Goal: Communication & Community: Share content

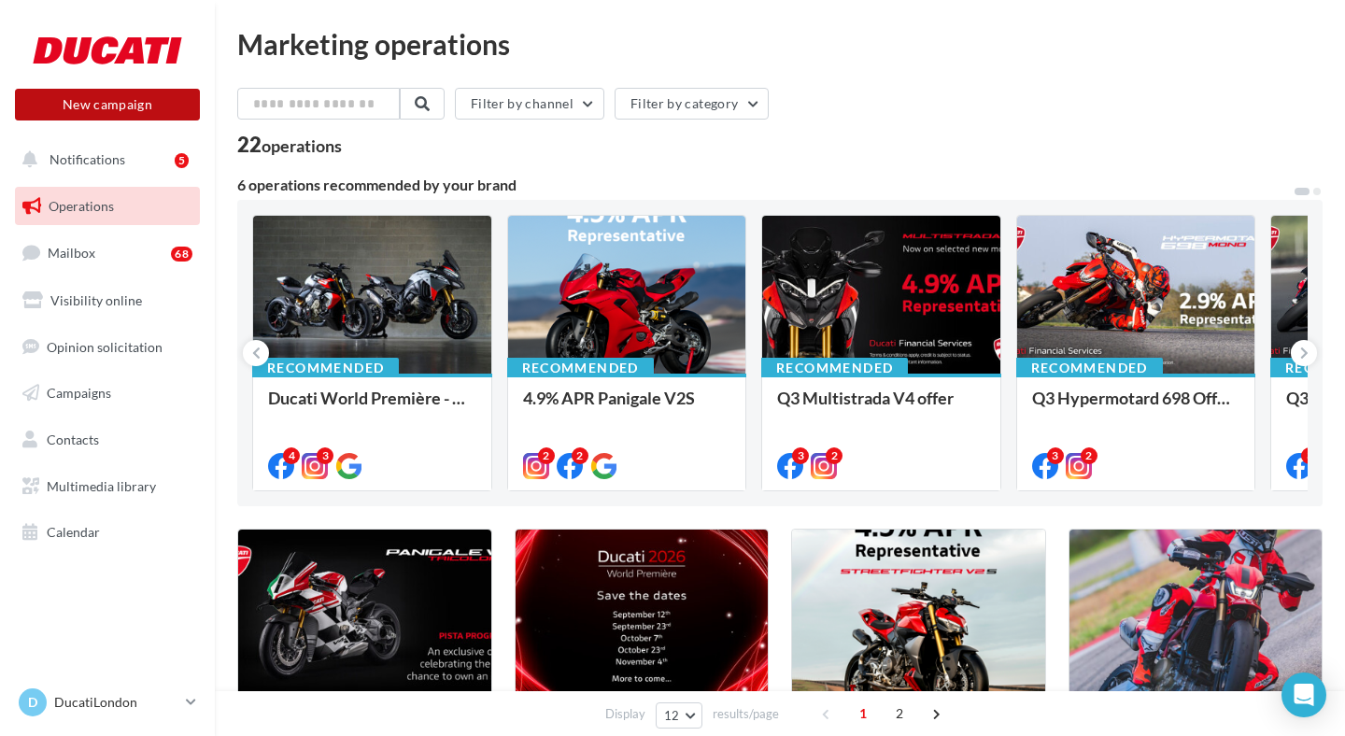
click at [106, 106] on button "New campaign" at bounding box center [107, 105] width 185 height 32
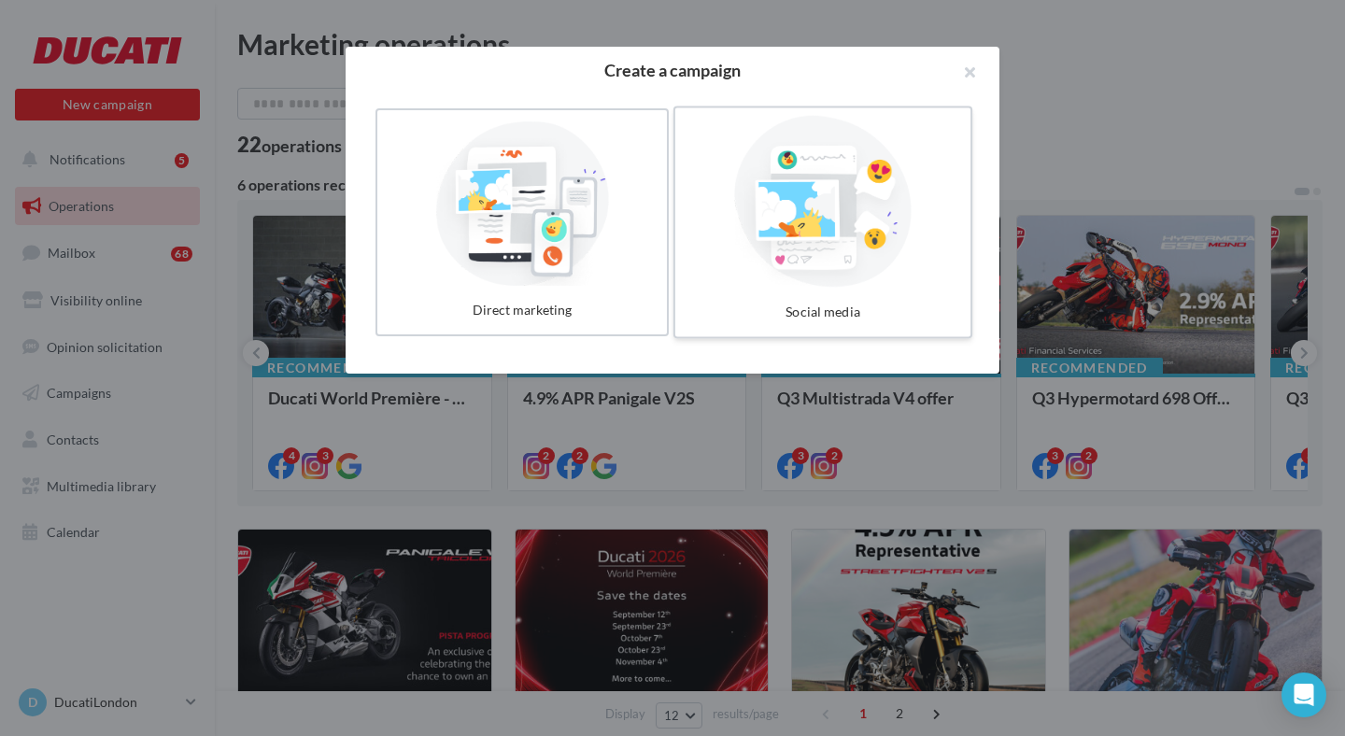
click at [775, 237] on div at bounding box center [823, 202] width 280 height 172
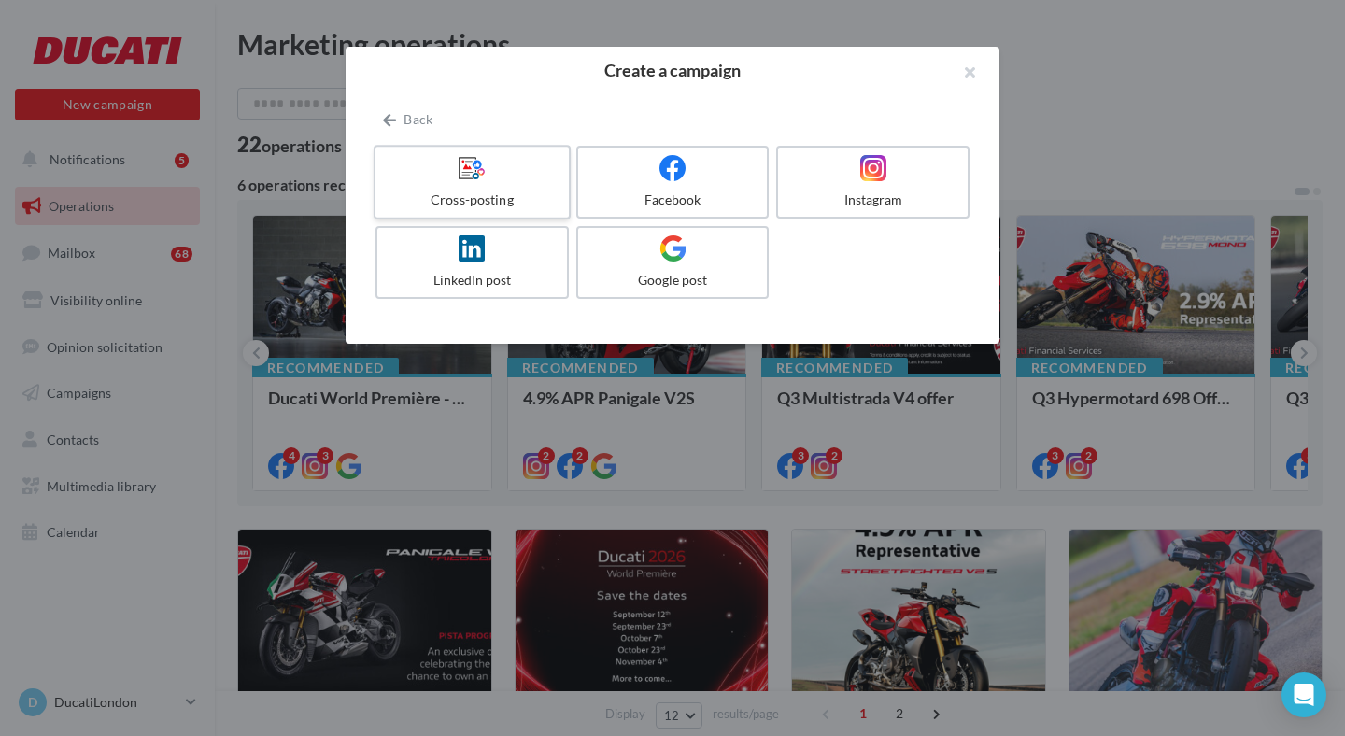
click at [517, 183] on label "Cross-posting" at bounding box center [472, 182] width 197 height 75
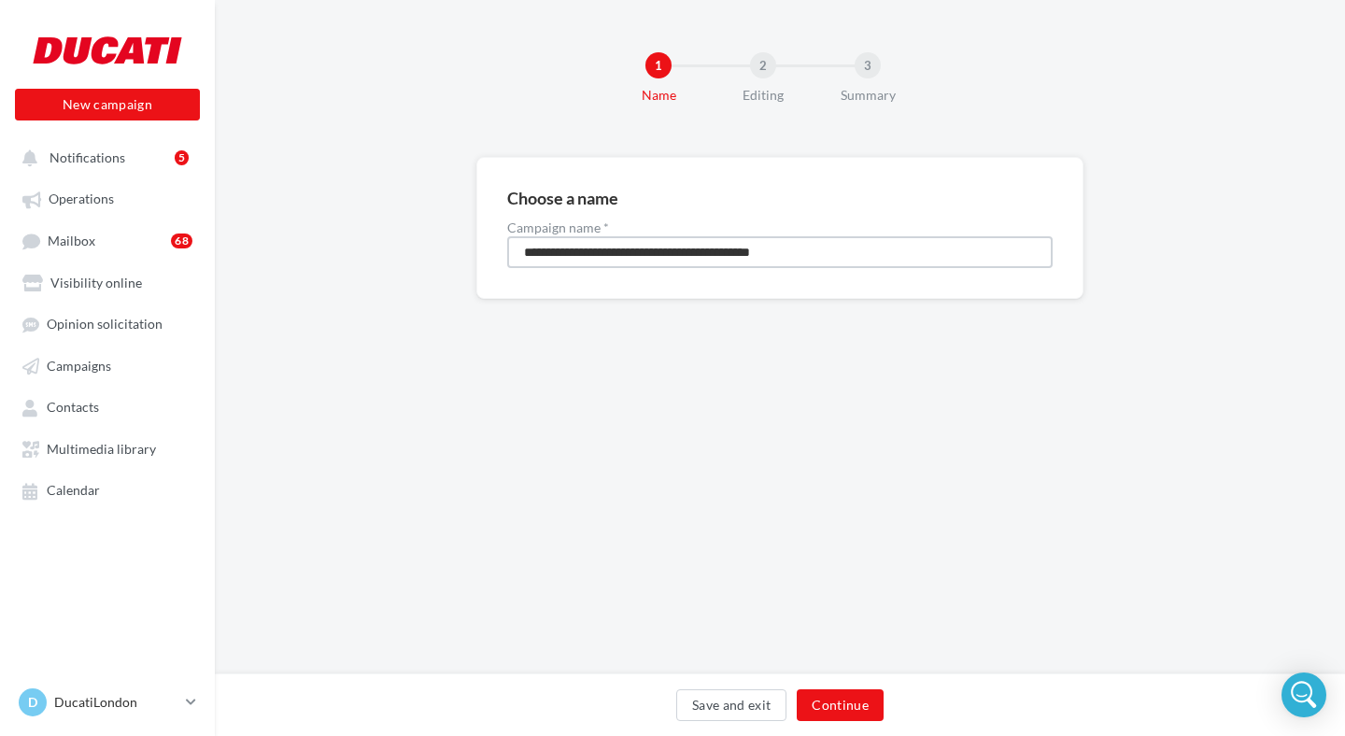
drag, startPoint x: 860, startPoint y: 247, endPoint x: 435, endPoint y: 245, distance: 425.0
click at [435, 245] on div "**********" at bounding box center [780, 258] width 1130 height 202
type input "*********"
click at [848, 706] on button "Continue" at bounding box center [840, 705] width 87 height 32
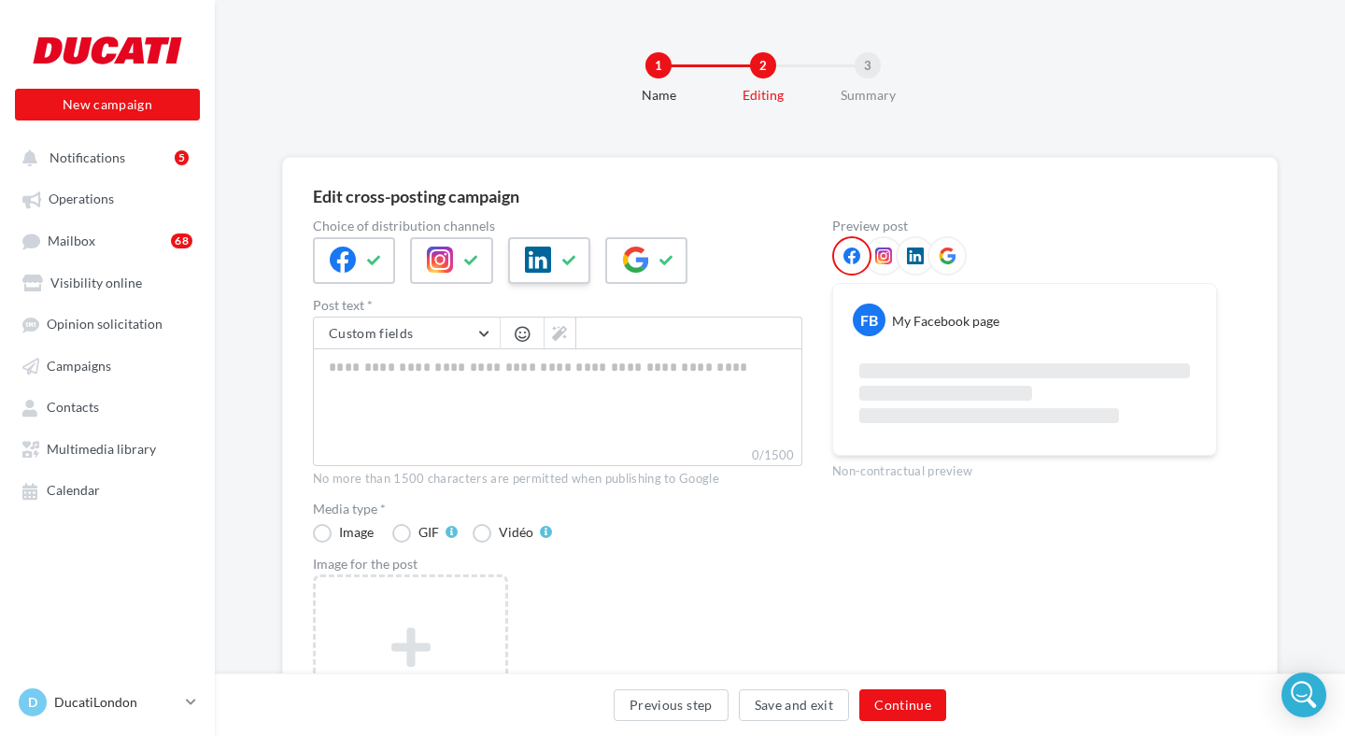
click at [538, 271] on icon at bounding box center [538, 260] width 26 height 26
click at [618, 271] on div at bounding box center [646, 260] width 82 height 47
click at [441, 256] on icon at bounding box center [440, 260] width 26 height 26
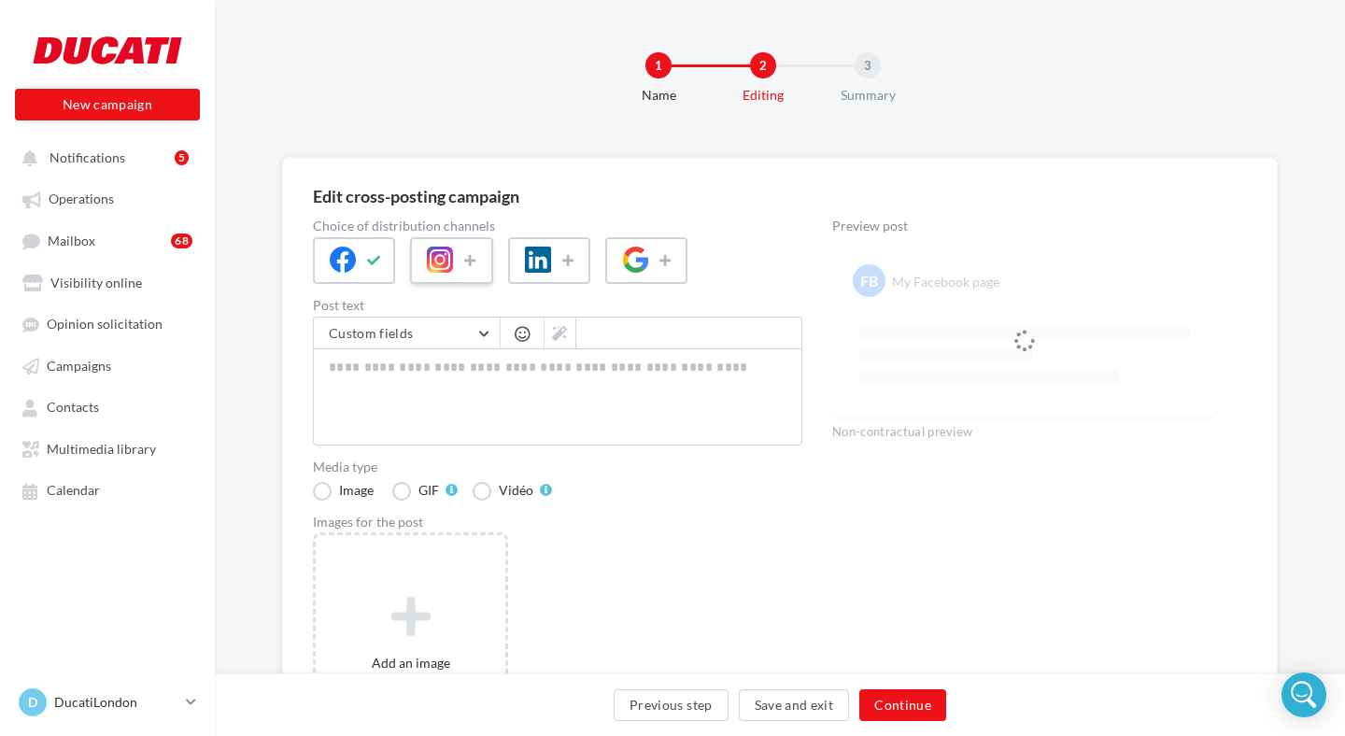
click at [441, 256] on icon at bounding box center [440, 260] width 26 height 26
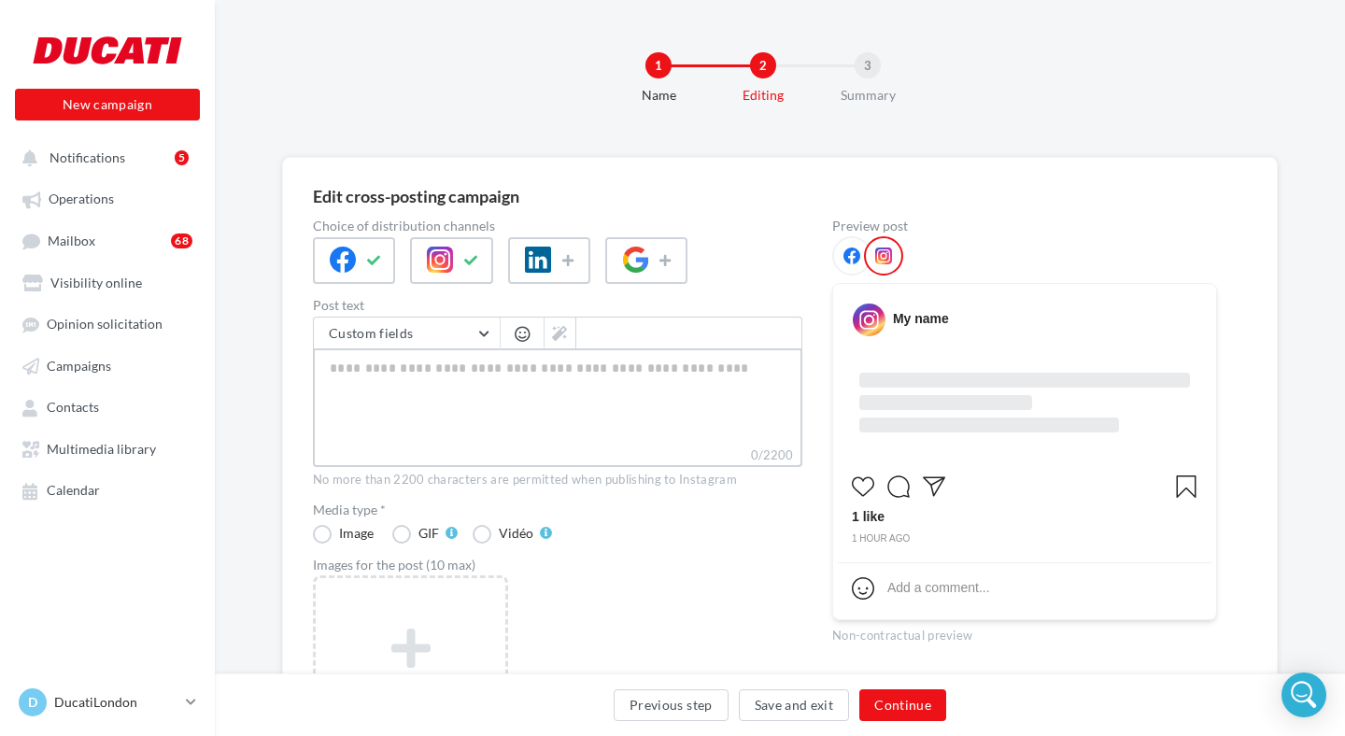
click at [432, 382] on textarea "0/2200" at bounding box center [557, 396] width 489 height 97
paste textarea "**********"
type textarea "**********"
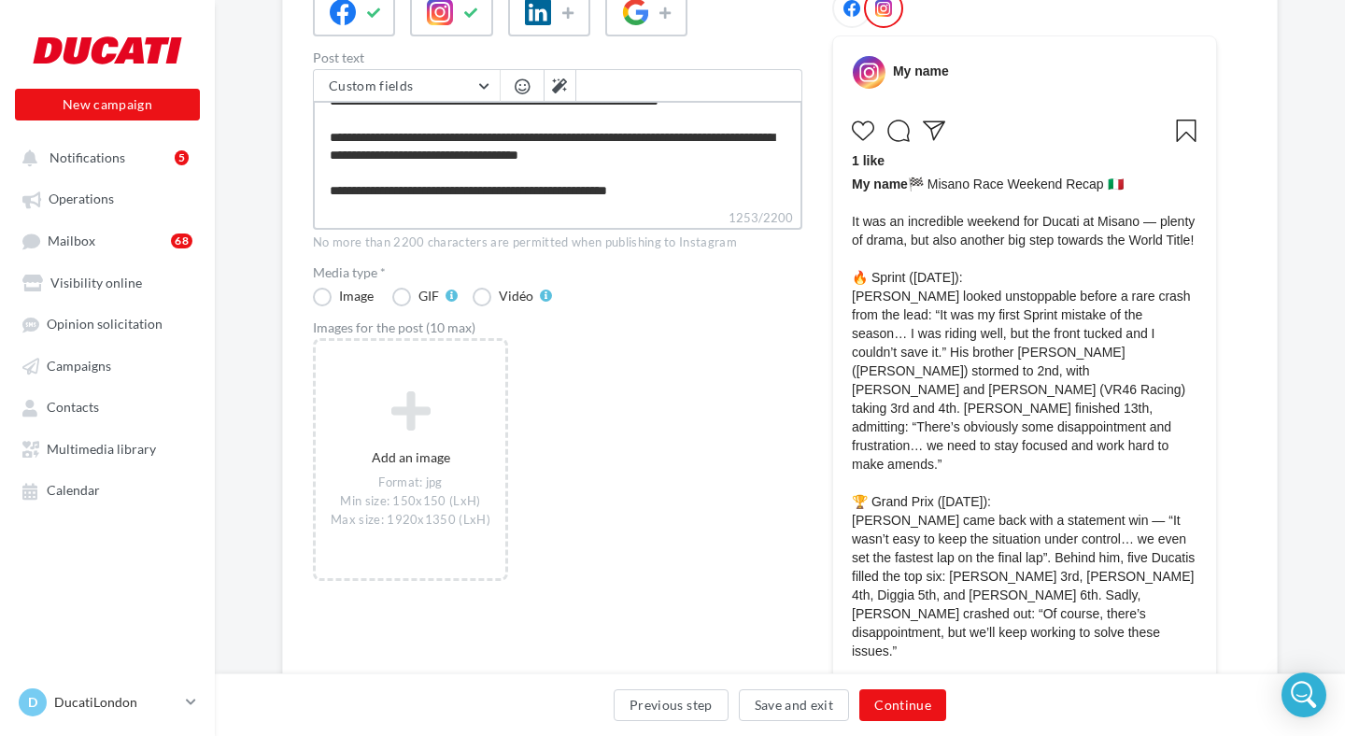
scroll to position [249, 0]
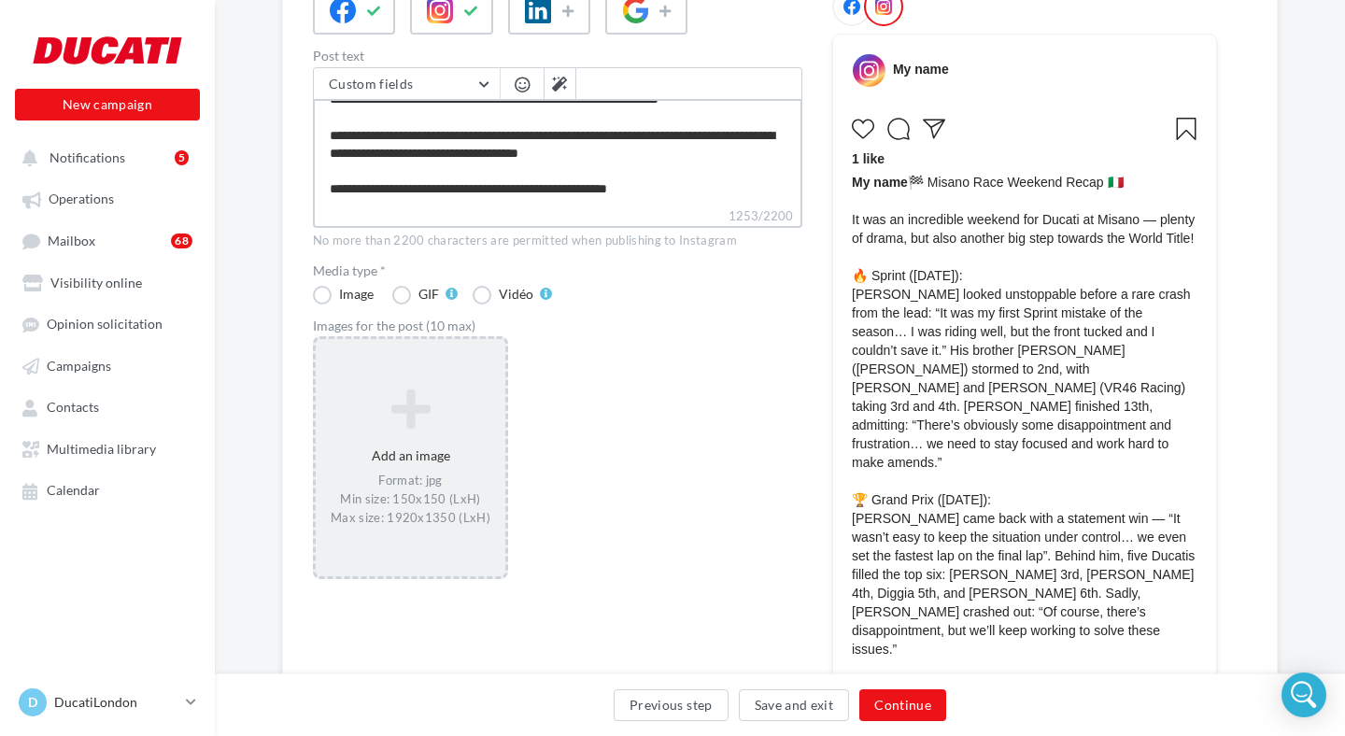
type textarea "**********"
click at [425, 371] on div "Add an image Format: jpg Min size: 150x150 (LxH) Max size: 1920x1350 (LxH)" at bounding box center [410, 456] width 195 height 243
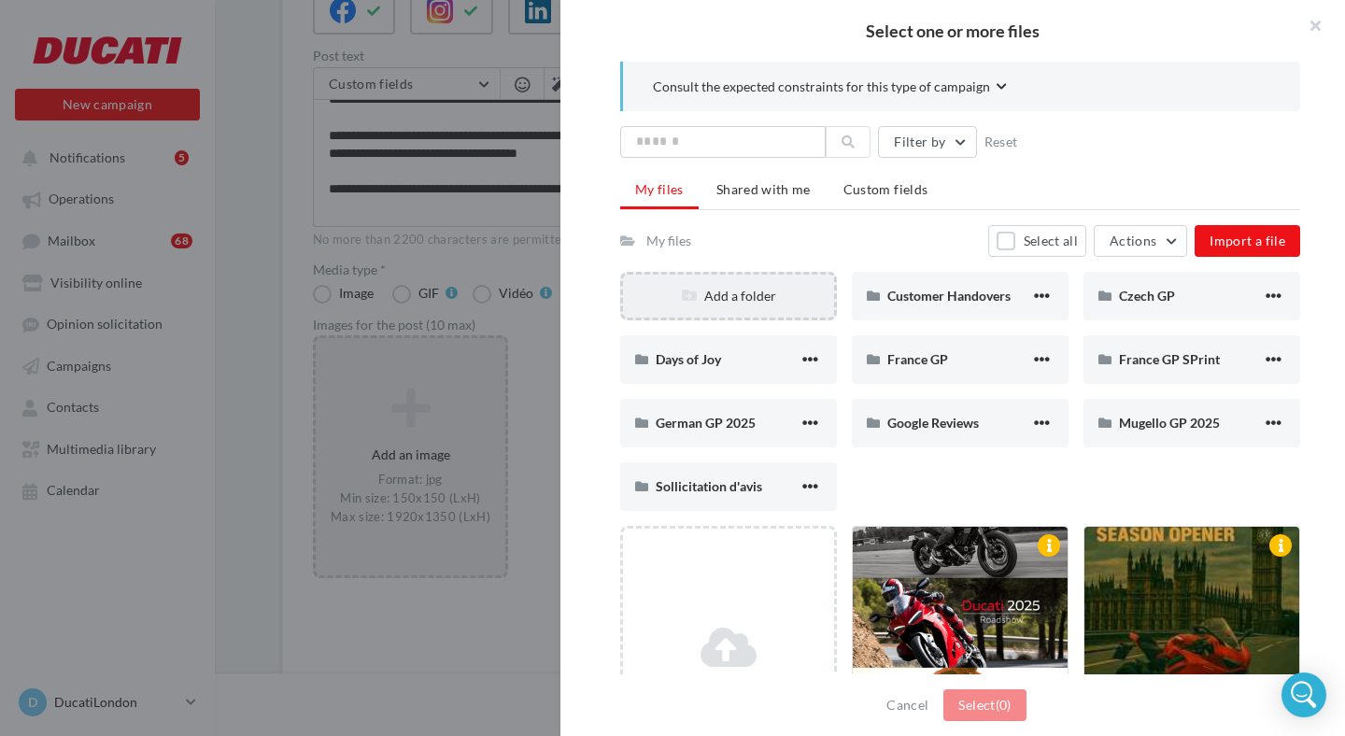
click at [772, 287] on div "Add a folder" at bounding box center [728, 296] width 211 height 19
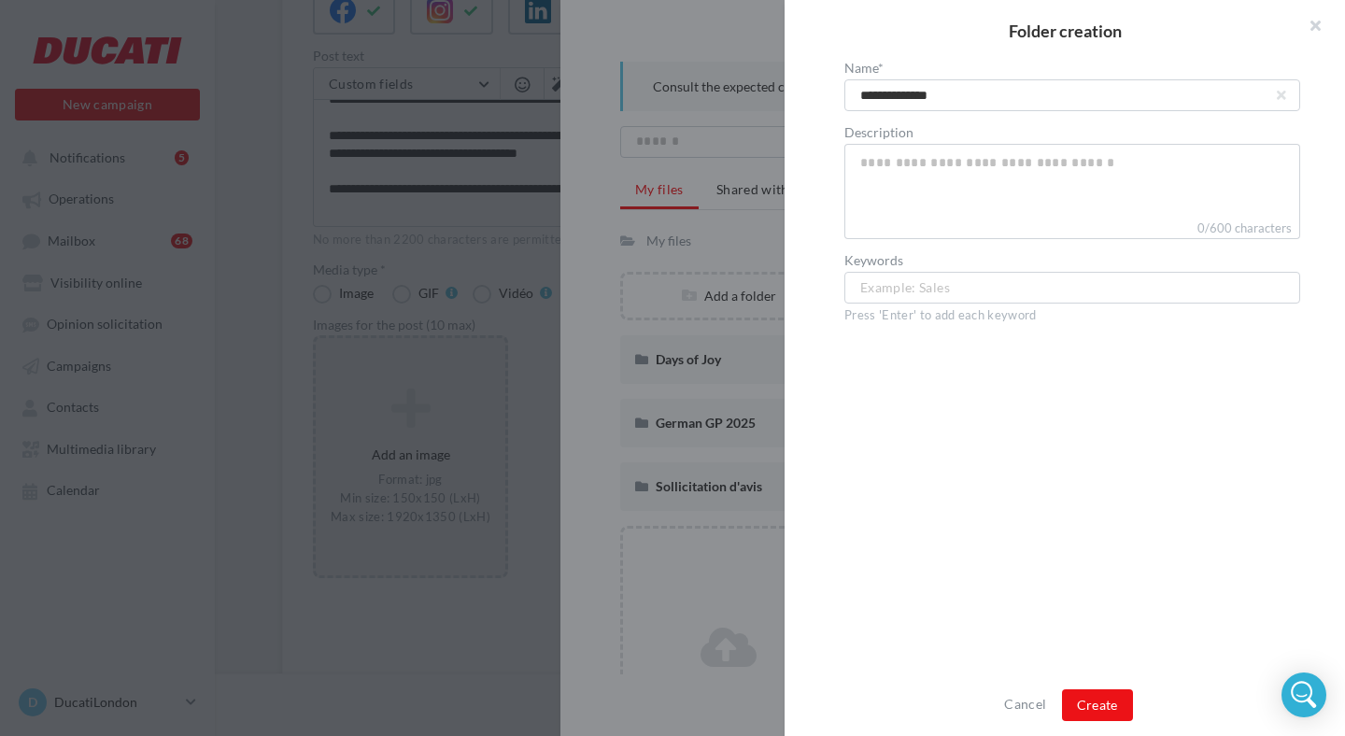
type input "**********"
click at [939, 446] on div "**********" at bounding box center [1072, 369] width 575 height 615
click at [1091, 693] on button "Create" at bounding box center [1097, 705] width 71 height 32
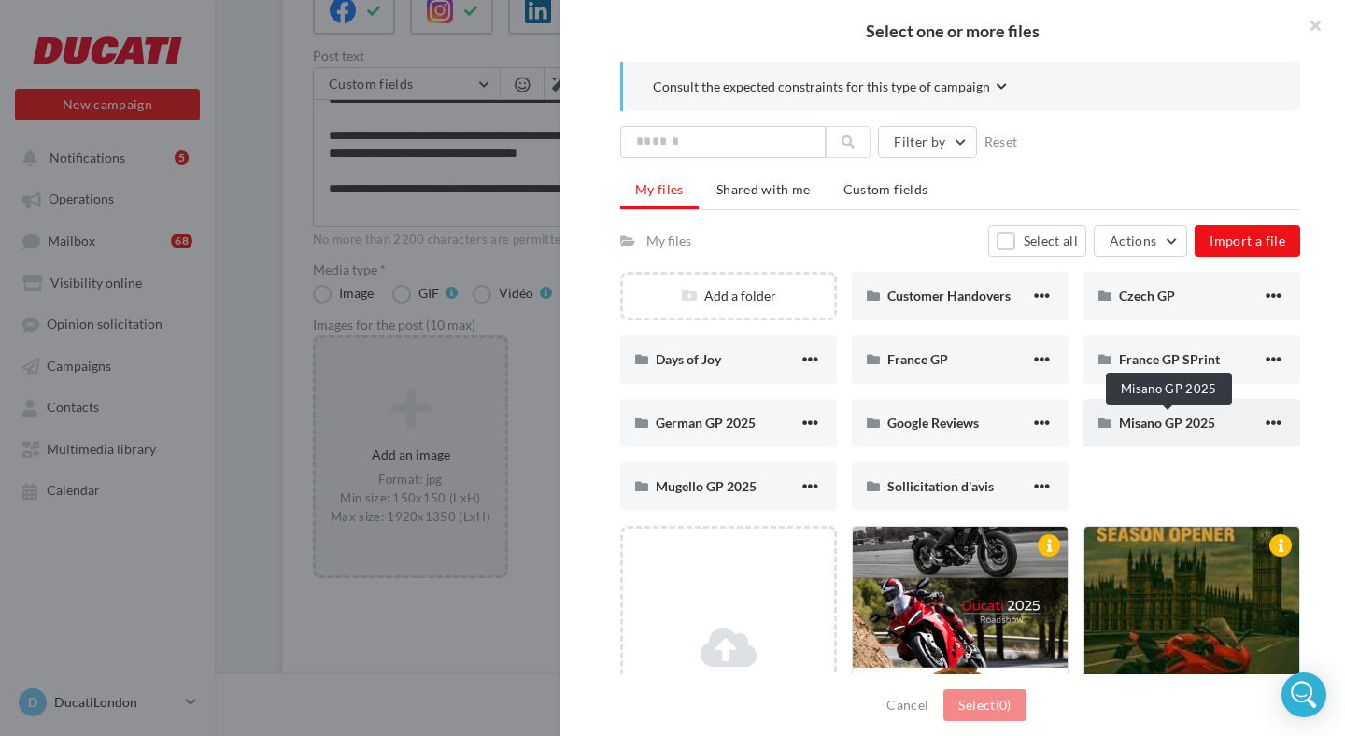
click at [1158, 425] on span "Misano GP 2025" at bounding box center [1167, 423] width 96 height 16
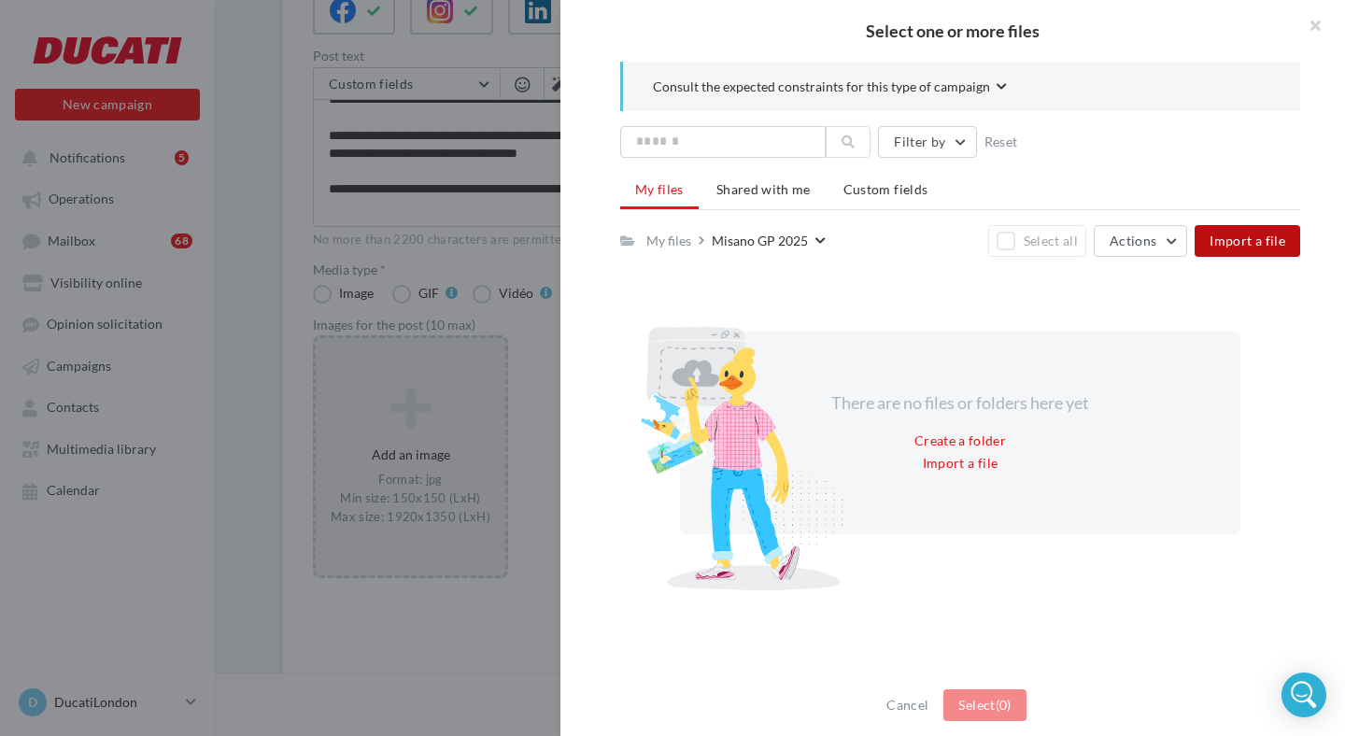
click at [1226, 245] on span "Import a file" at bounding box center [1248, 241] width 76 height 16
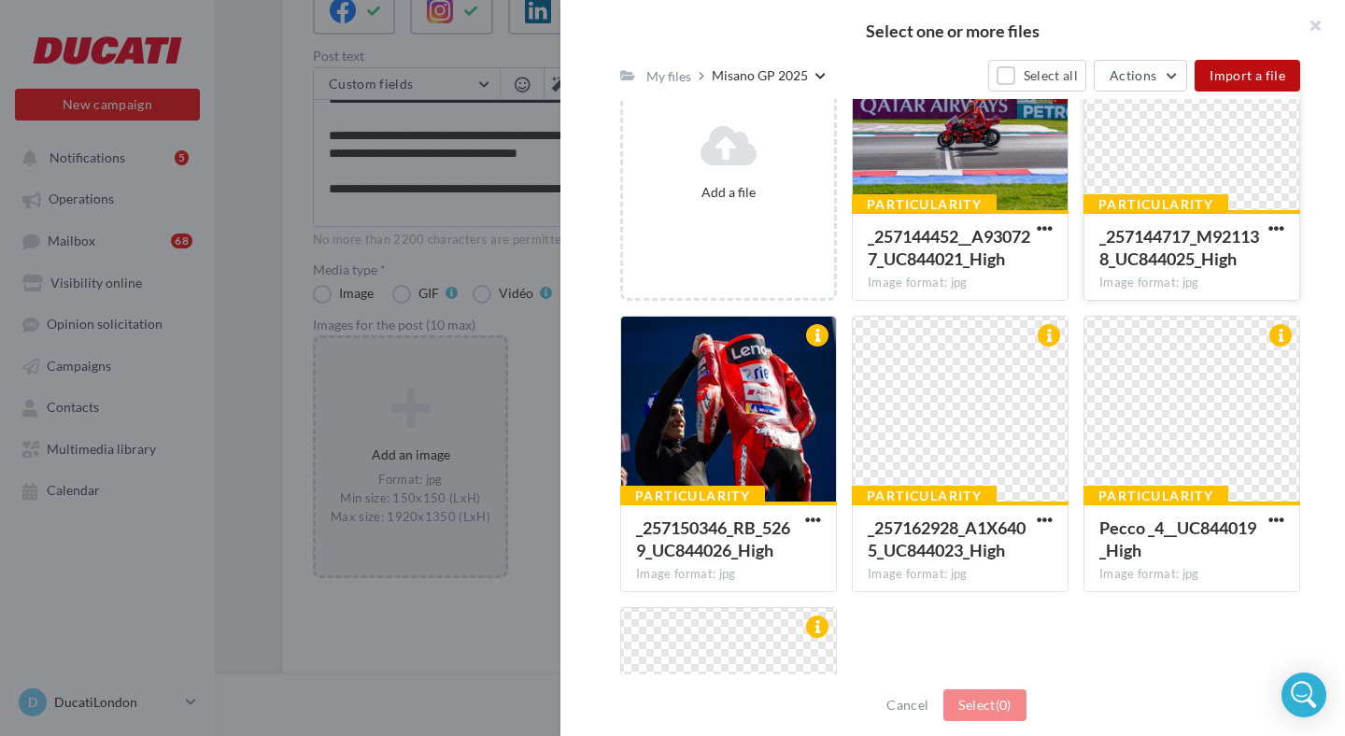
scroll to position [334, 0]
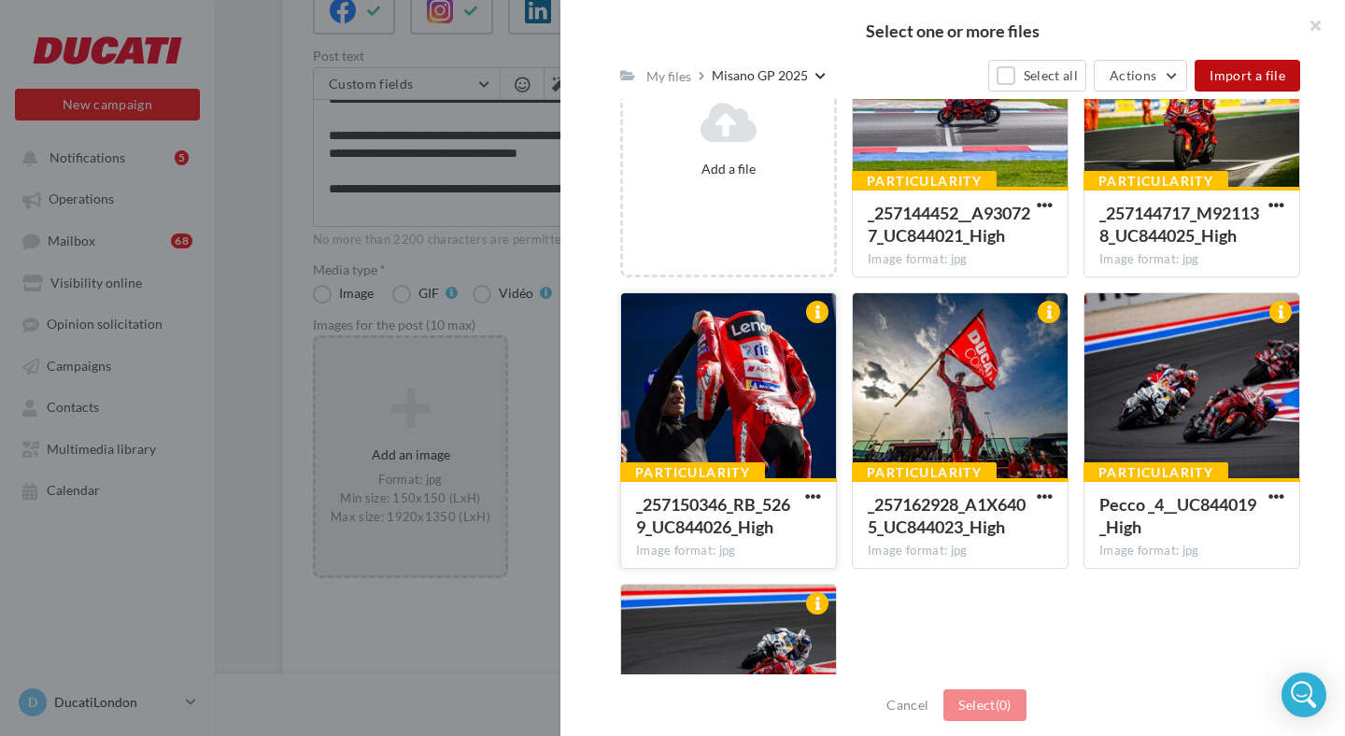
click at [773, 369] on div at bounding box center [728, 386] width 215 height 187
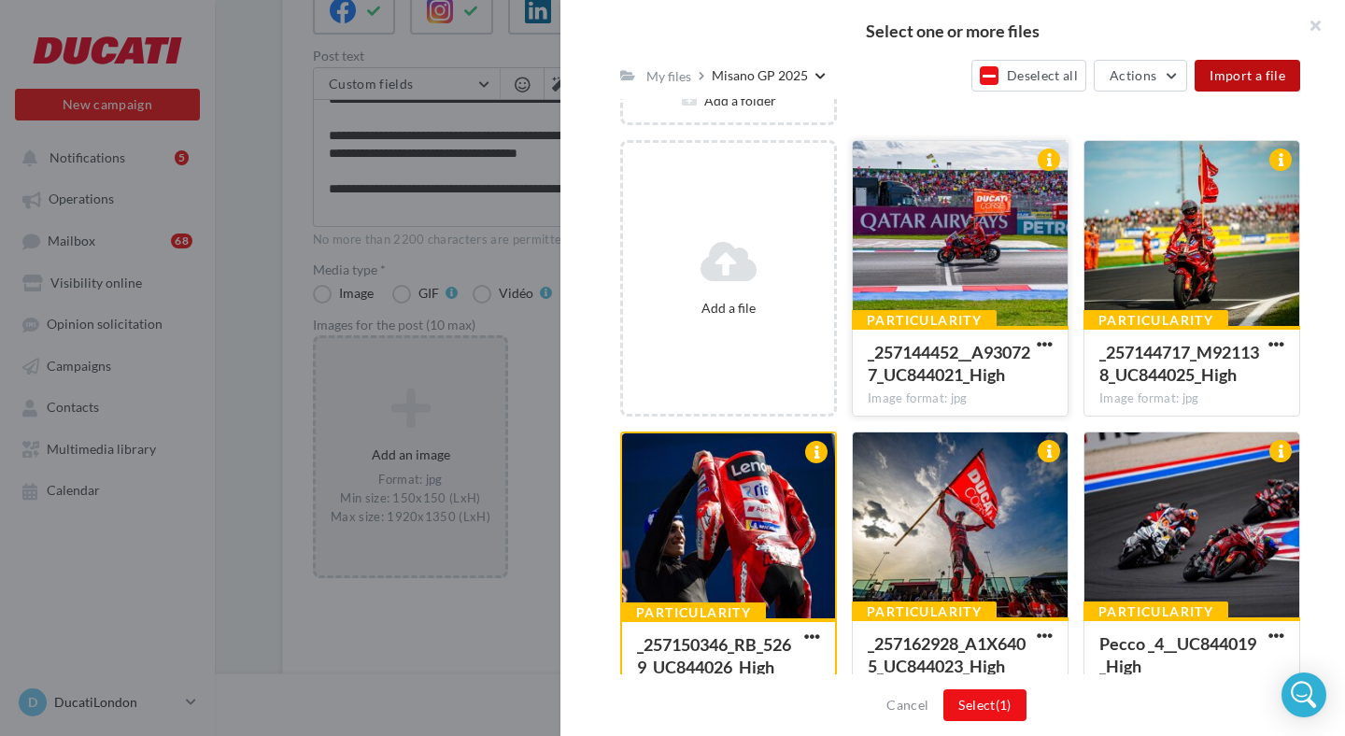
scroll to position [186, 0]
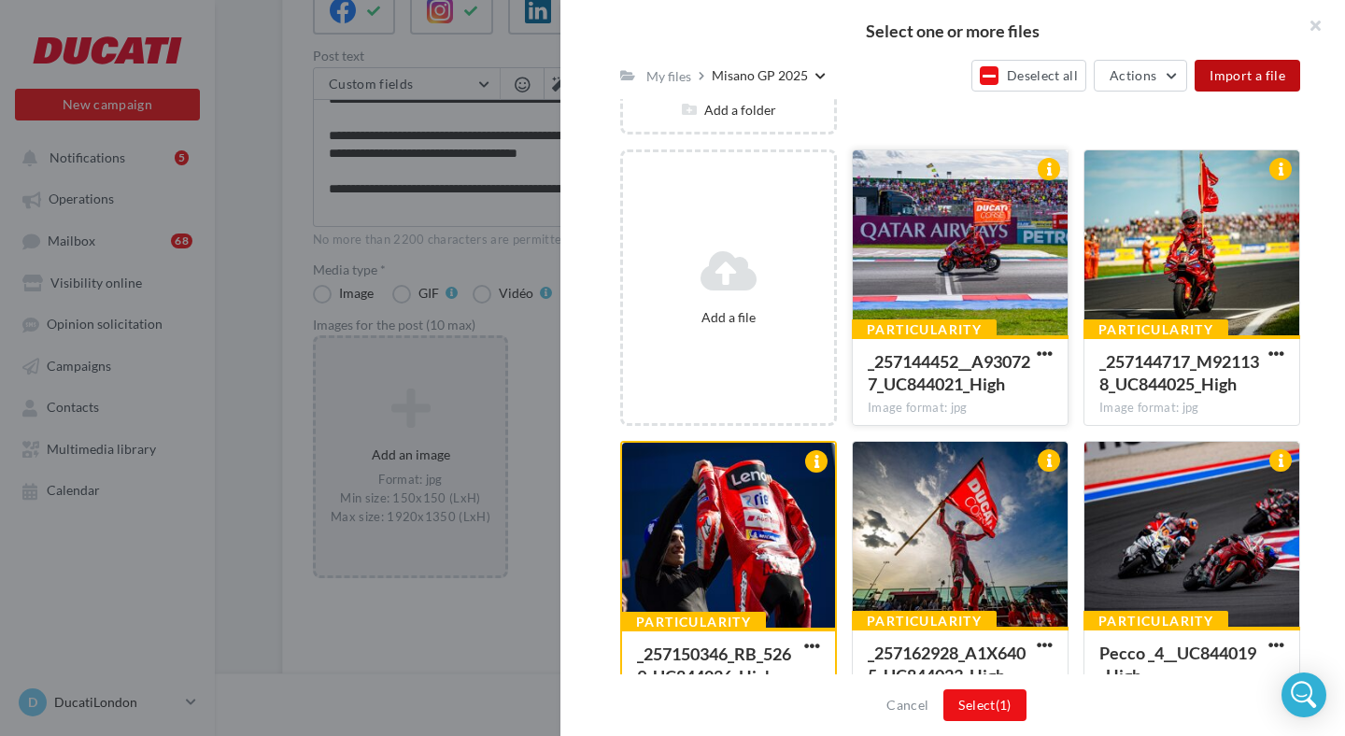
click at [966, 226] on div at bounding box center [960, 243] width 215 height 187
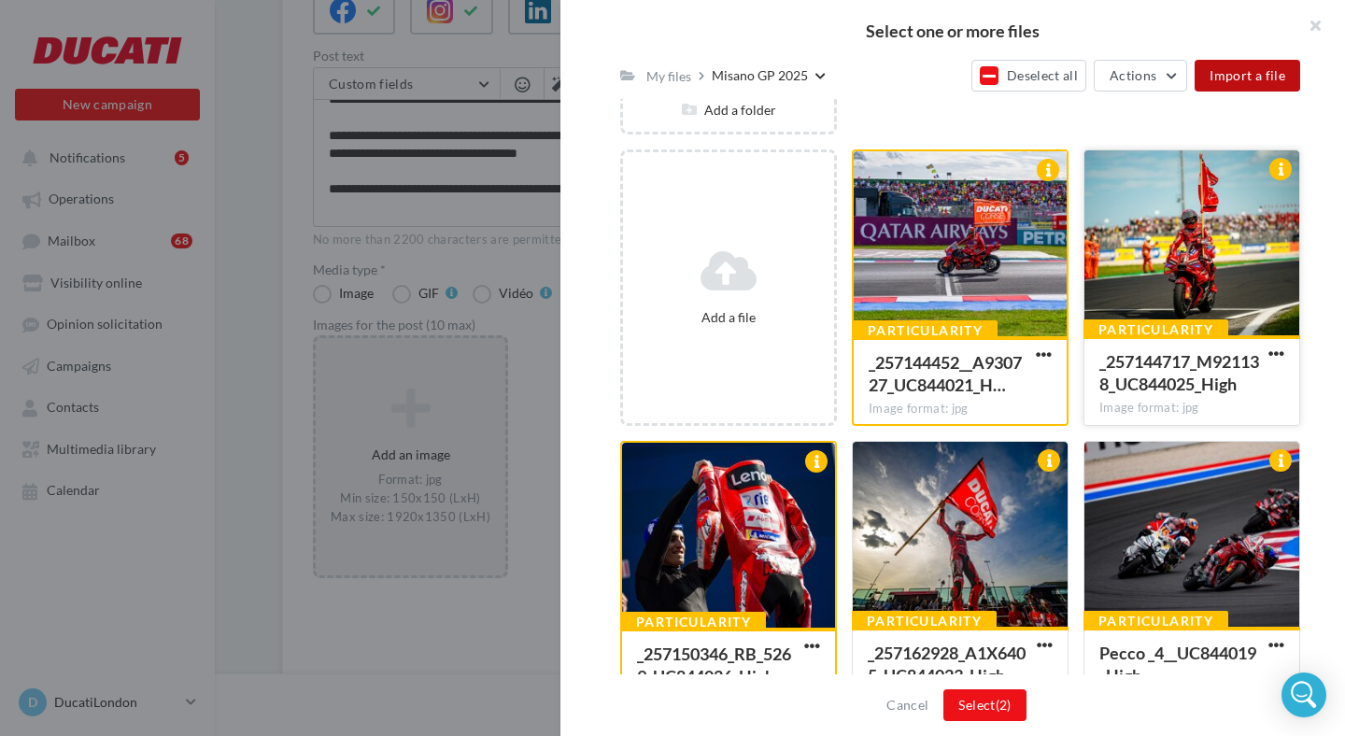
click at [1121, 267] on div at bounding box center [1191, 243] width 215 height 187
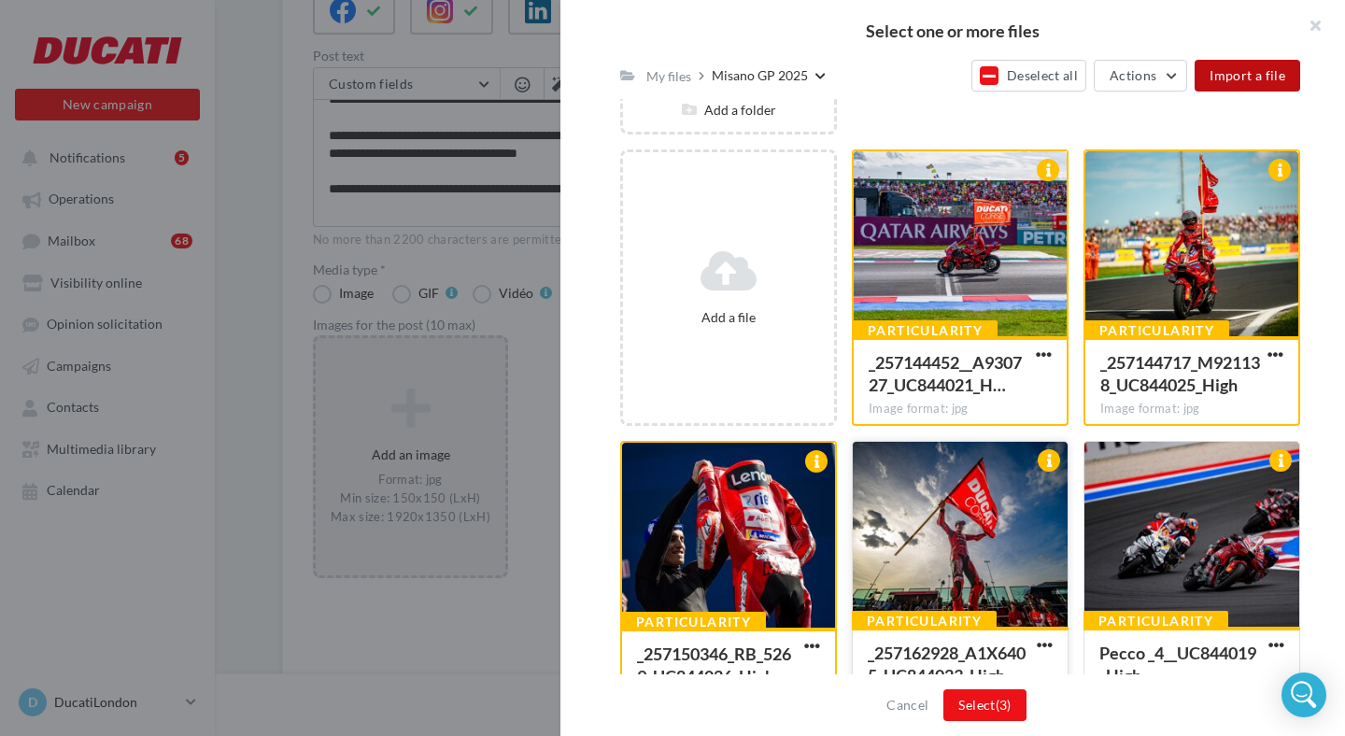
click at [948, 565] on div at bounding box center [960, 535] width 215 height 187
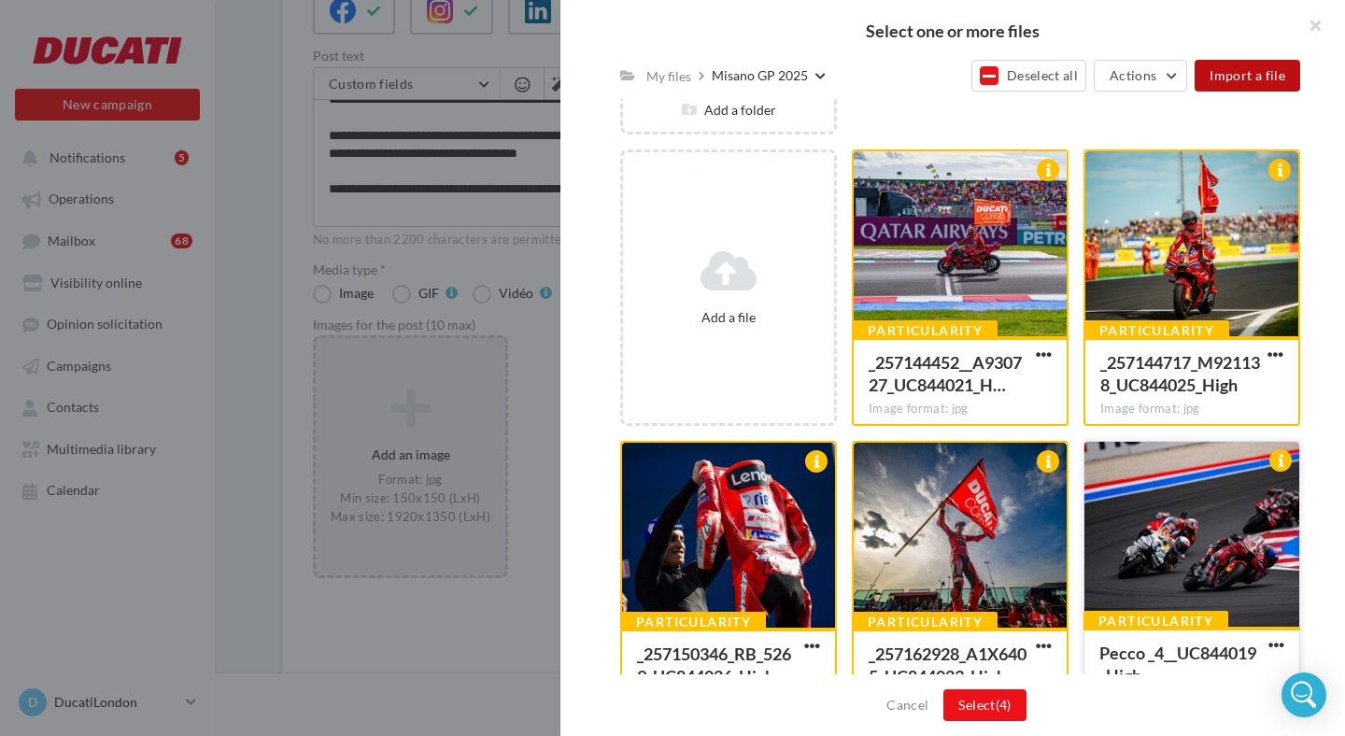
click at [1194, 557] on div at bounding box center [1191, 535] width 215 height 187
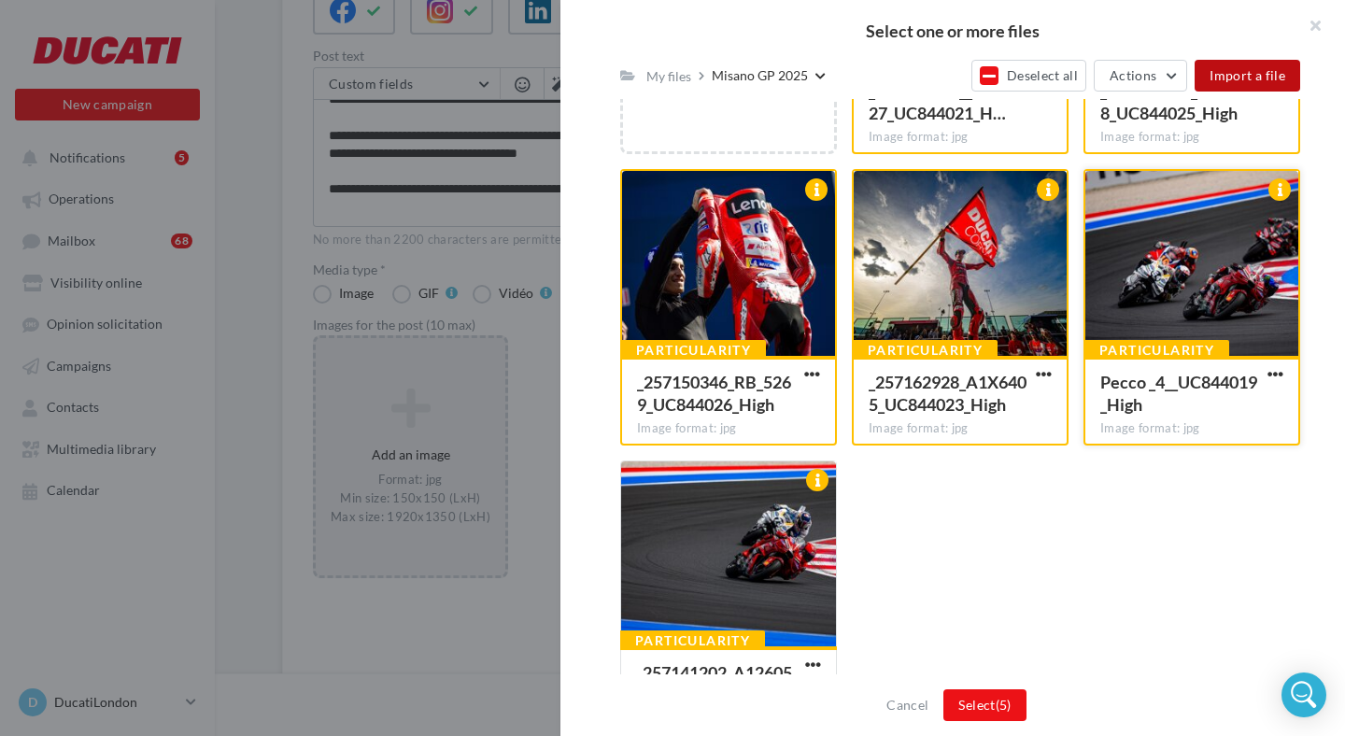
scroll to position [532, 0]
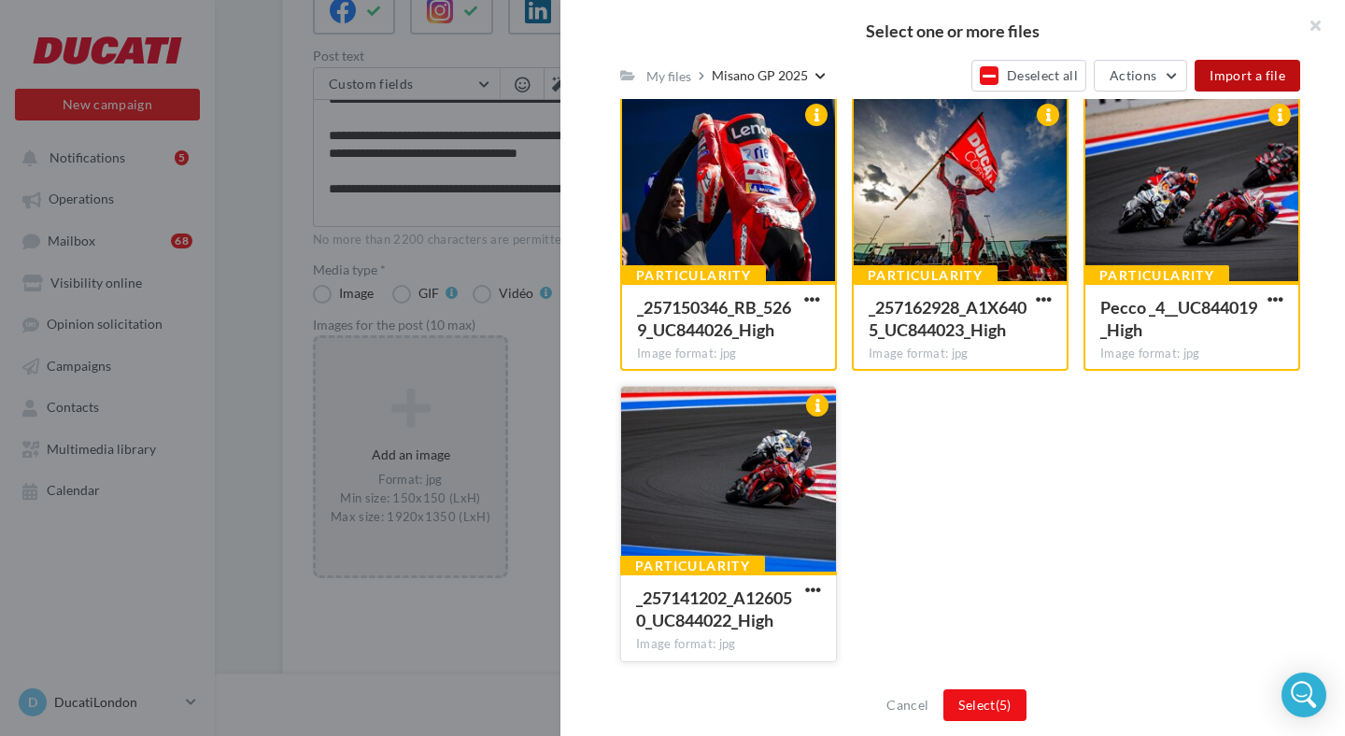
click at [762, 484] on div at bounding box center [728, 480] width 215 height 187
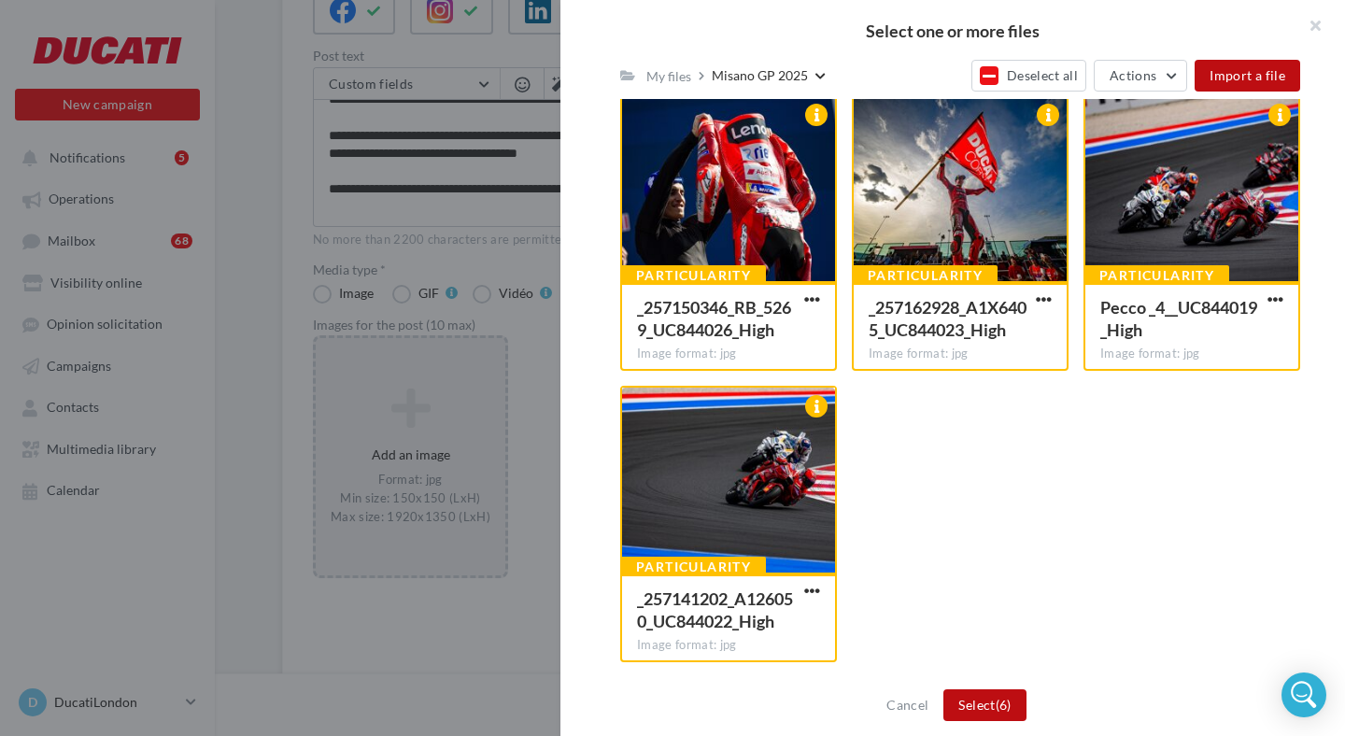
click at [999, 702] on span "(6)" at bounding box center [1004, 705] width 16 height 16
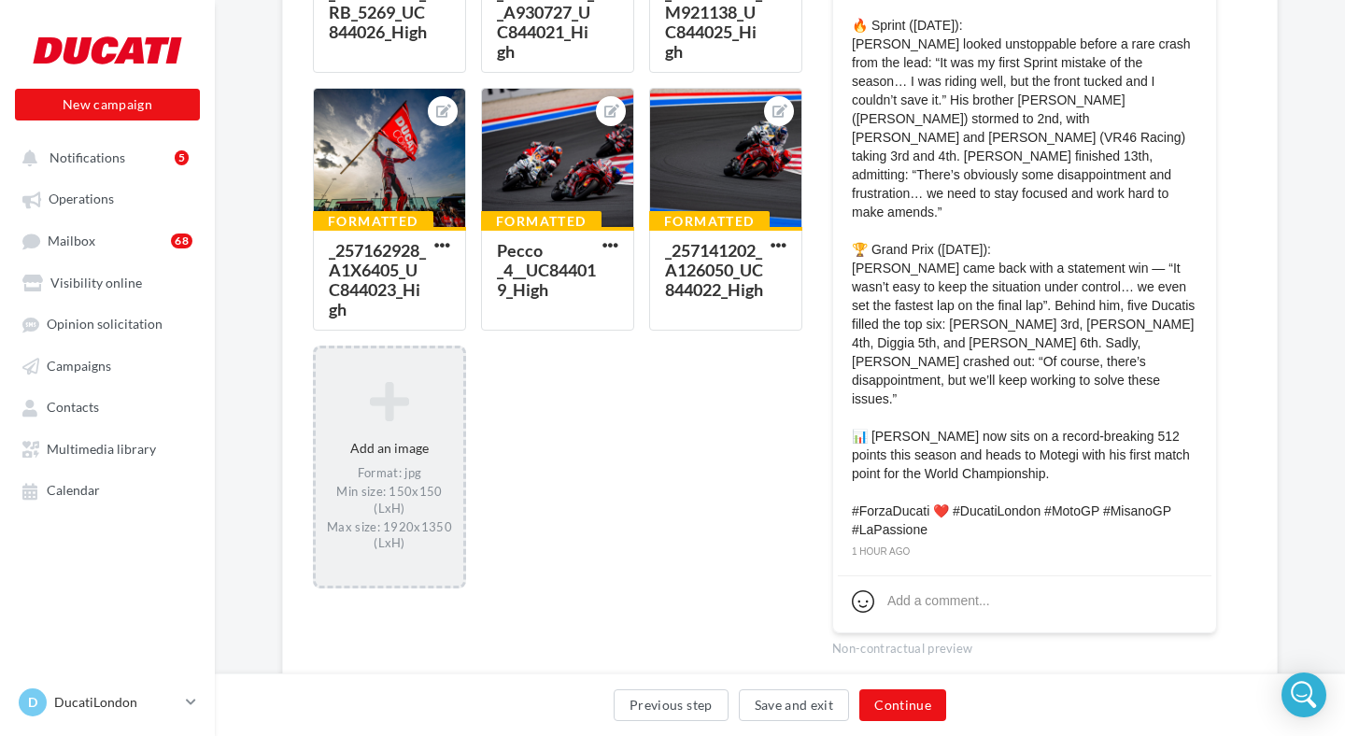
scroll to position [767, 0]
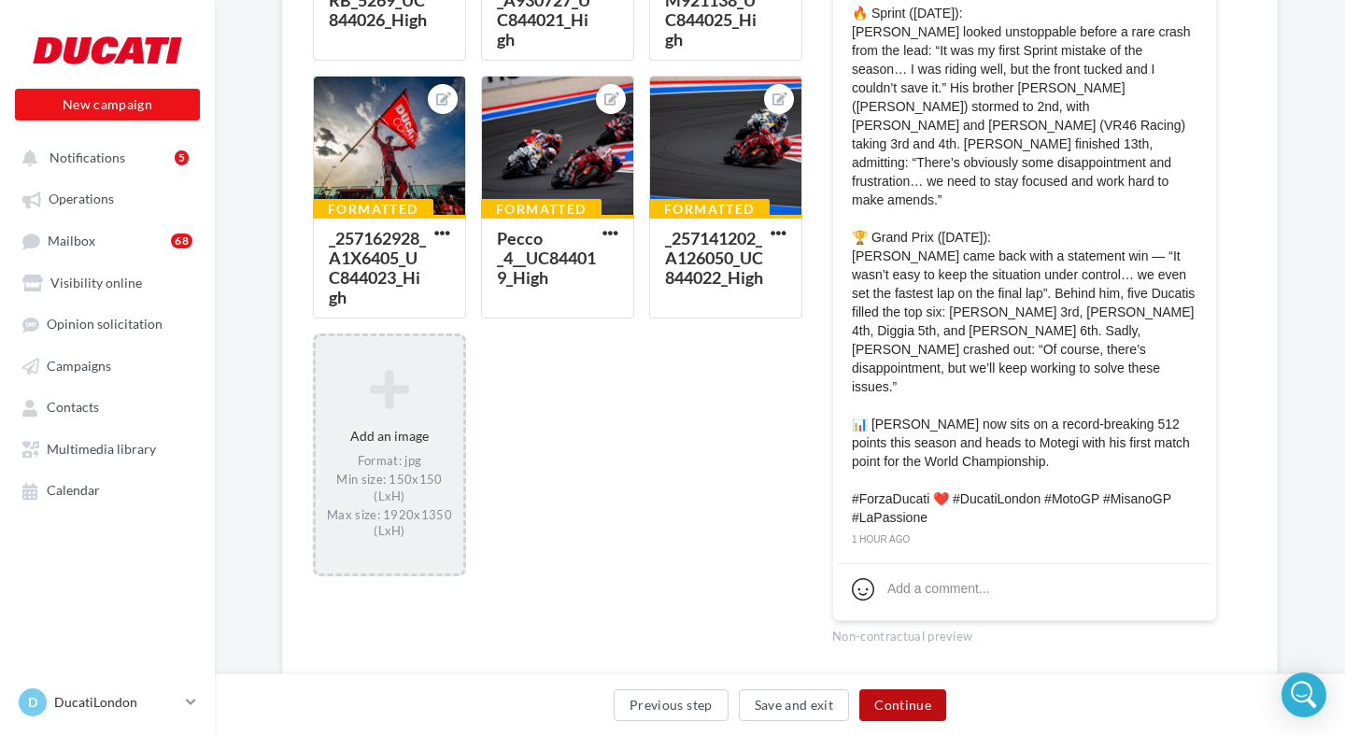
click at [905, 699] on button "Continue" at bounding box center [902, 705] width 87 height 32
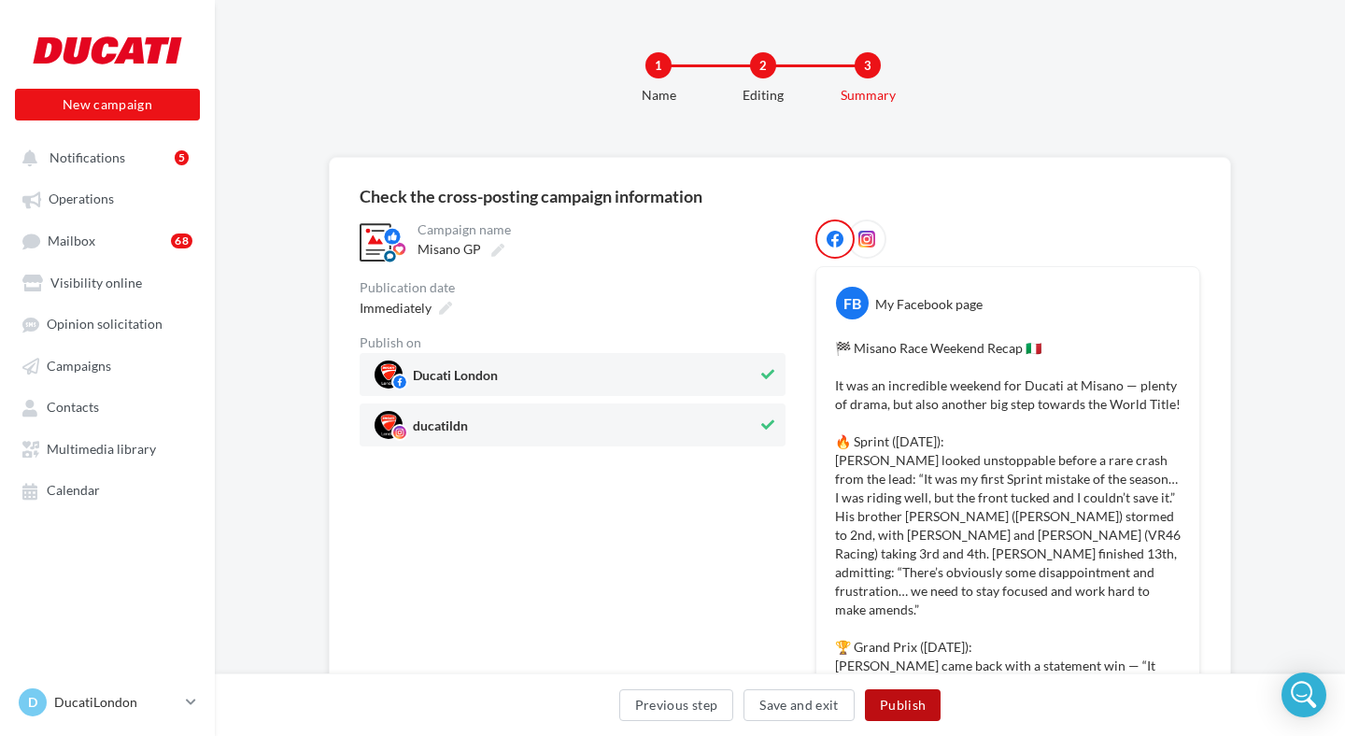
click at [909, 699] on button "Publish" at bounding box center [903, 705] width 76 height 32
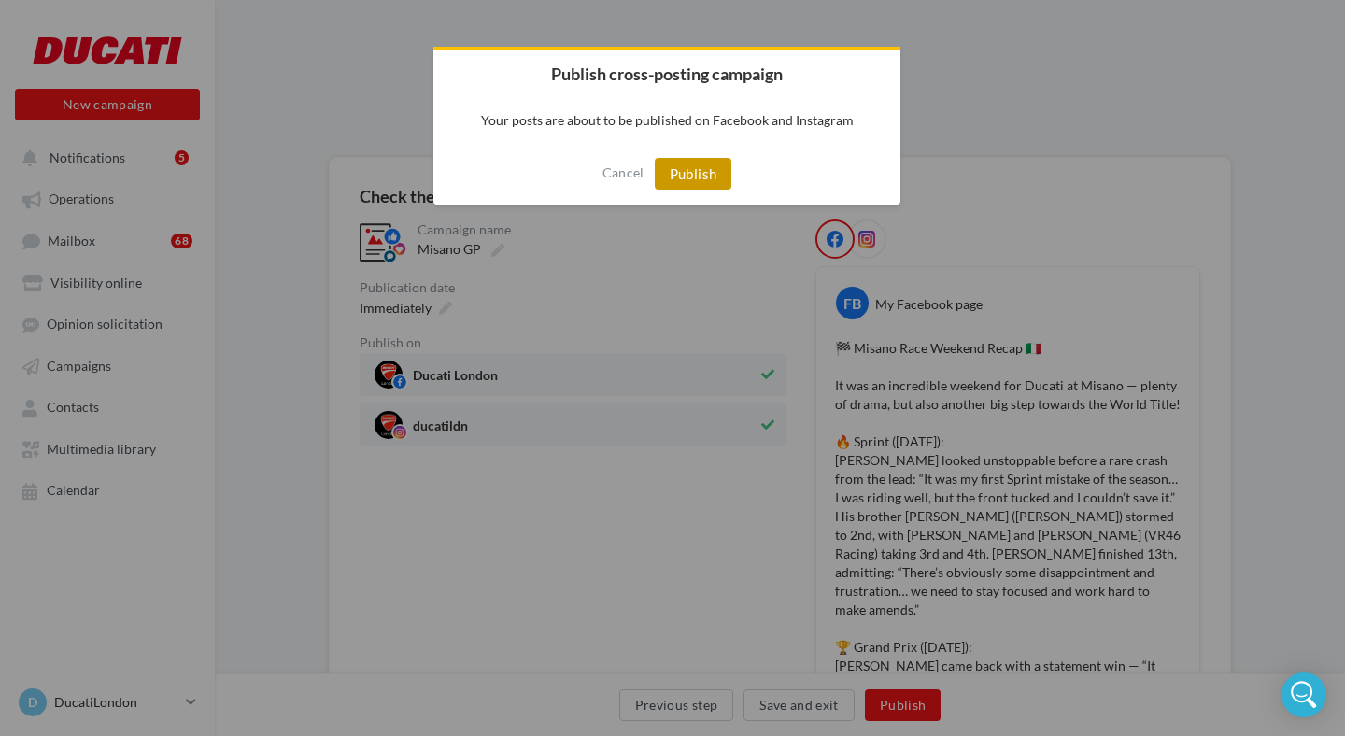
click at [685, 177] on button "Publish" at bounding box center [694, 174] width 78 height 32
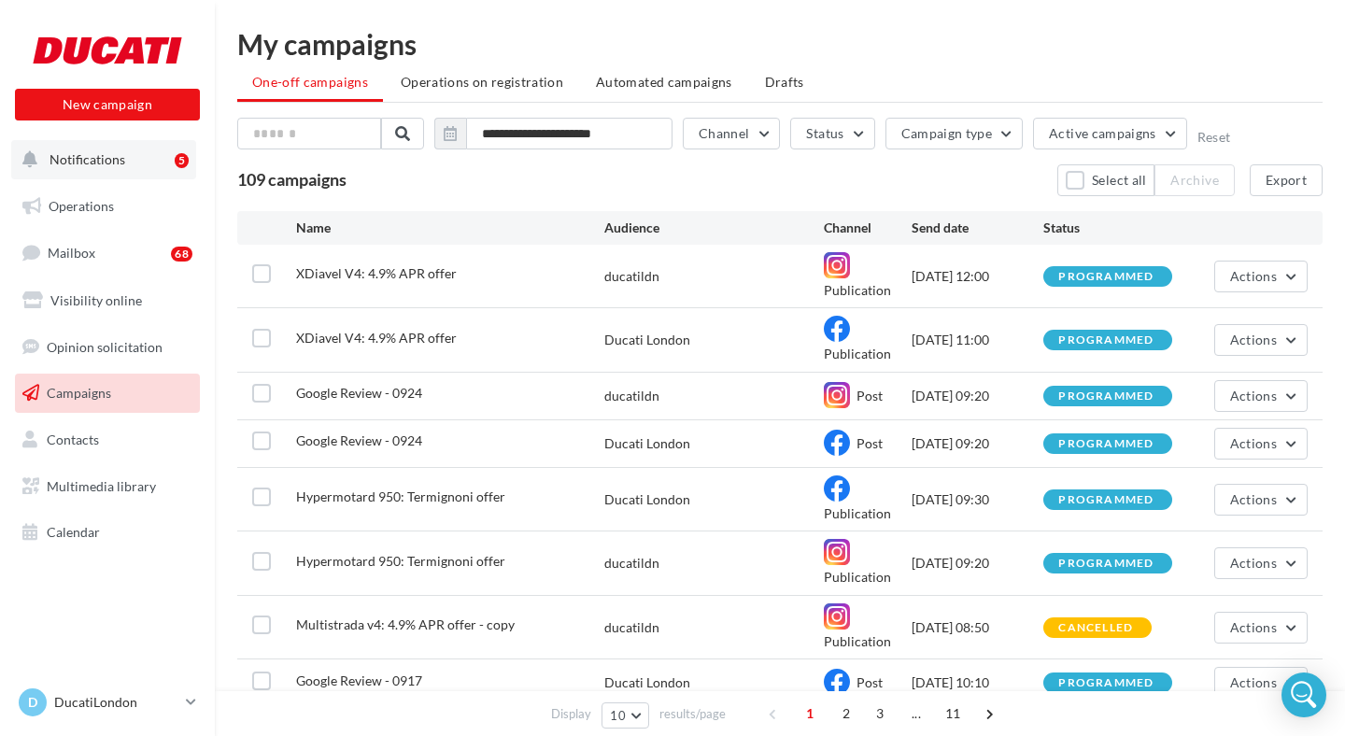
click at [102, 149] on button "Notifications 5" at bounding box center [103, 159] width 185 height 39
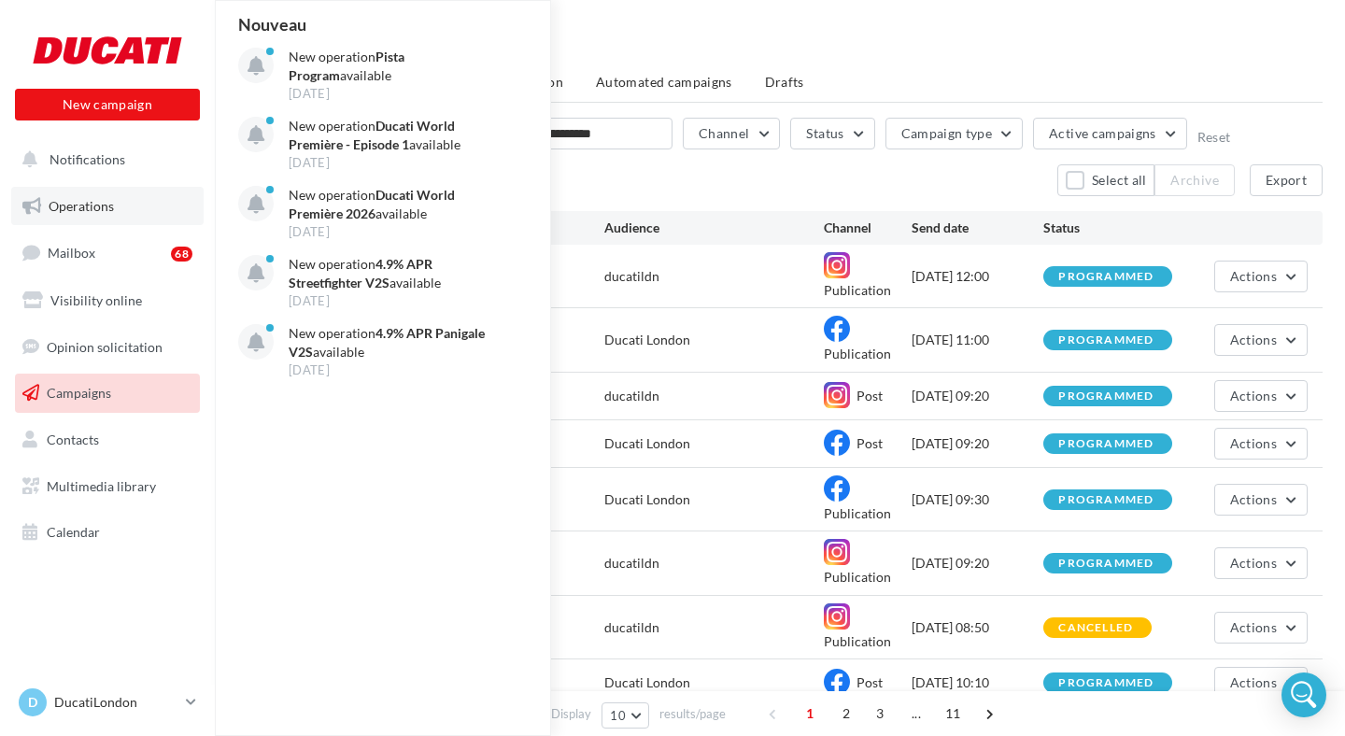
click at [84, 203] on span "Operations" at bounding box center [81, 206] width 65 height 16
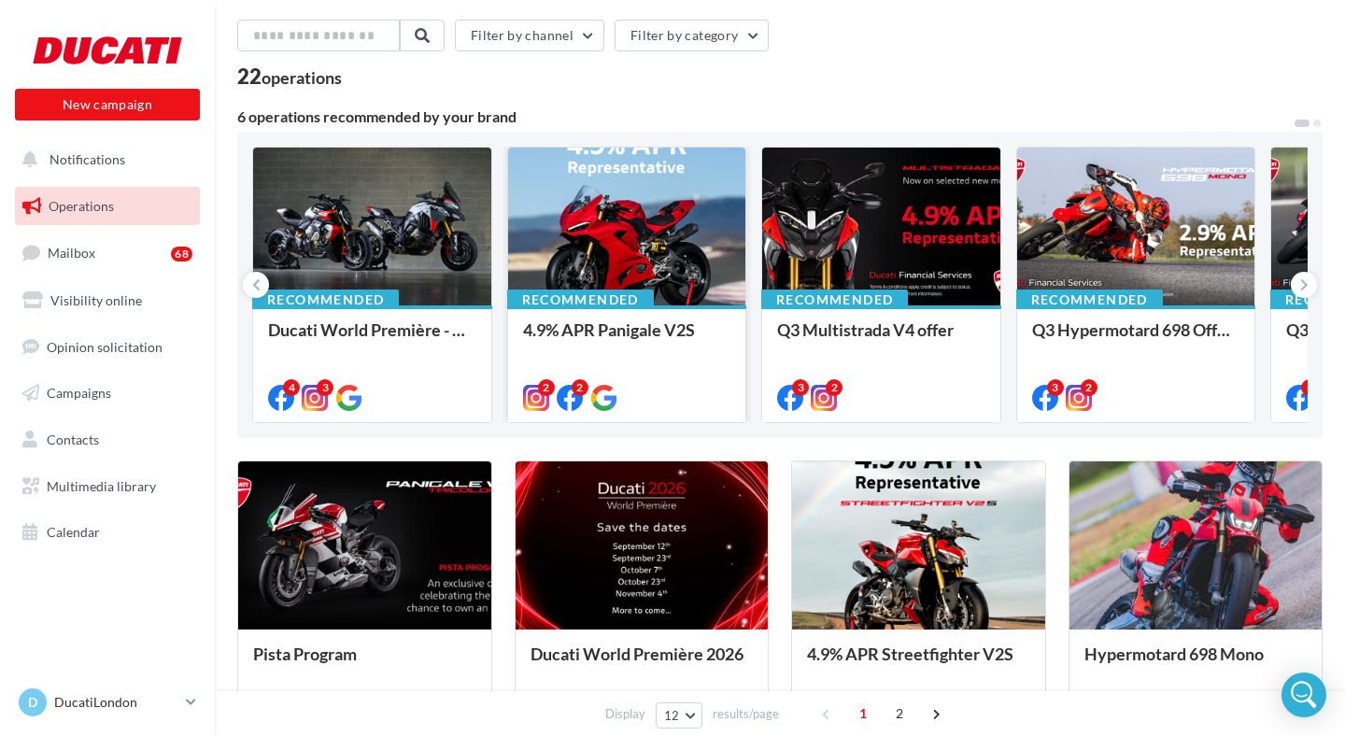
scroll to position [72, 0]
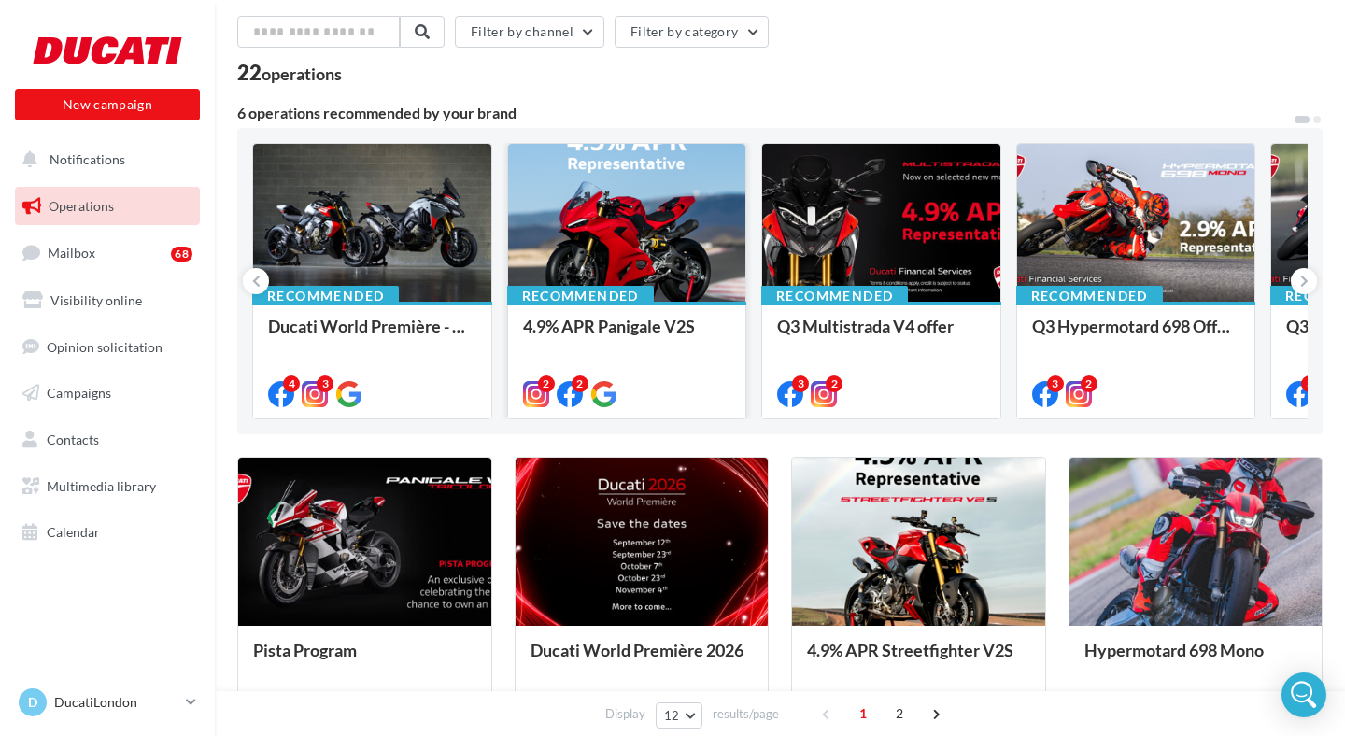
click at [629, 270] on div at bounding box center [627, 224] width 238 height 160
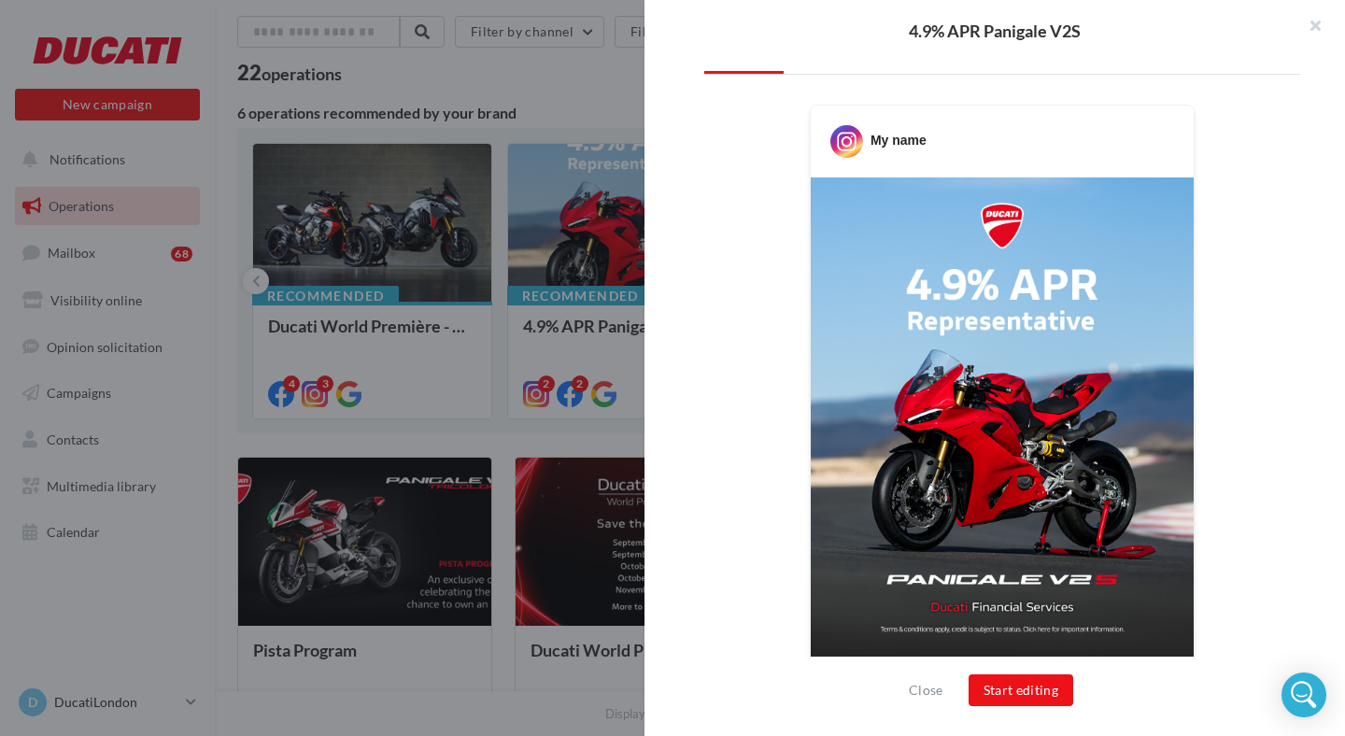
scroll to position [594, 0]
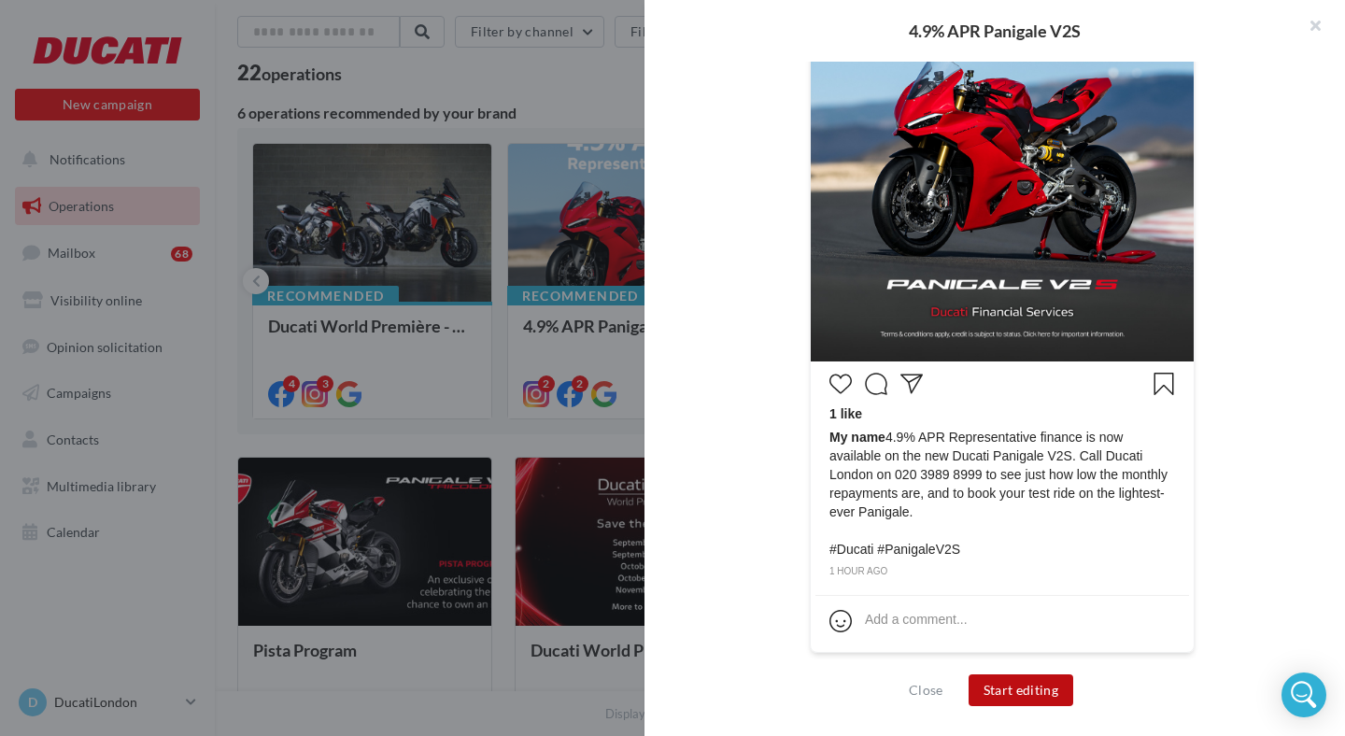
click at [1032, 687] on button "Start editing" at bounding box center [1022, 690] width 106 height 32
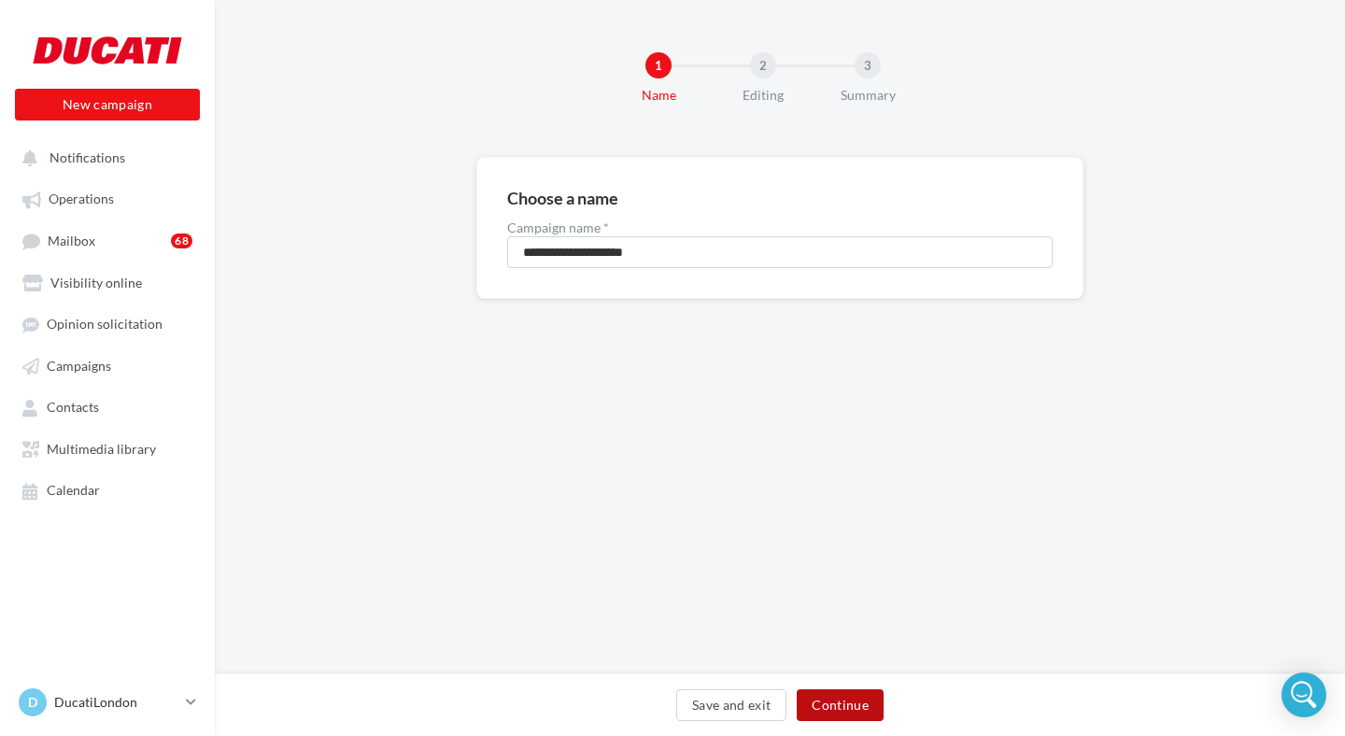
click at [818, 698] on button "Continue" at bounding box center [840, 705] width 87 height 32
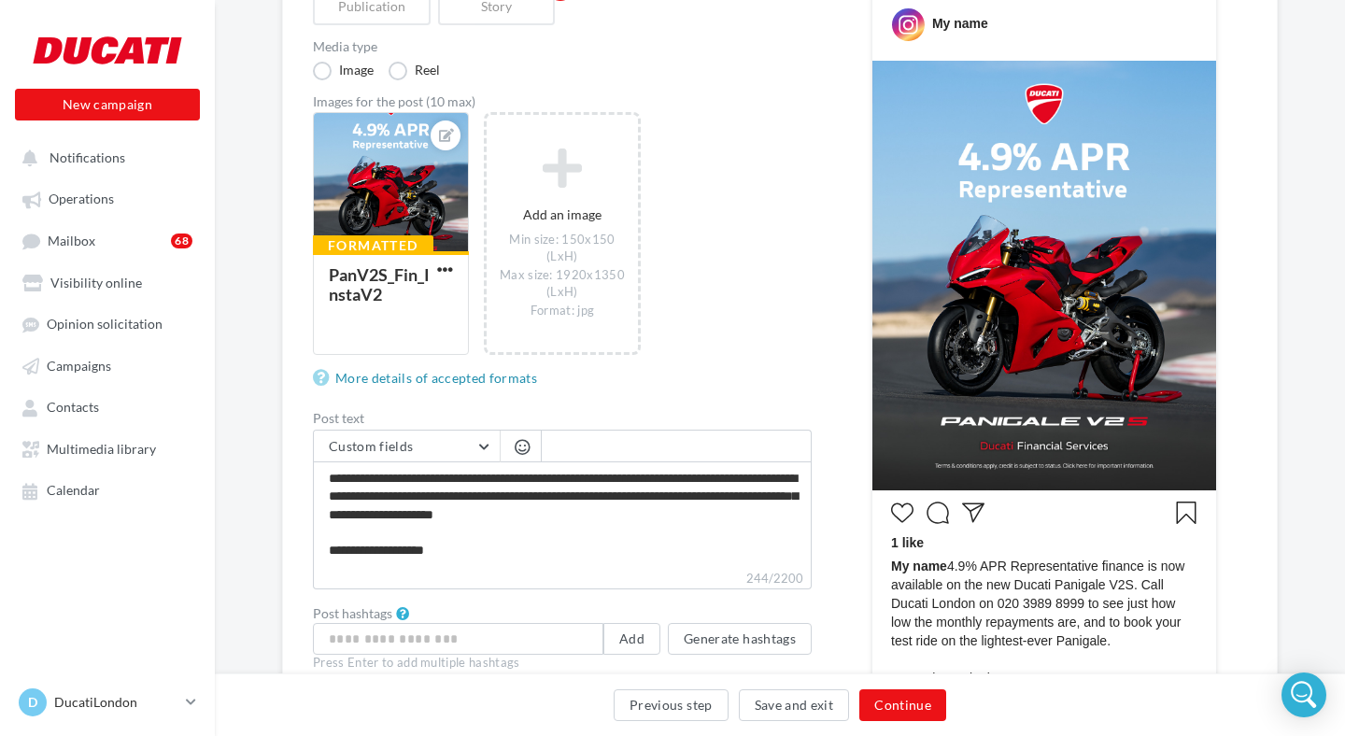
scroll to position [248, 0]
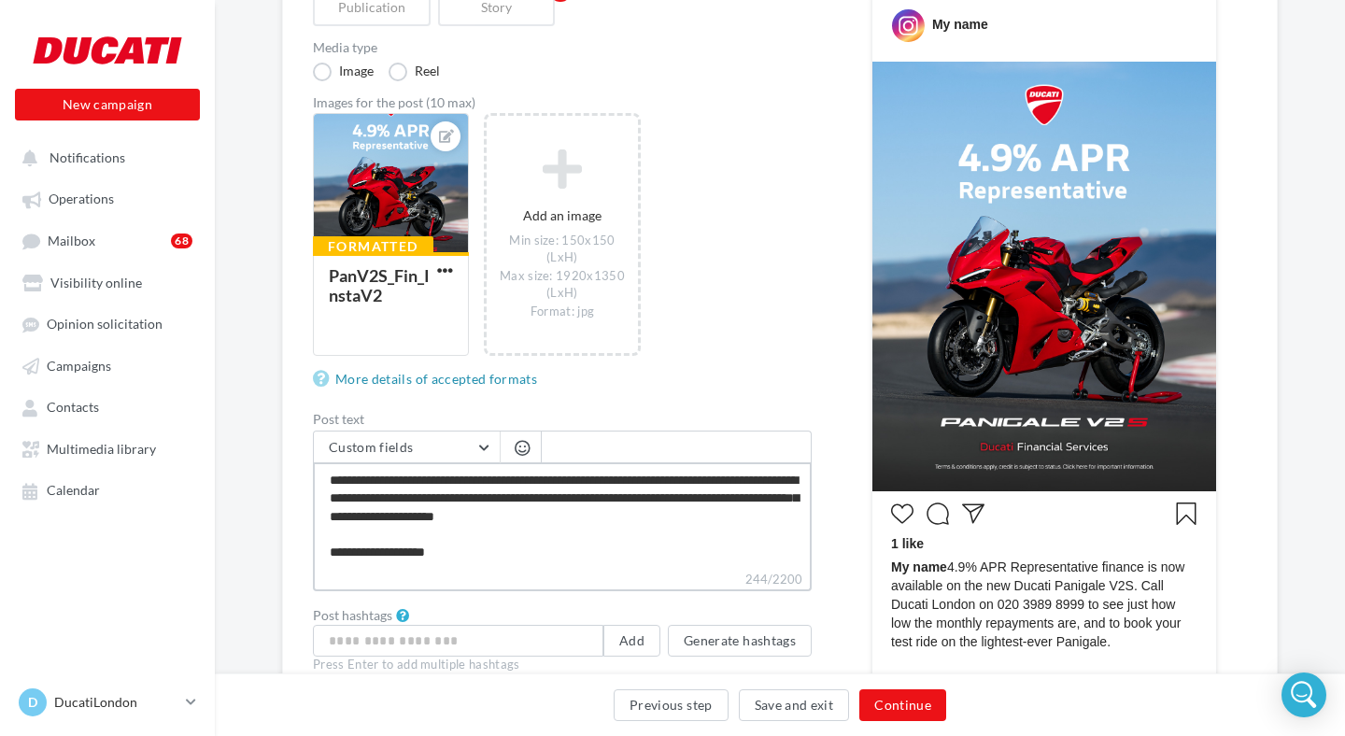
click at [508, 551] on textarea "**********" at bounding box center [562, 515] width 499 height 107
click at [700, 637] on button "Generate hashtags" at bounding box center [740, 640] width 144 height 32
click at [359, 498] on textarea "**********" at bounding box center [562, 515] width 499 height 107
type textarea "**********"
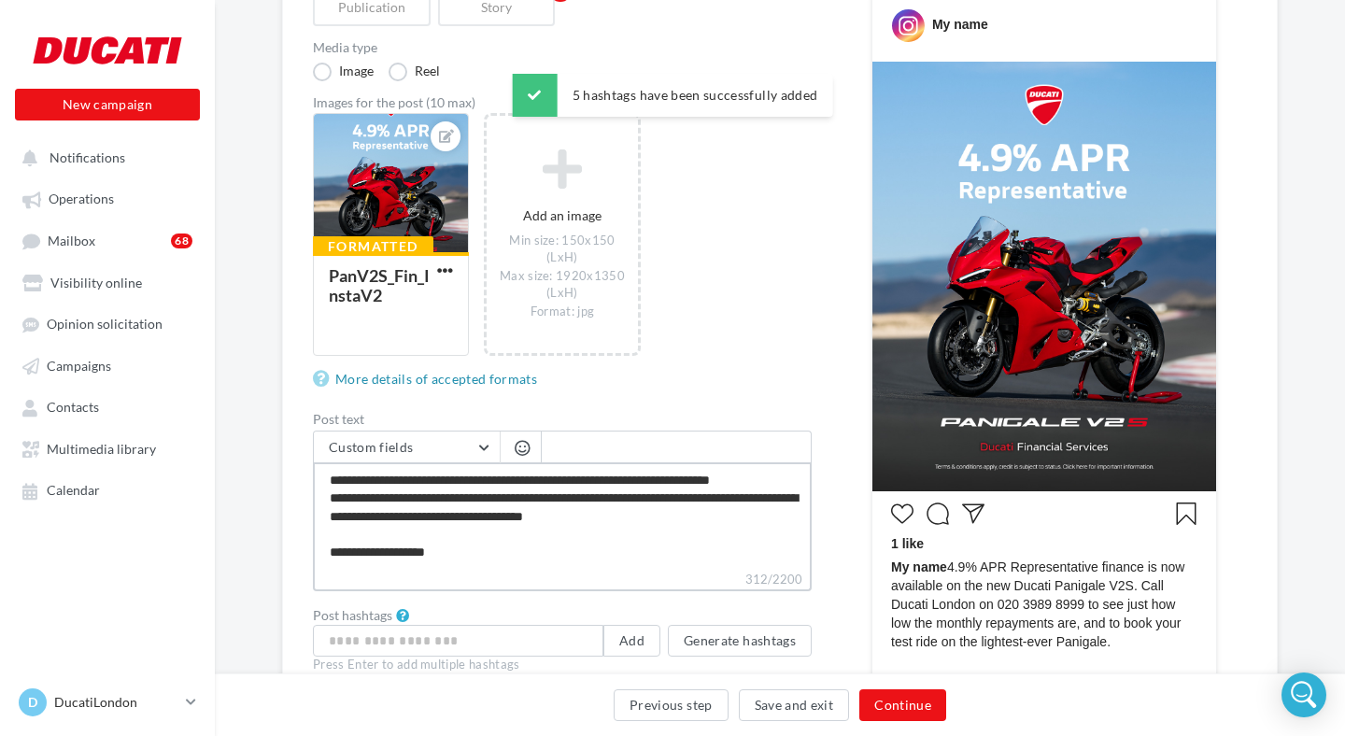
type textarea "**********"
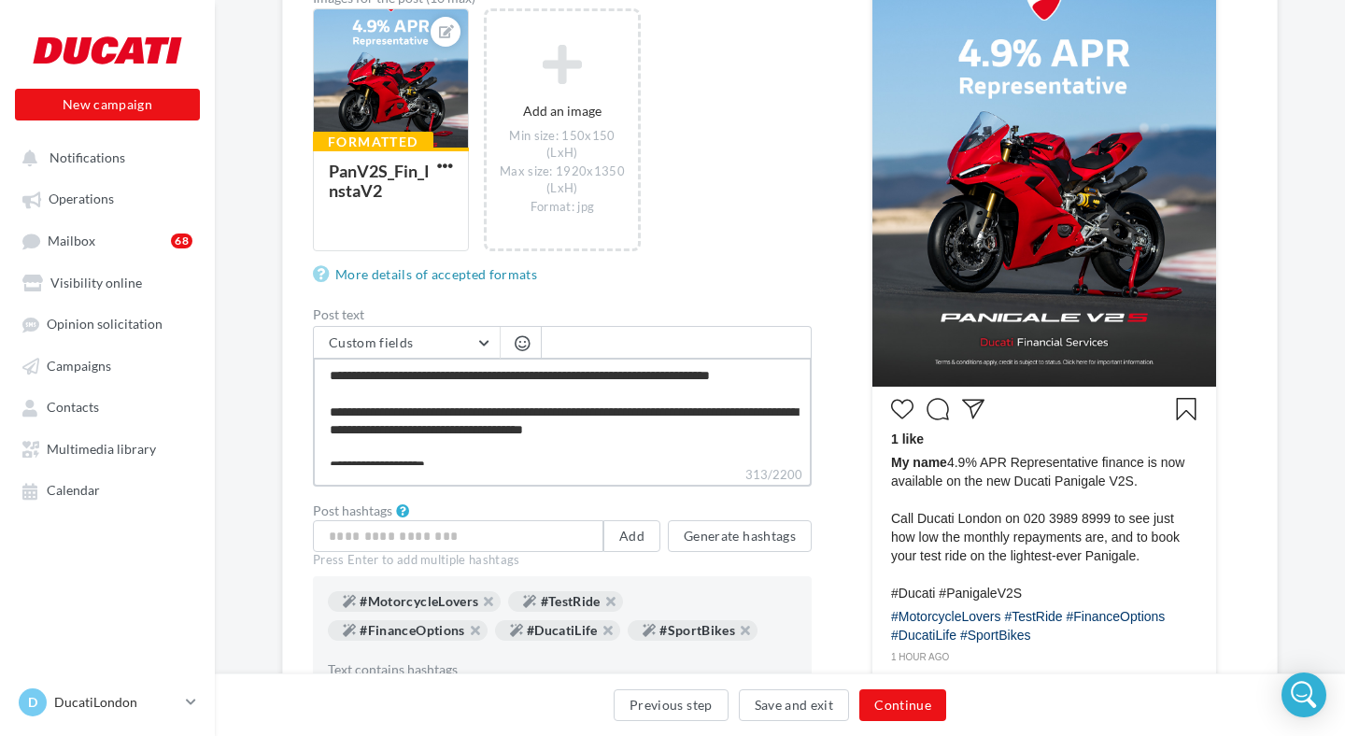
scroll to position [0, 0]
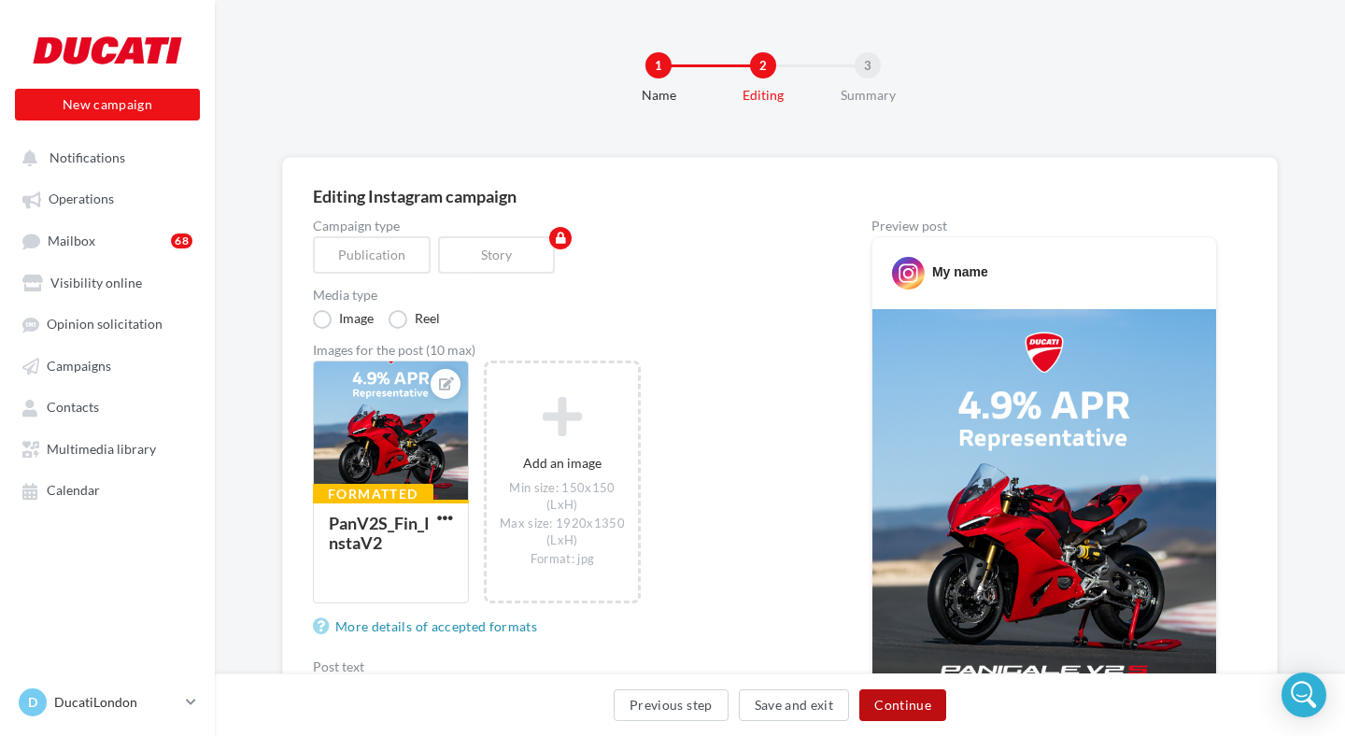
type textarea "**********"
click at [913, 710] on button "Continue" at bounding box center [902, 705] width 87 height 32
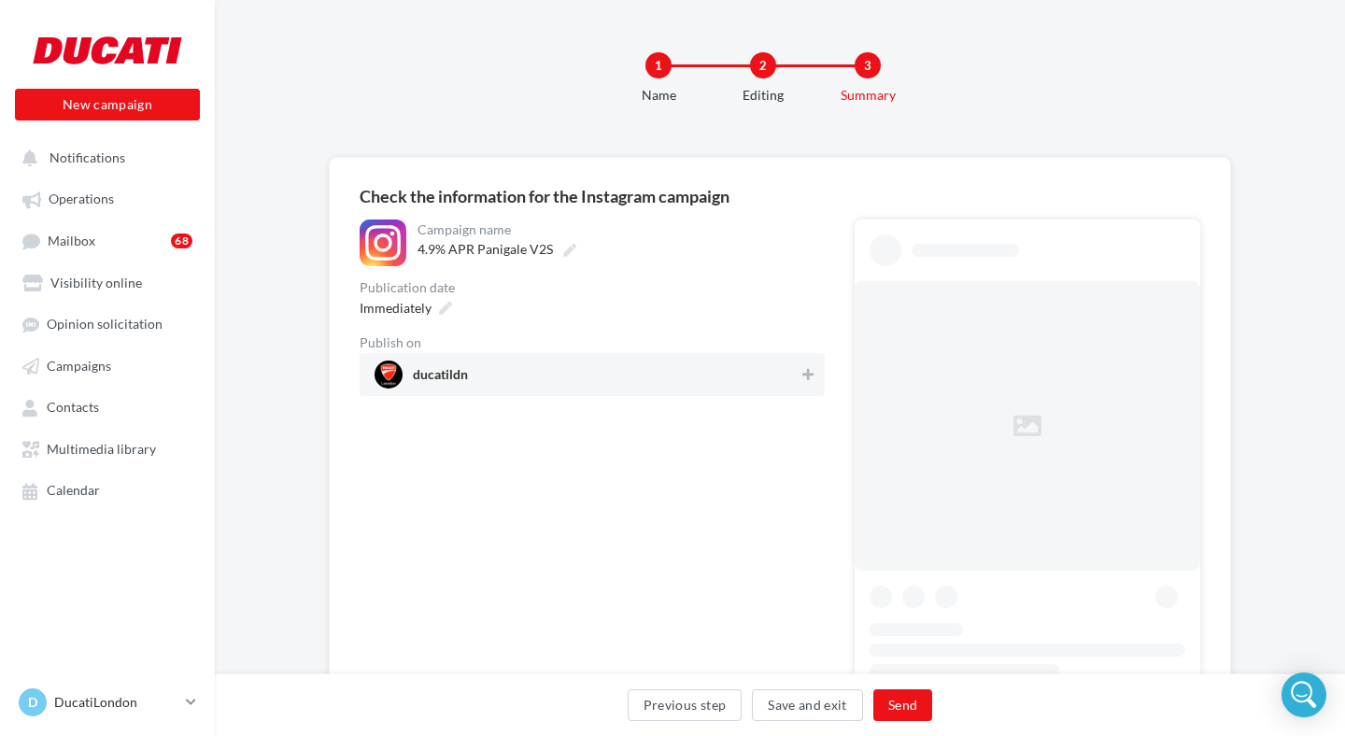
click at [647, 382] on span "ducatildn" at bounding box center [587, 375] width 424 height 28
click at [448, 306] on icon at bounding box center [445, 308] width 13 height 13
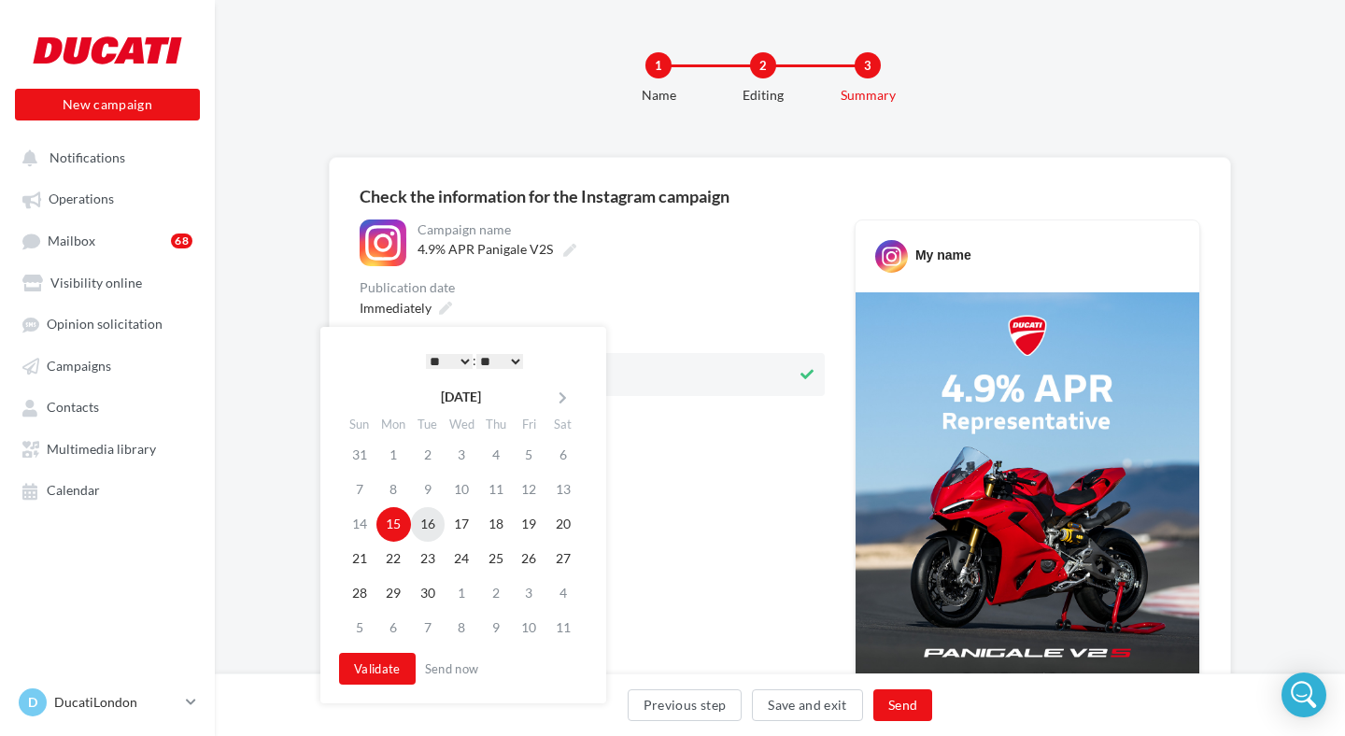
click at [426, 522] on td "16" at bounding box center [428, 524] width 34 height 35
click at [451, 363] on select "* * * * * * * * * * ** ** ** ** ** ** ** ** ** ** ** ** ** **" at bounding box center [449, 361] width 47 height 15
click at [444, 365] on select "* * * * * * * * * * ** ** ** ** ** ** ** ** ** ** ** ** ** **" at bounding box center [449, 361] width 47 height 15
click at [912, 700] on button "Send" at bounding box center [902, 705] width 59 height 32
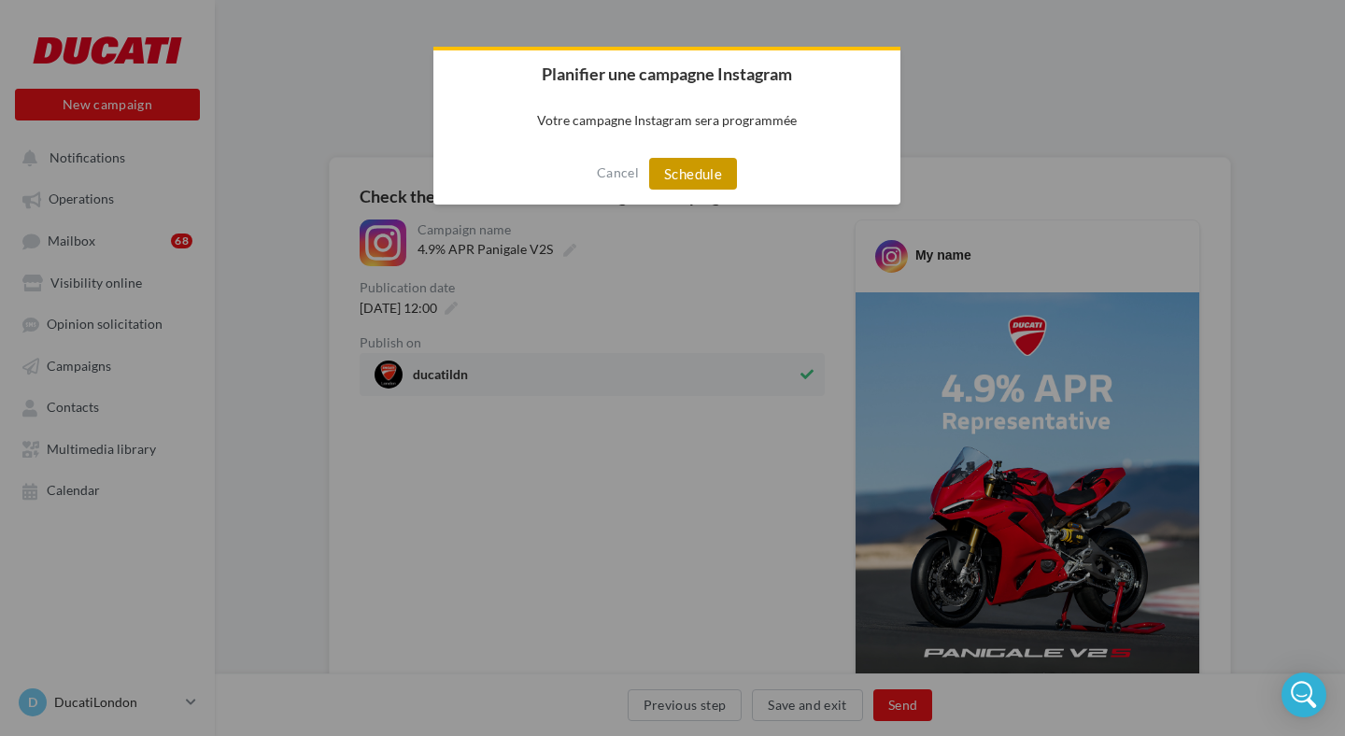
click at [698, 169] on button "Schedule" at bounding box center [693, 174] width 88 height 32
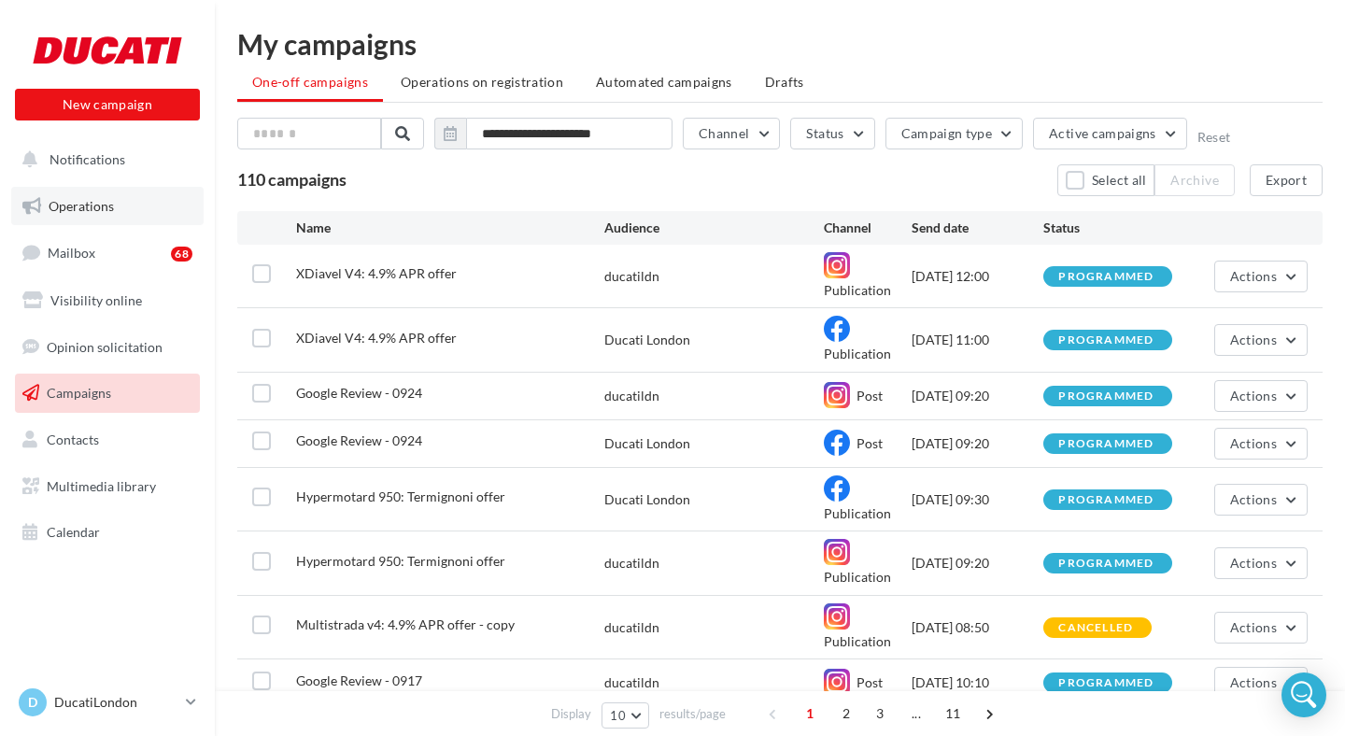
click at [106, 211] on span "Operations" at bounding box center [81, 206] width 65 height 16
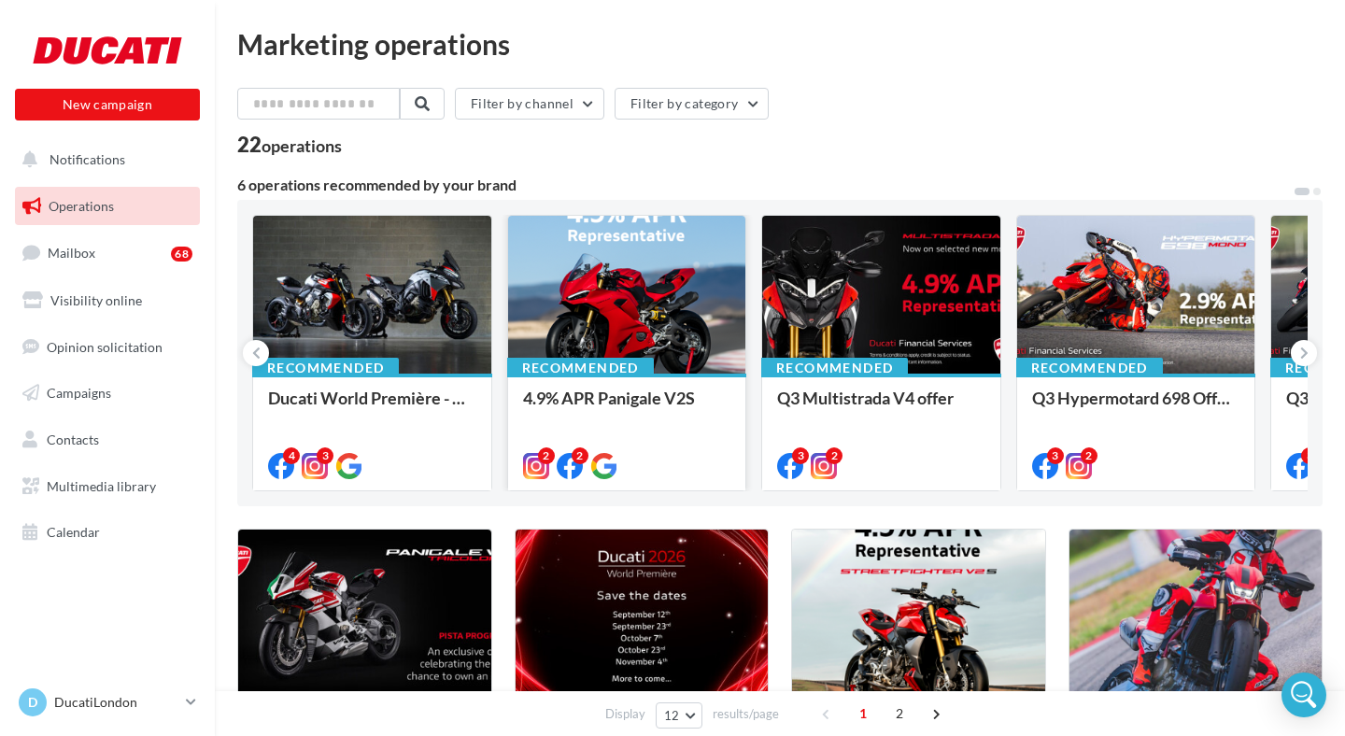
click at [622, 296] on div at bounding box center [627, 296] width 238 height 160
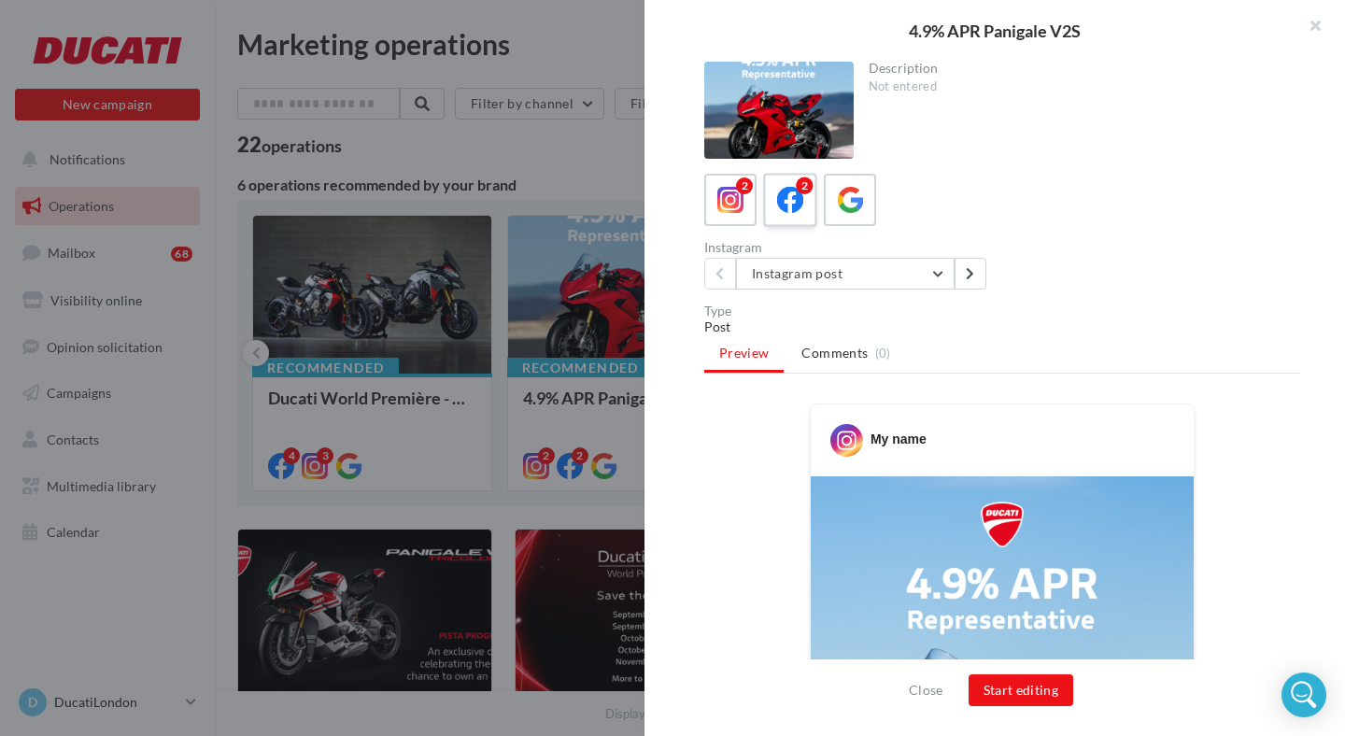
click at [801, 203] on icon at bounding box center [790, 200] width 27 height 27
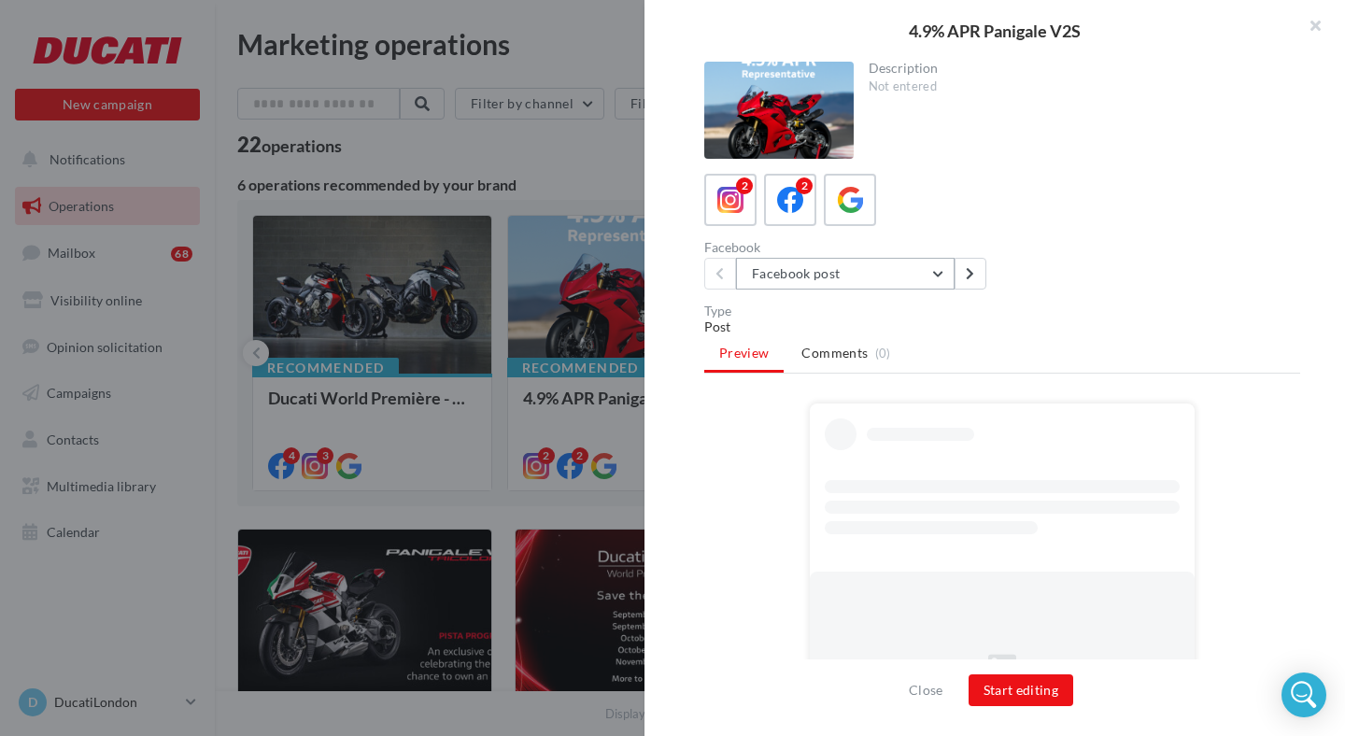
click at [803, 271] on button "Facebook post" at bounding box center [845, 274] width 219 height 32
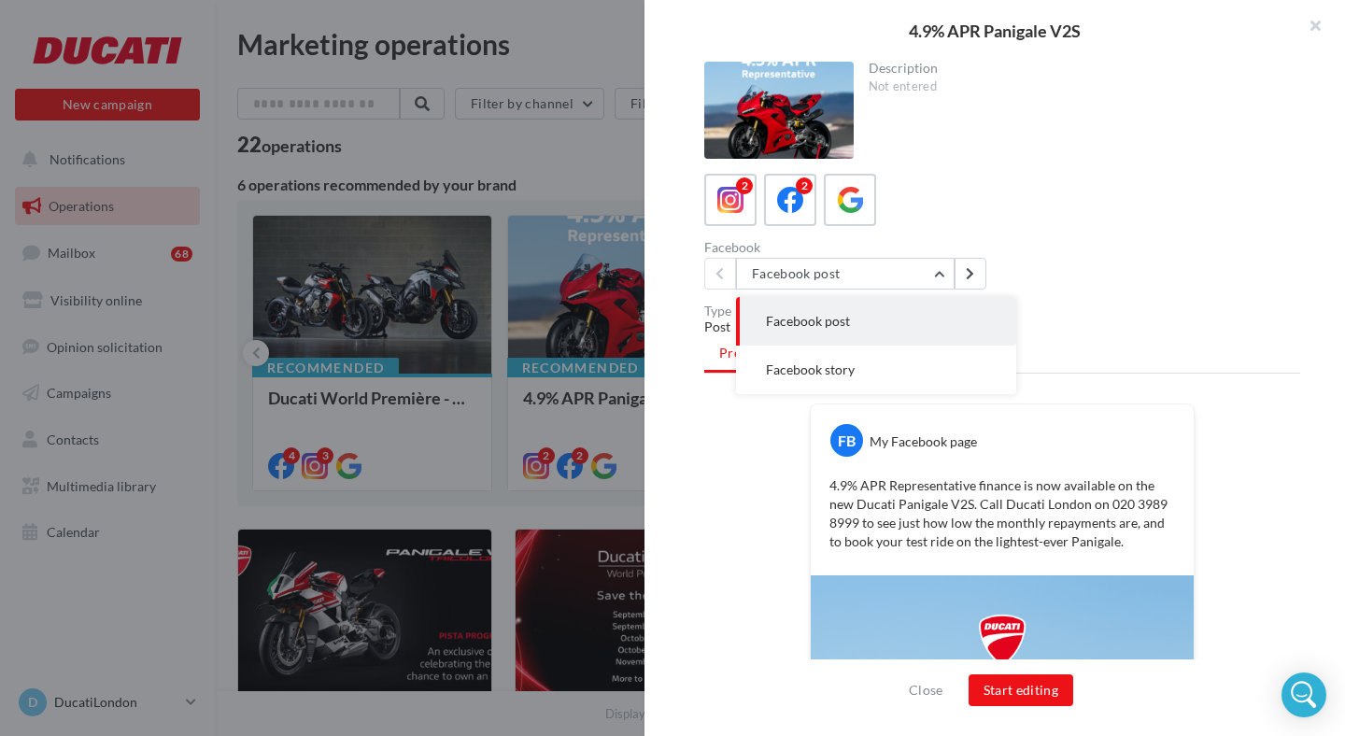
click at [1142, 299] on div "Description Not entered 2 2 Facebook Facebook post Facebook post Facebook story…" at bounding box center [1001, 369] width 715 height 615
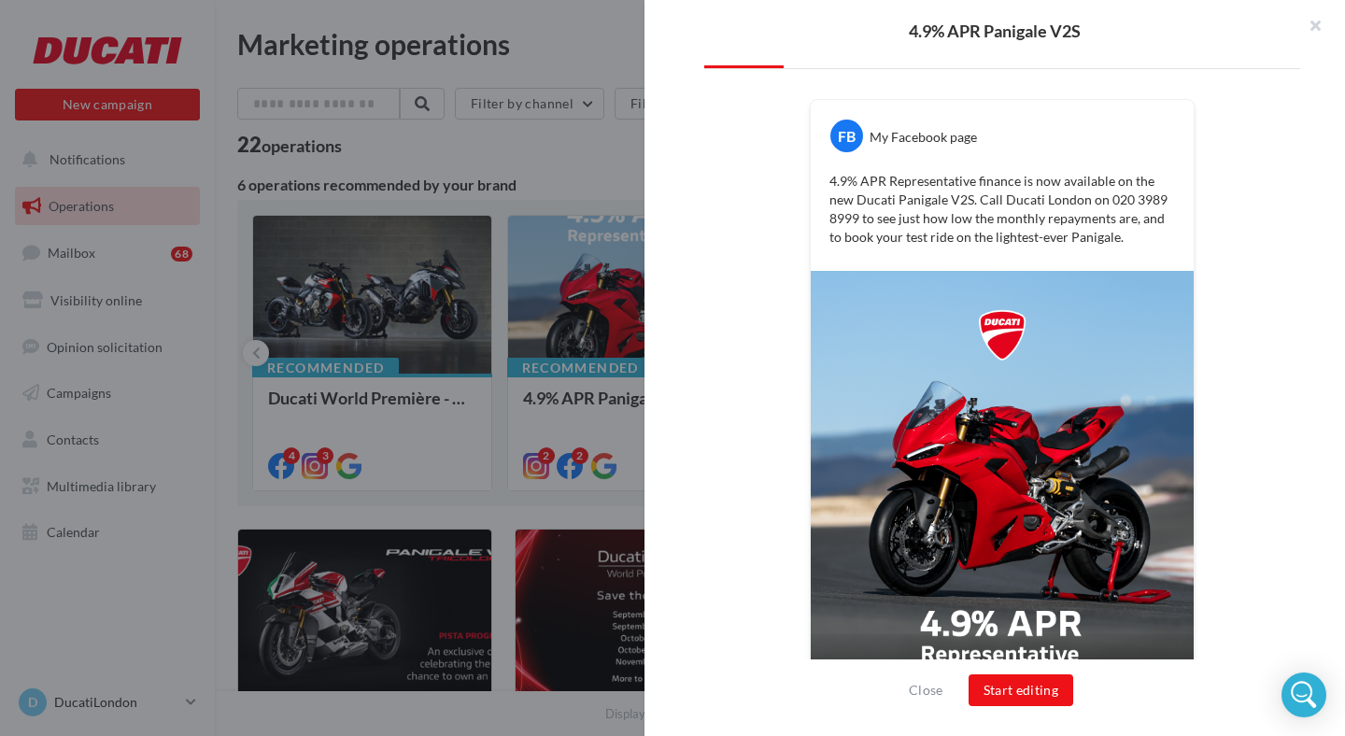
scroll to position [403, 0]
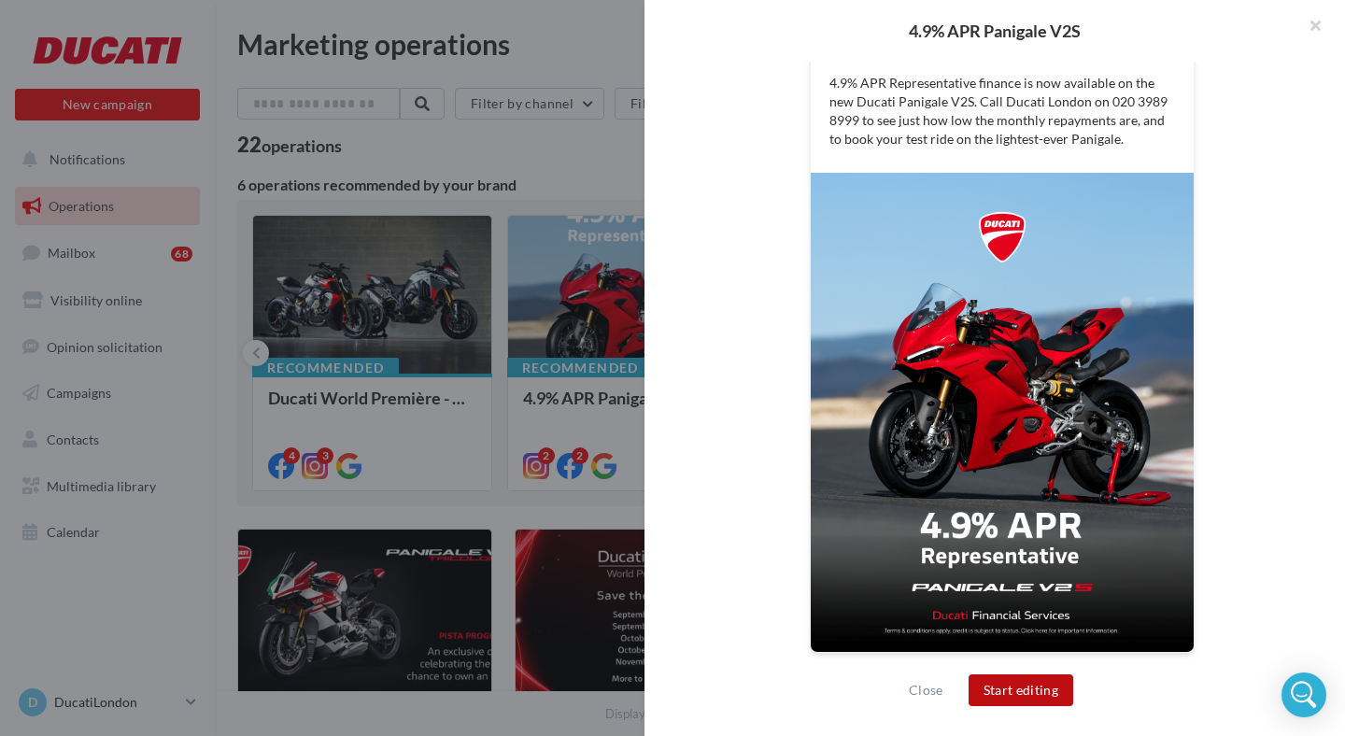
click at [1005, 690] on button "Start editing" at bounding box center [1022, 690] width 106 height 32
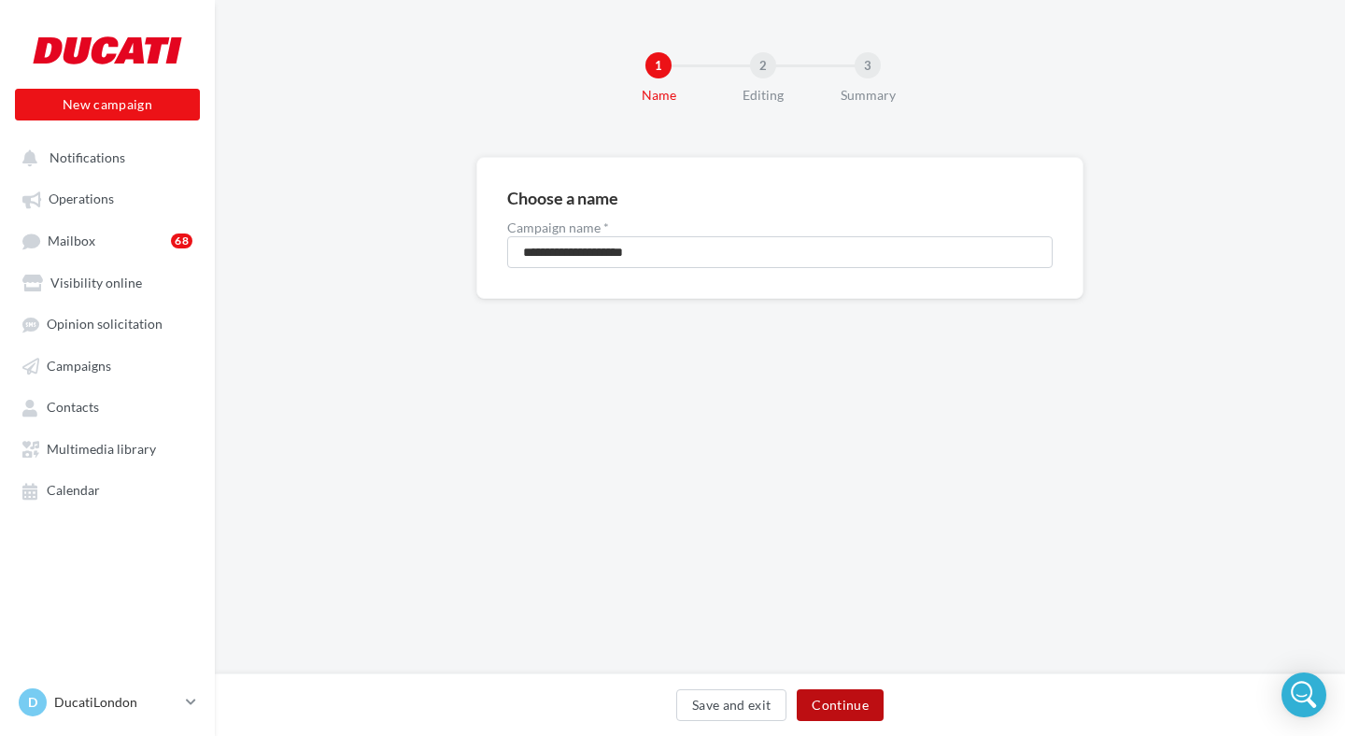
click at [820, 693] on button "Continue" at bounding box center [840, 705] width 87 height 32
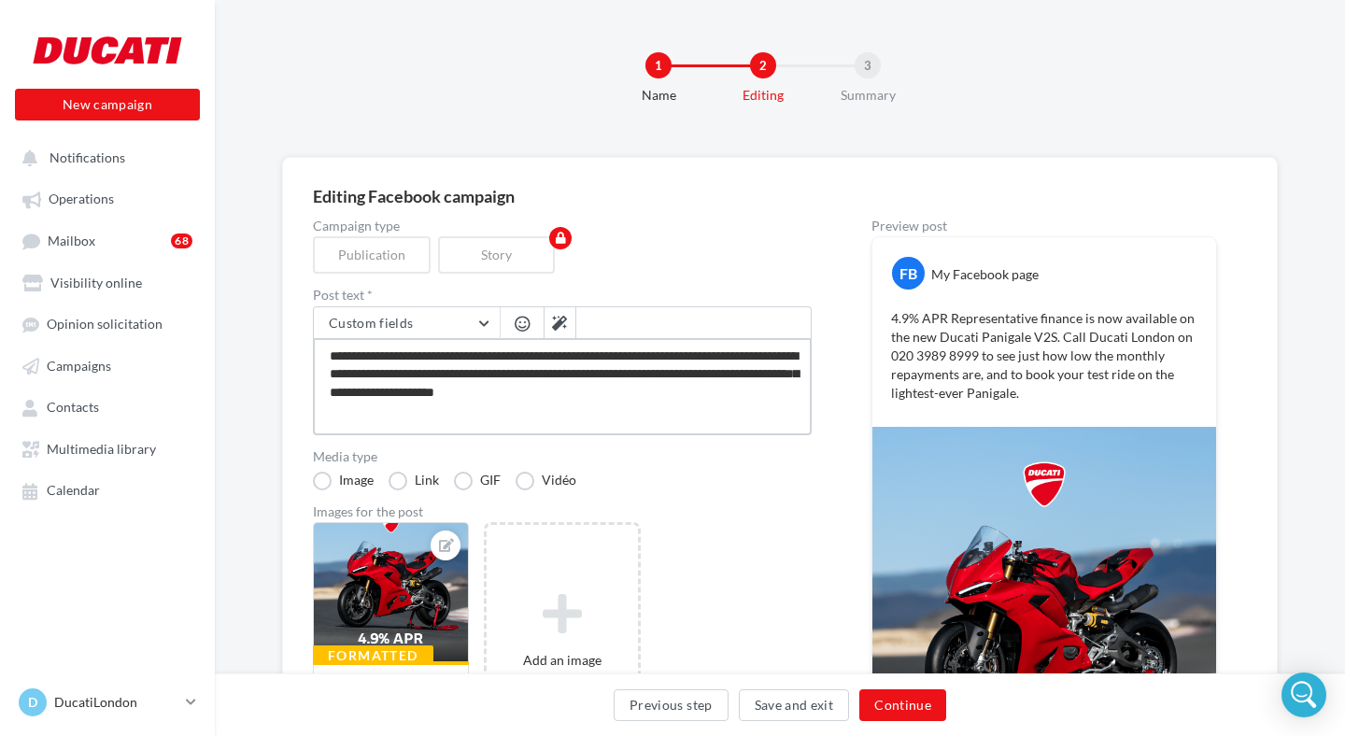
click at [361, 371] on textarea "**********" at bounding box center [562, 386] width 499 height 97
type textarea "**********"
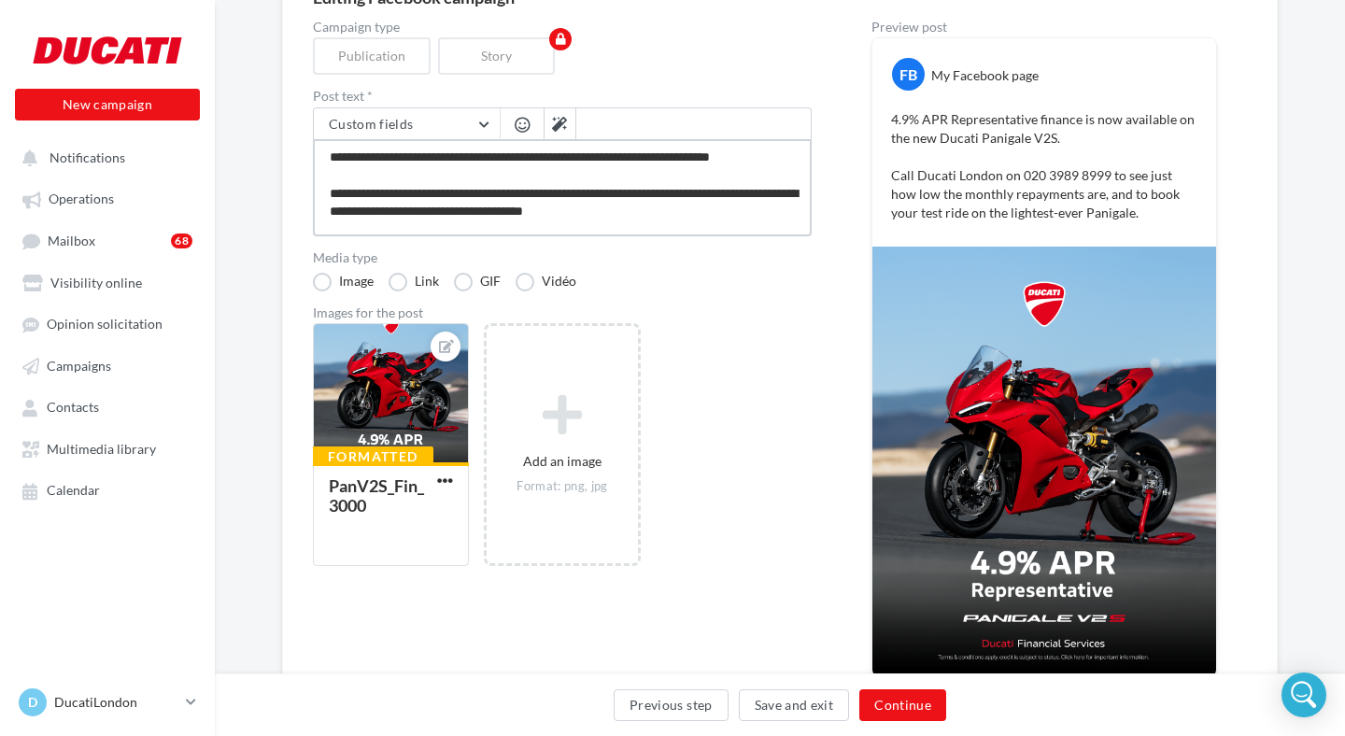
scroll to position [157, 0]
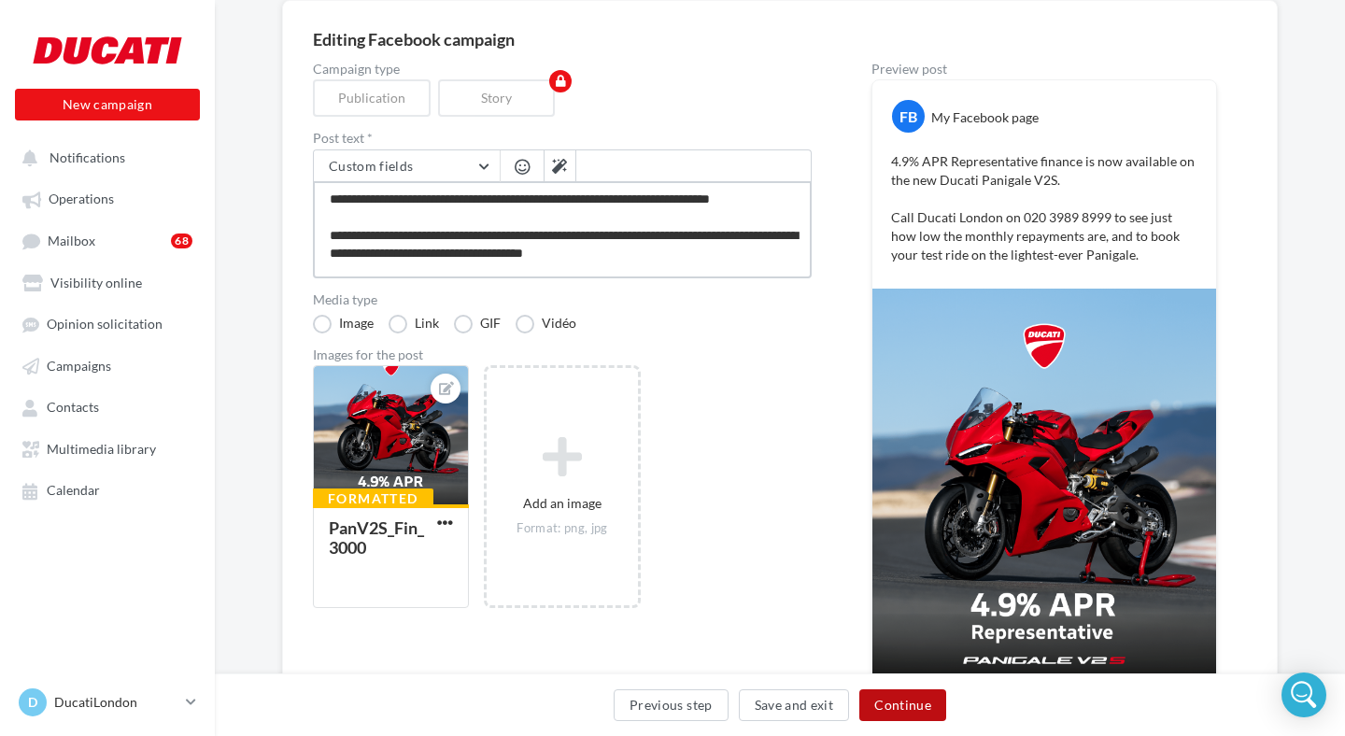
type textarea "**********"
click at [897, 702] on button "Continue" at bounding box center [902, 705] width 87 height 32
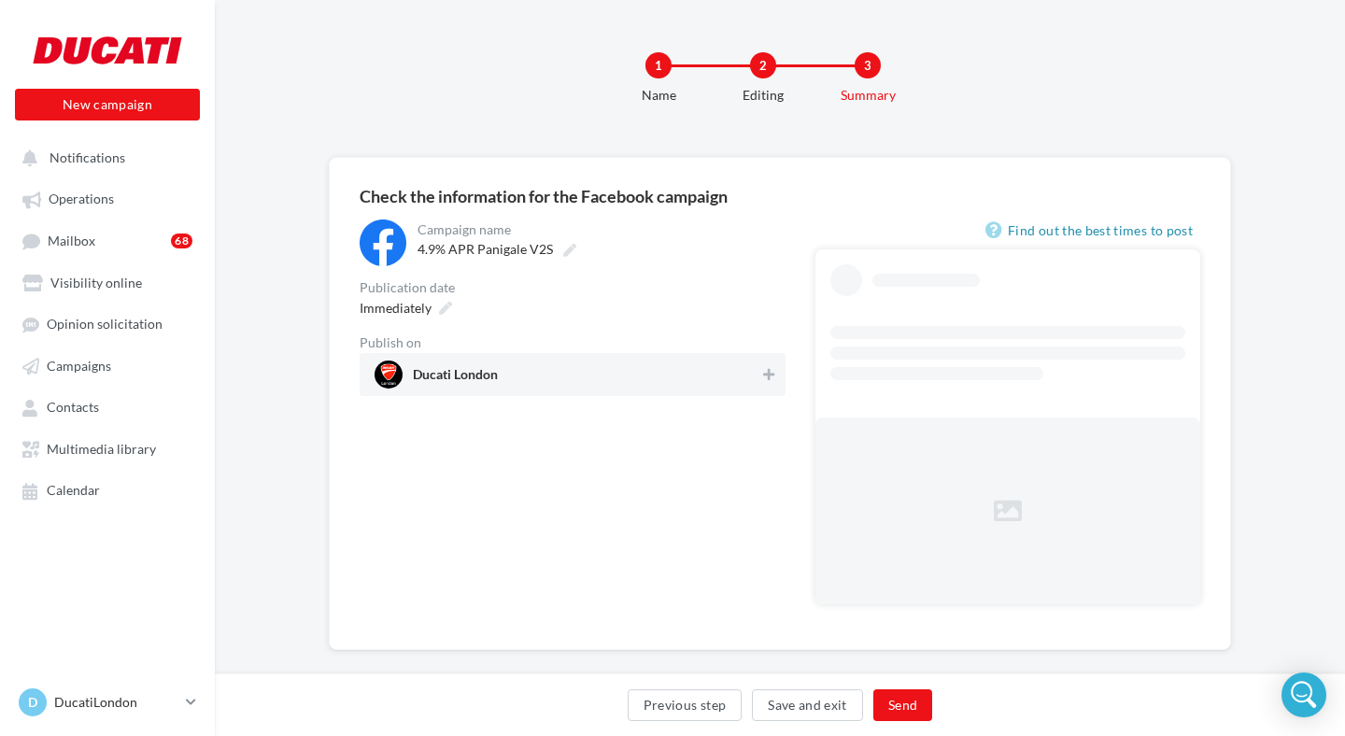
click at [519, 377] on span "Ducati London" at bounding box center [567, 375] width 385 height 28
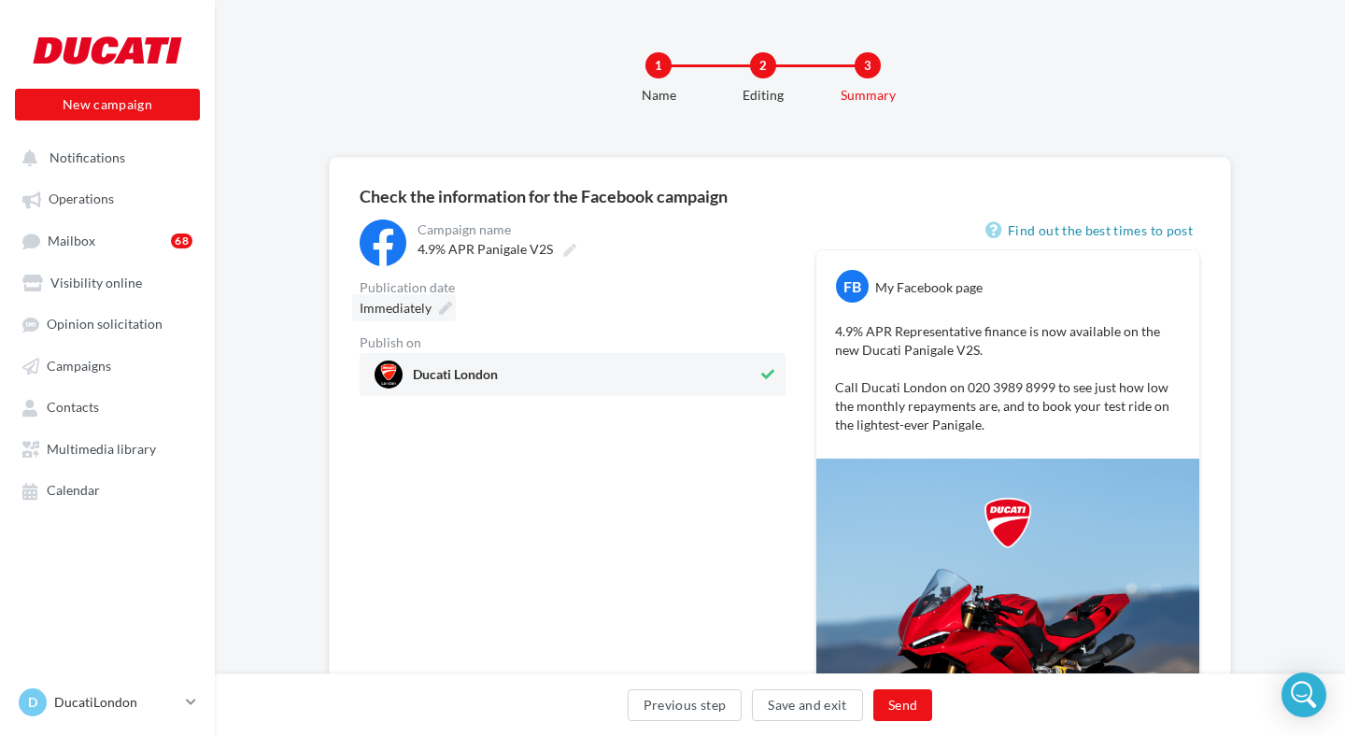
click at [439, 313] on icon at bounding box center [445, 308] width 13 height 13
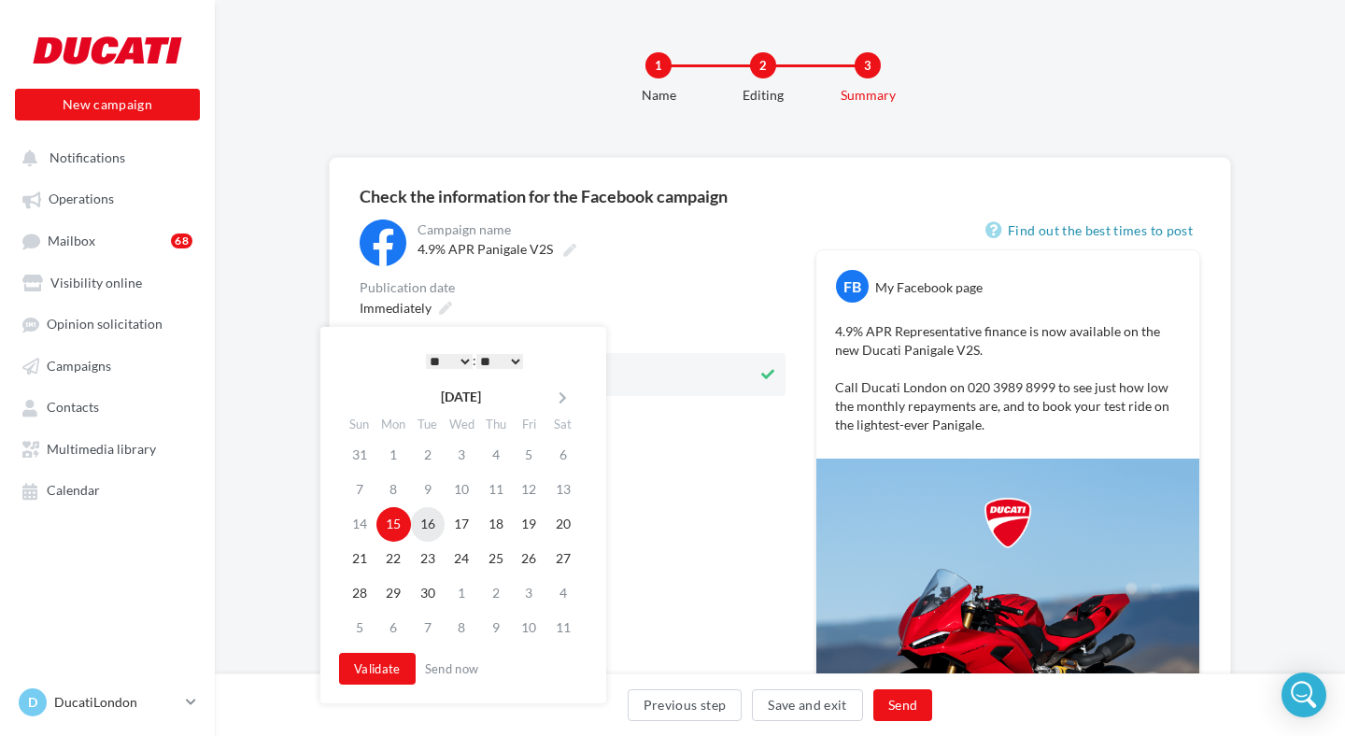
click at [426, 534] on td "16" at bounding box center [428, 524] width 34 height 35
click at [446, 356] on select "* * * * * * * * * * ** ** ** ** ** ** ** ** ** ** ** ** ** **" at bounding box center [449, 361] width 47 height 15
click at [483, 361] on select "** ** ** ** ** **" at bounding box center [499, 361] width 47 height 15
click at [371, 666] on button "Validate" at bounding box center [377, 669] width 77 height 32
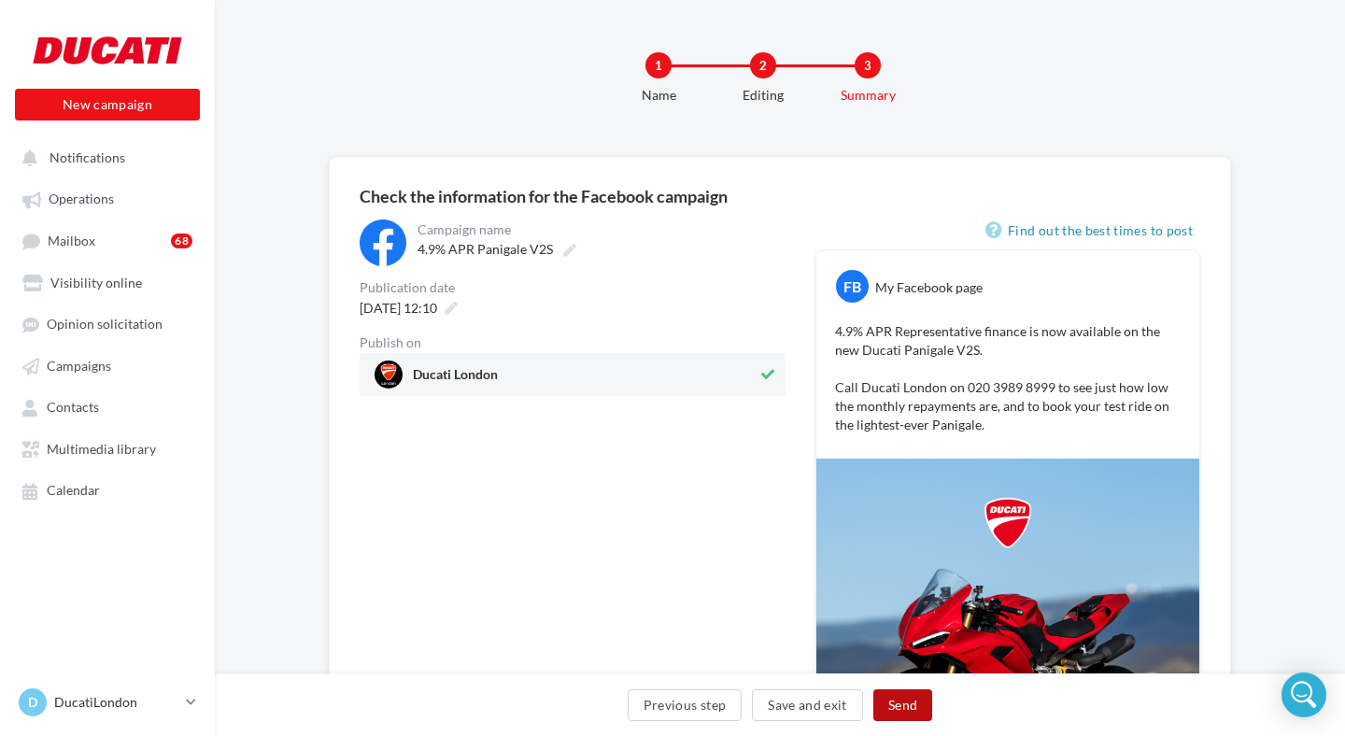
click at [889, 707] on button "Send" at bounding box center [902, 705] width 59 height 32
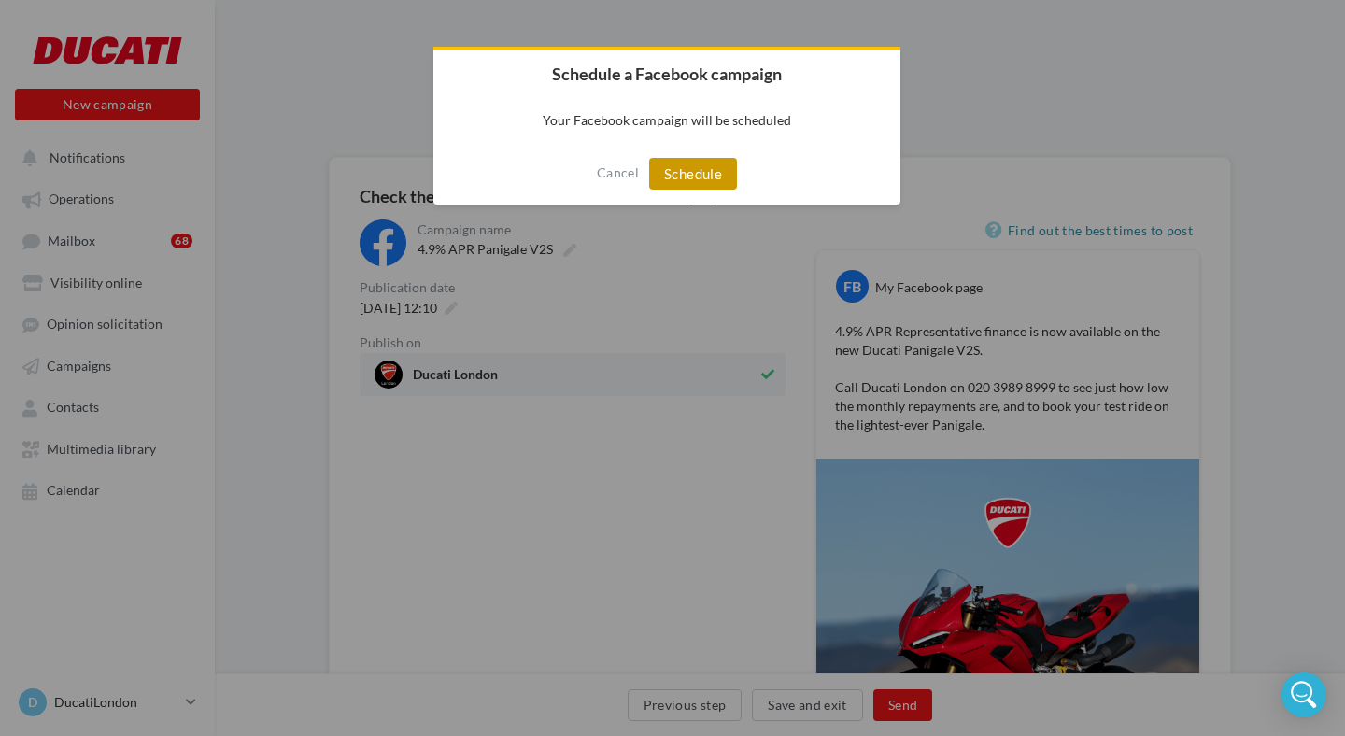
click at [683, 175] on button "Schedule" at bounding box center [693, 174] width 88 height 32
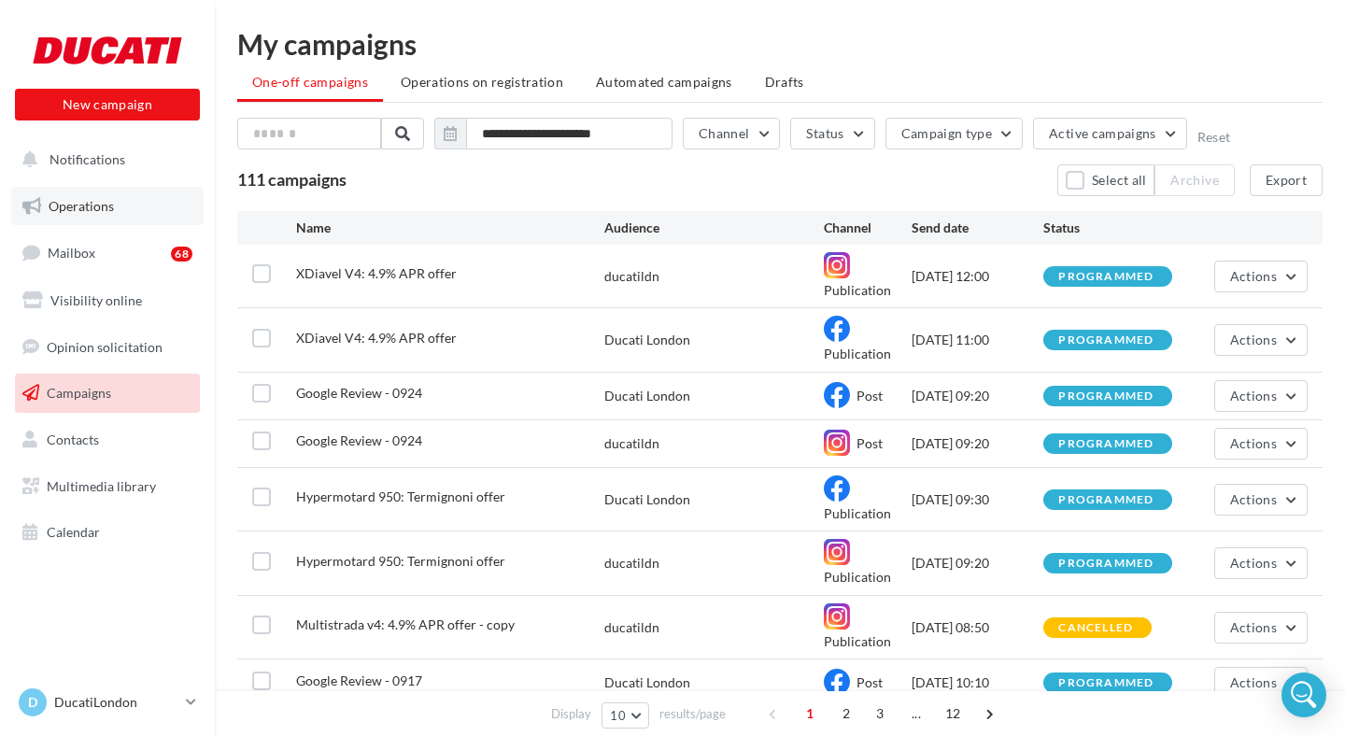
click at [97, 198] on span "Operations" at bounding box center [81, 206] width 65 height 16
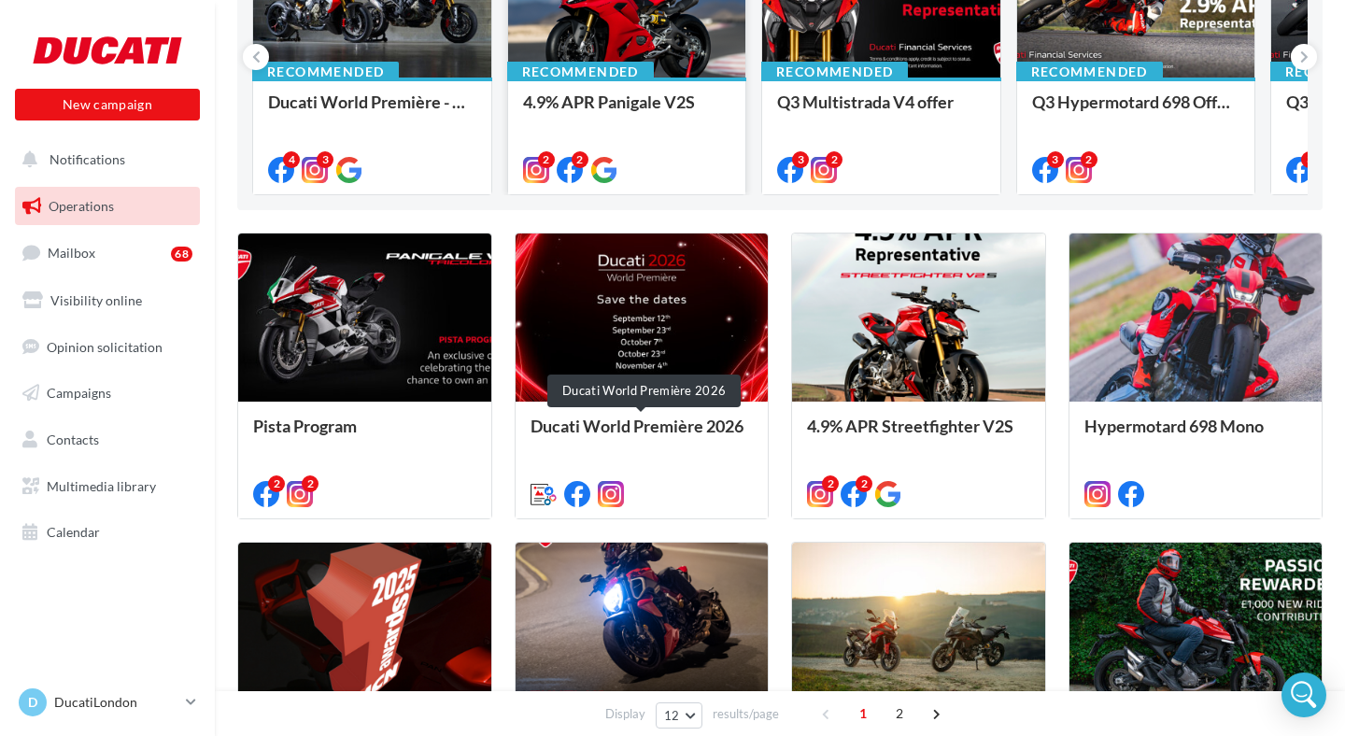
scroll to position [299, 0]
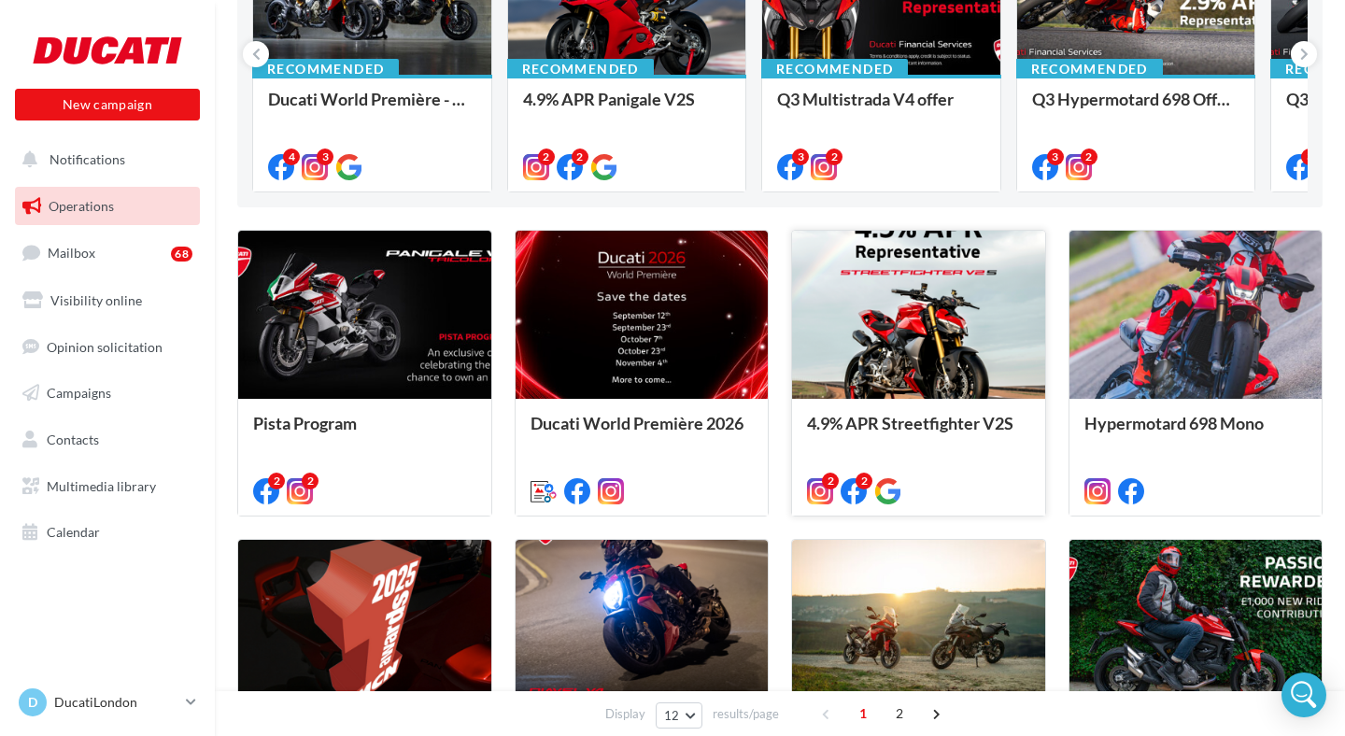
click at [955, 374] on div at bounding box center [918, 316] width 253 height 170
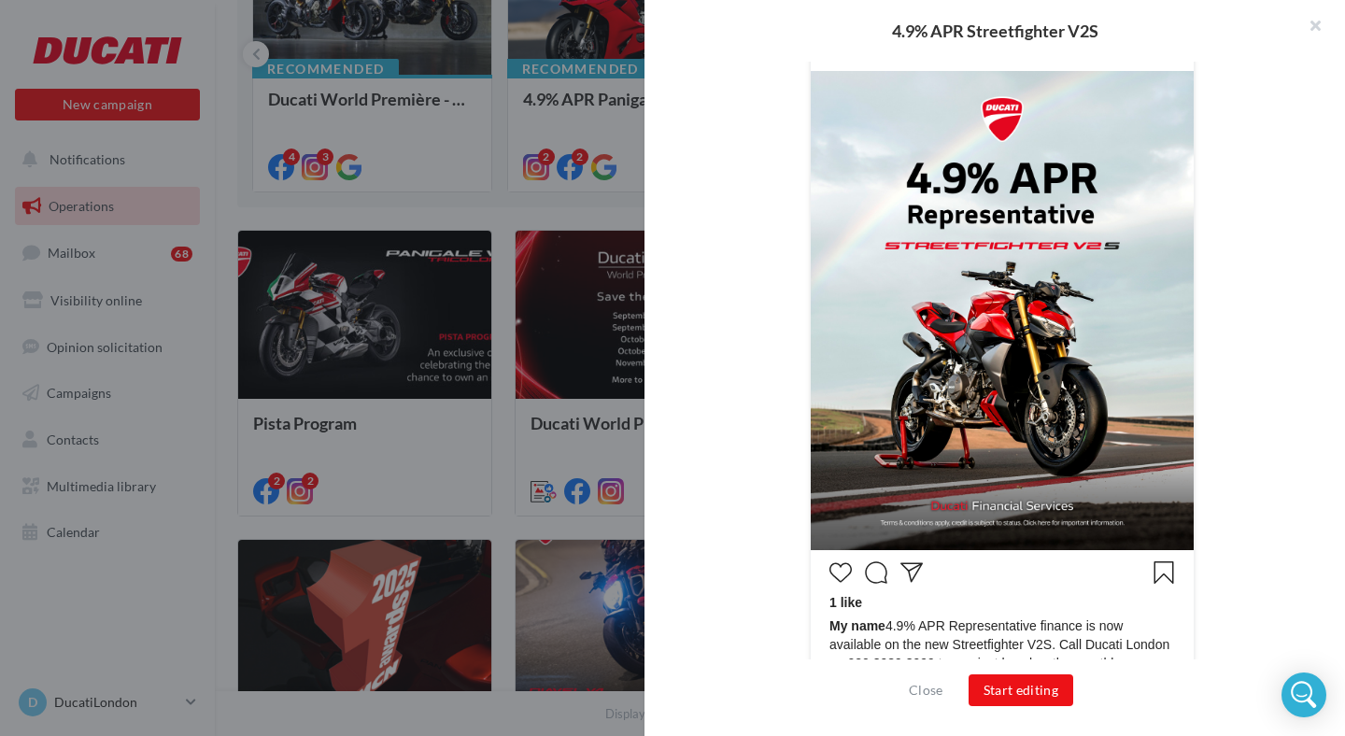
scroll to position [0, 0]
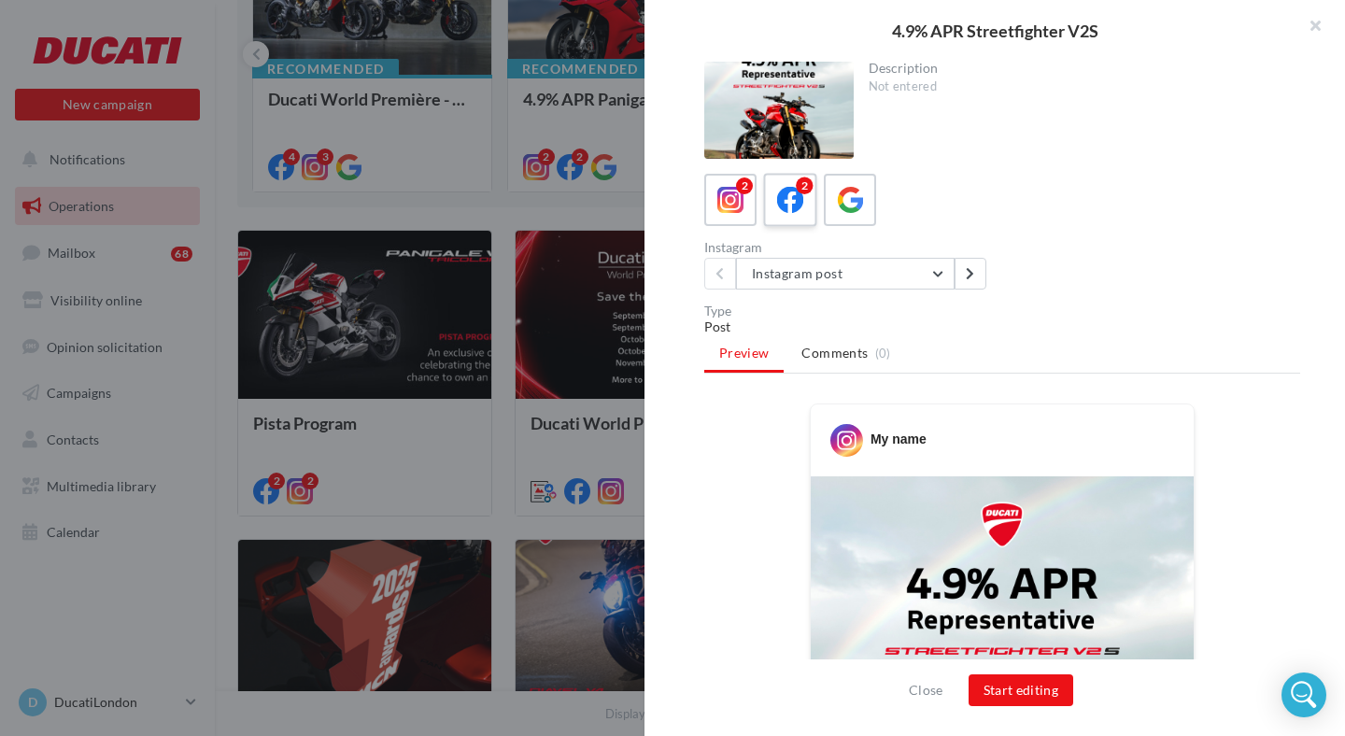
click at [792, 212] on icon at bounding box center [790, 200] width 27 height 27
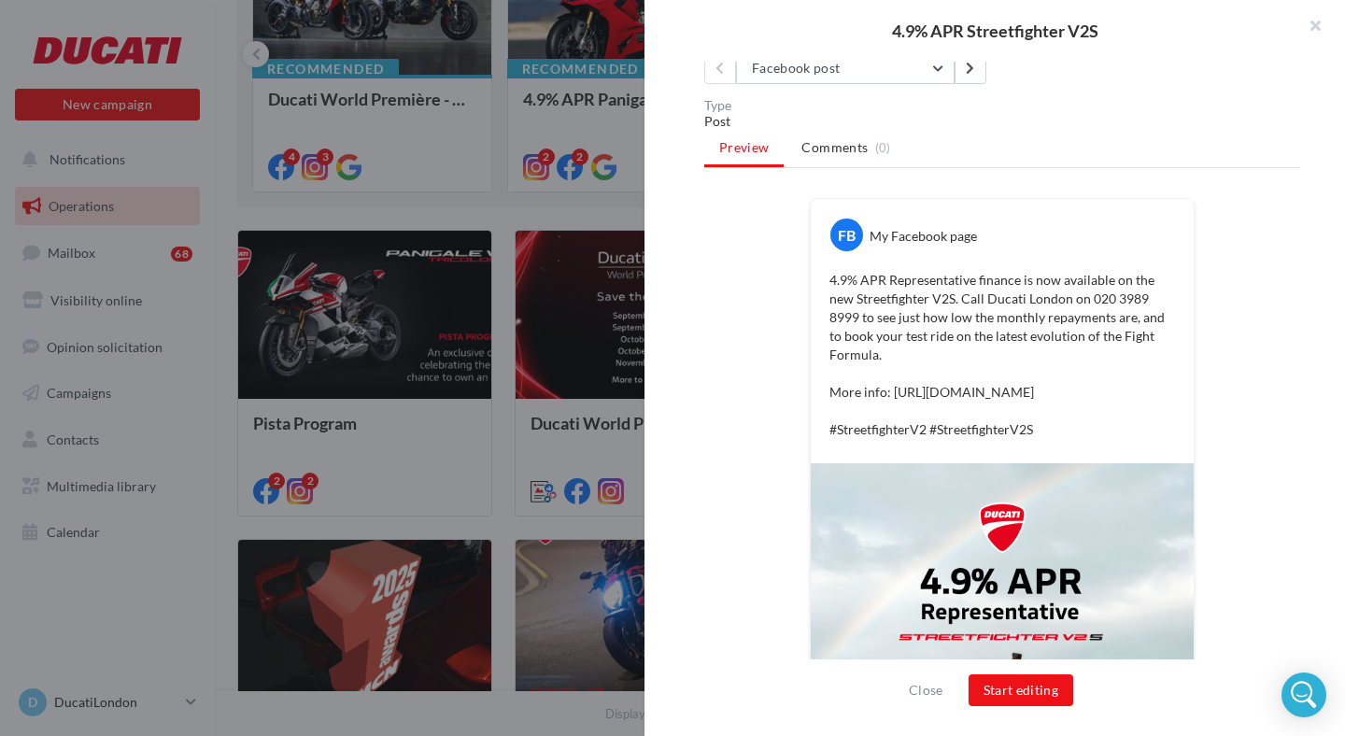
scroll to position [265, 0]
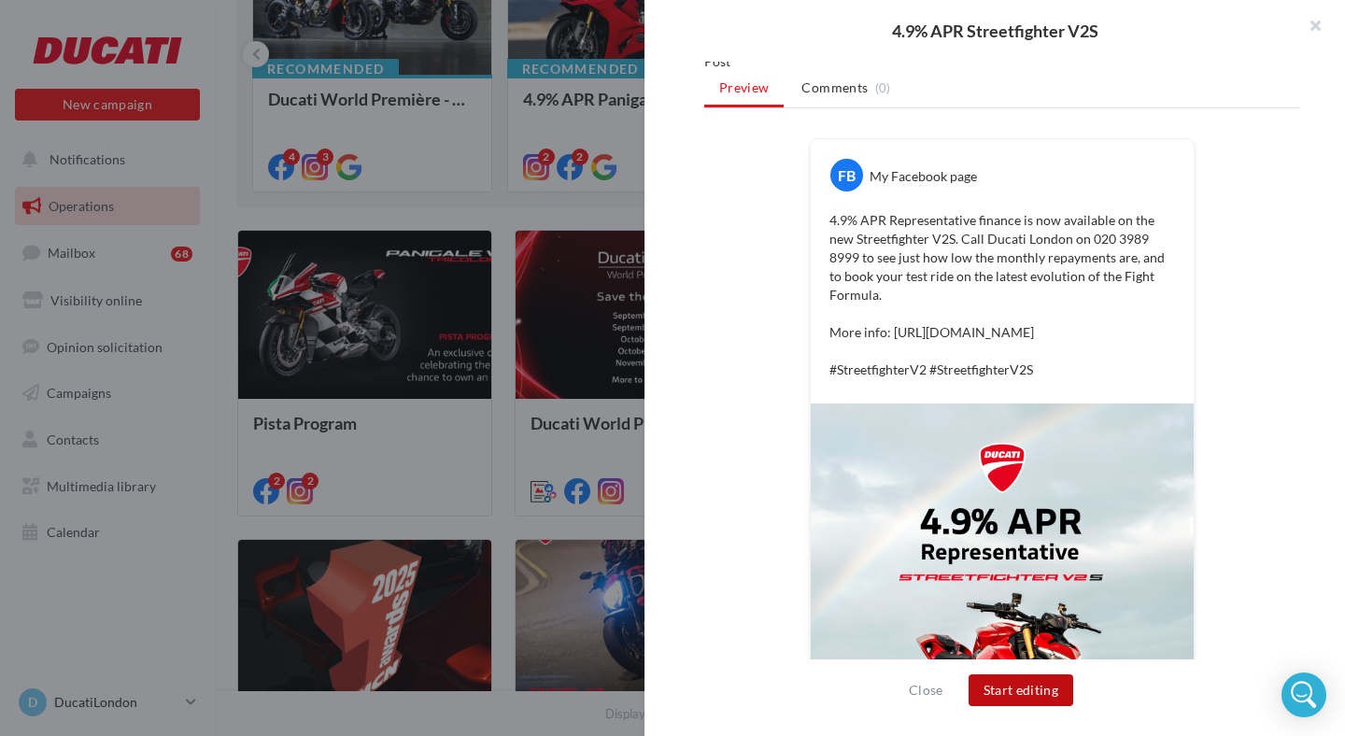
click at [1027, 694] on button "Start editing" at bounding box center [1022, 690] width 106 height 32
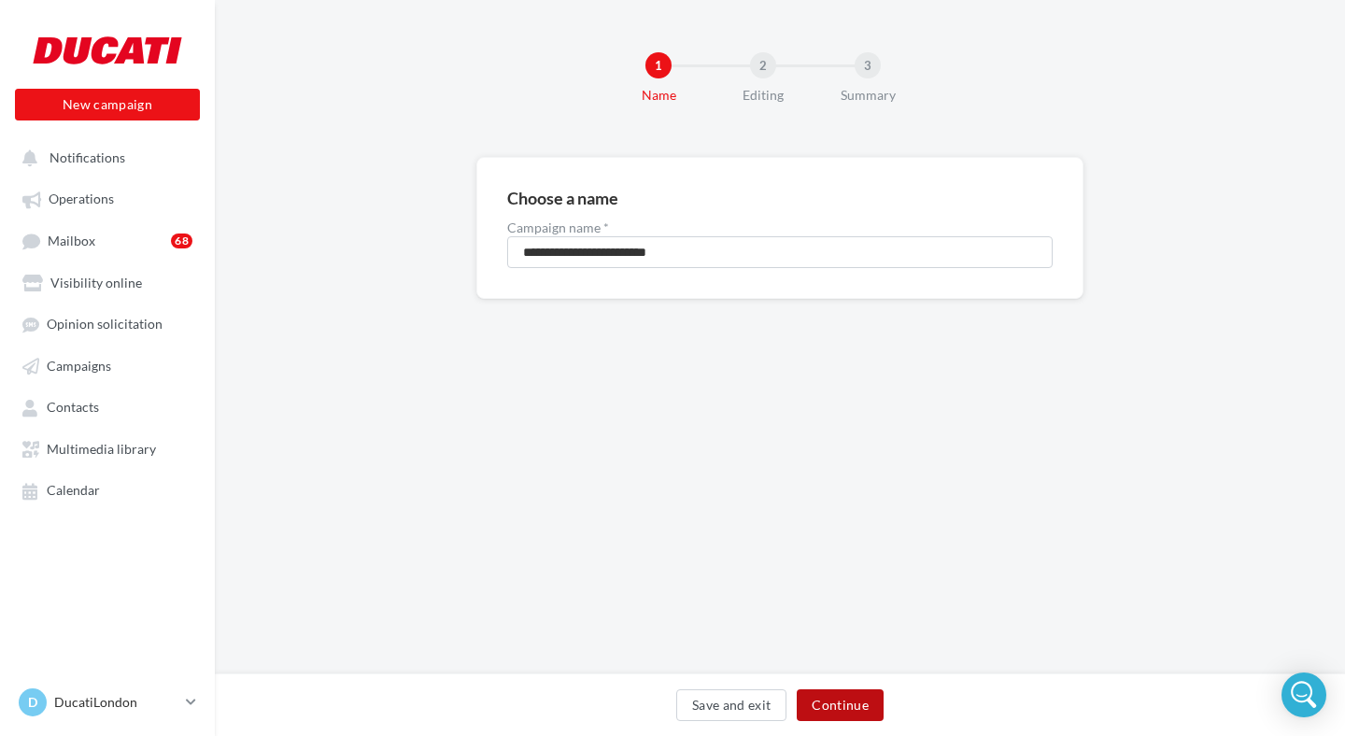
click at [829, 703] on button "Continue" at bounding box center [840, 705] width 87 height 32
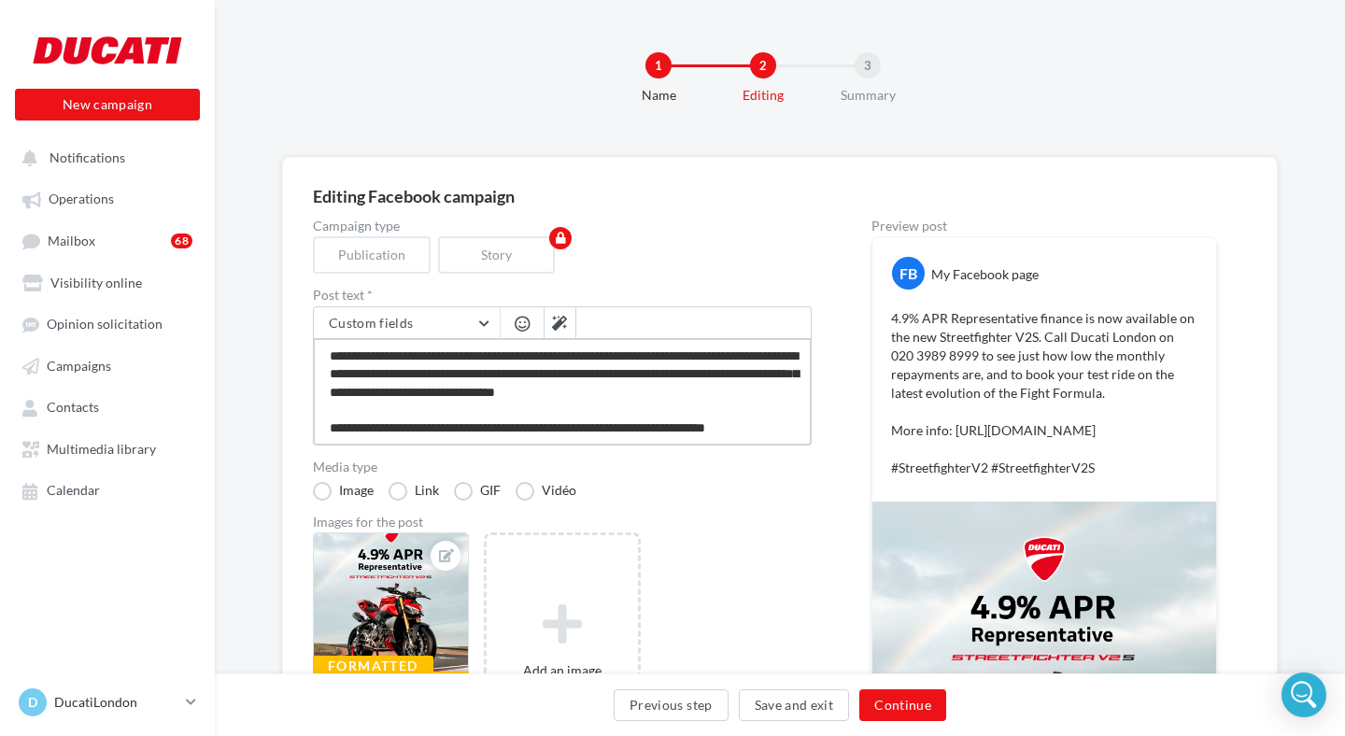
click at [329, 376] on textarea "**********" at bounding box center [562, 391] width 499 height 107
type textarea "**********"
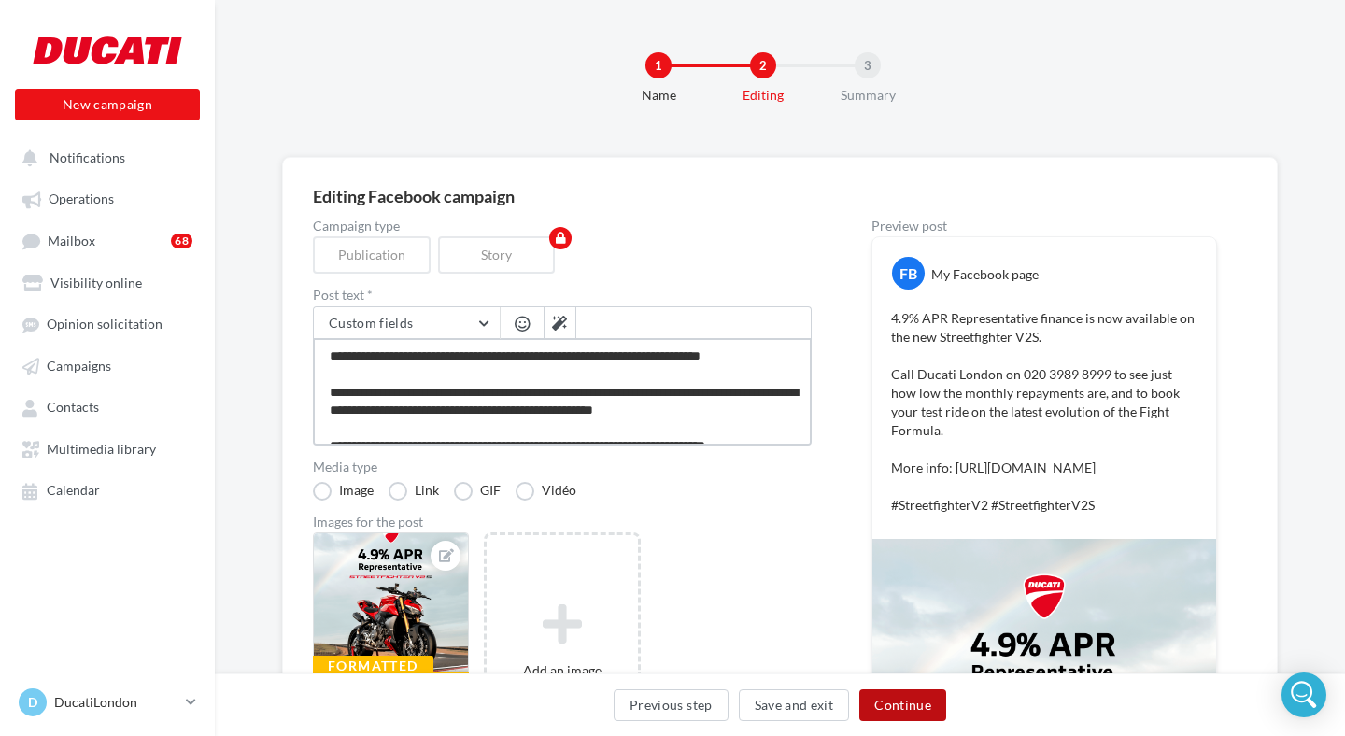
type textarea "**********"
click at [915, 706] on button "Continue" at bounding box center [902, 705] width 87 height 32
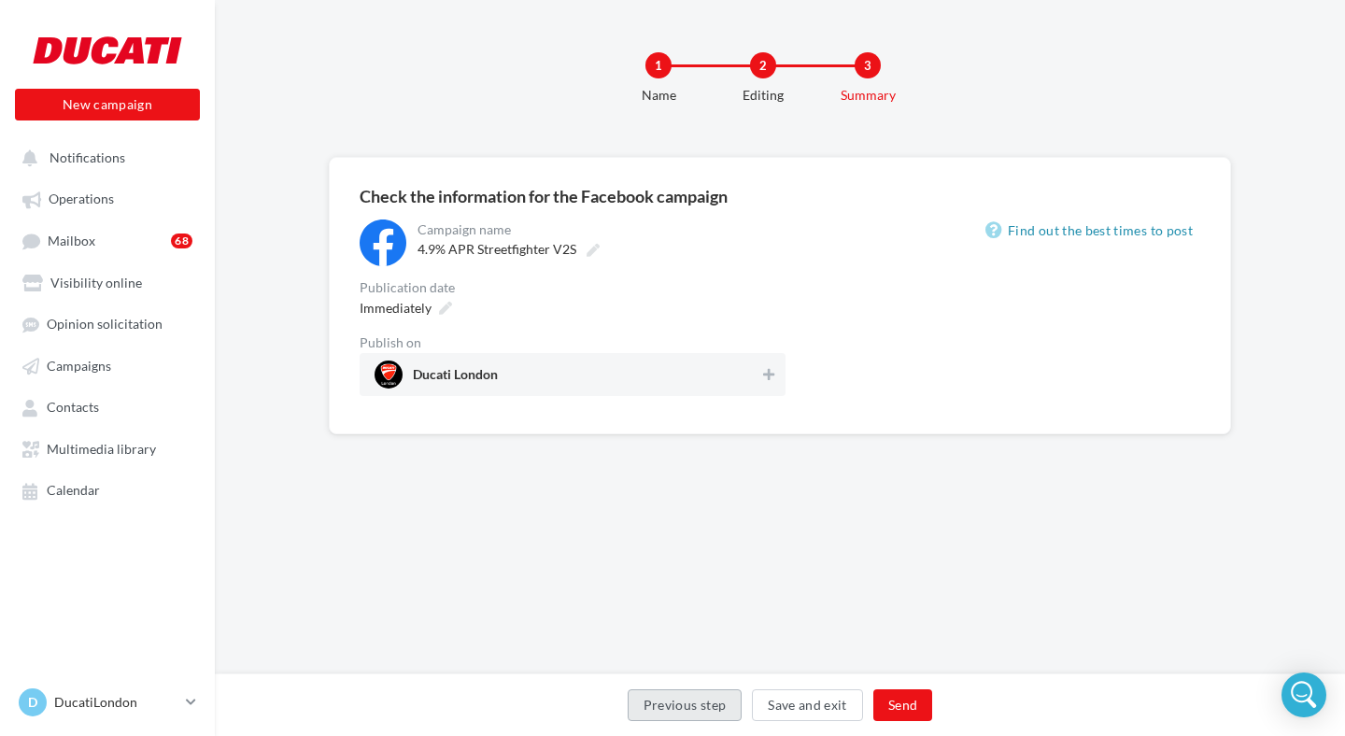
click at [695, 710] on button "Previous step" at bounding box center [685, 705] width 115 height 32
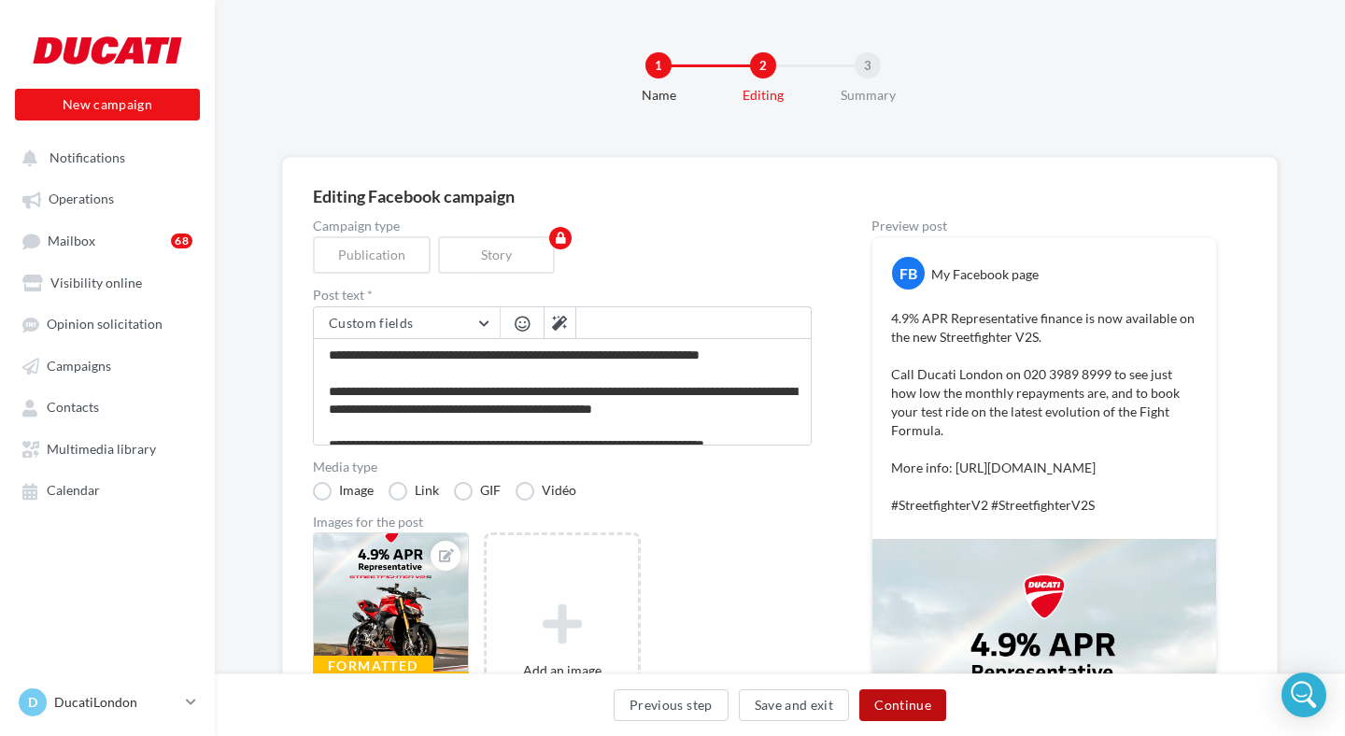
click at [899, 707] on button "Continue" at bounding box center [902, 705] width 87 height 32
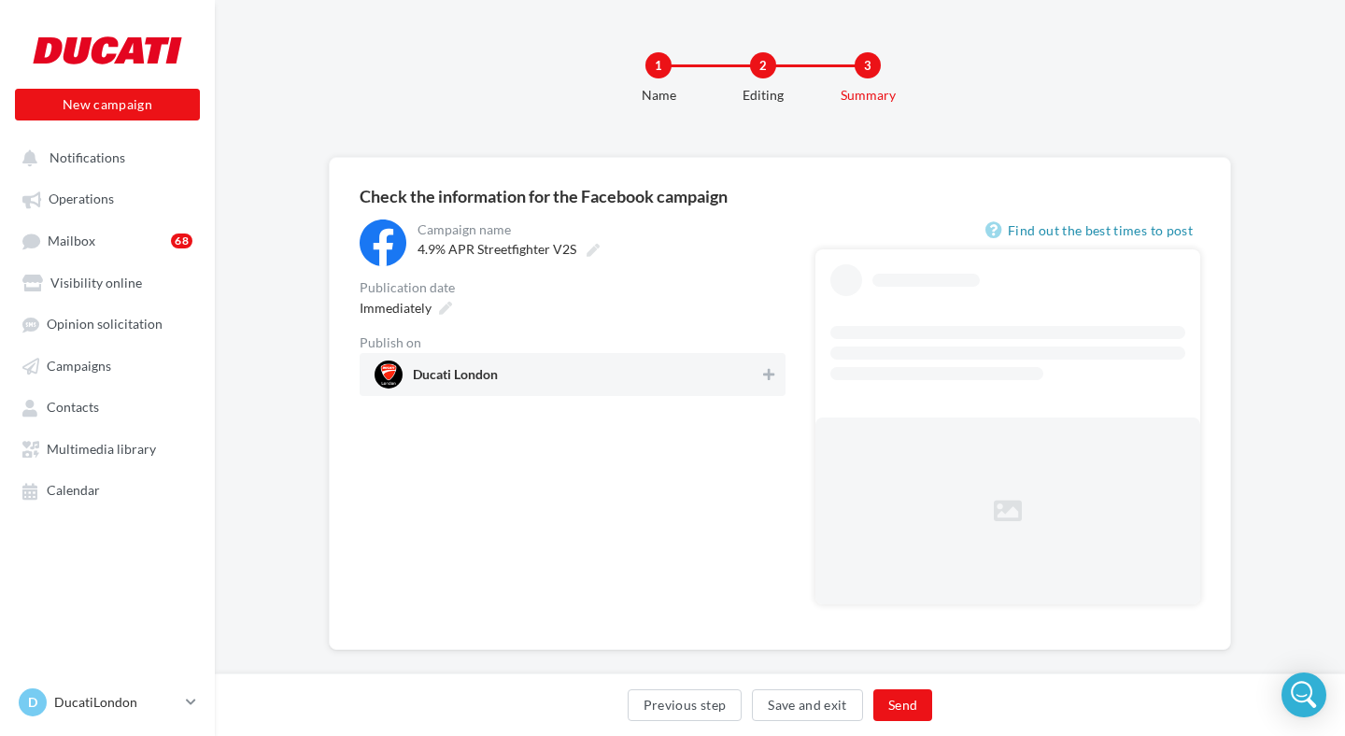
click at [491, 372] on span "Ducati London" at bounding box center [455, 378] width 85 height 21
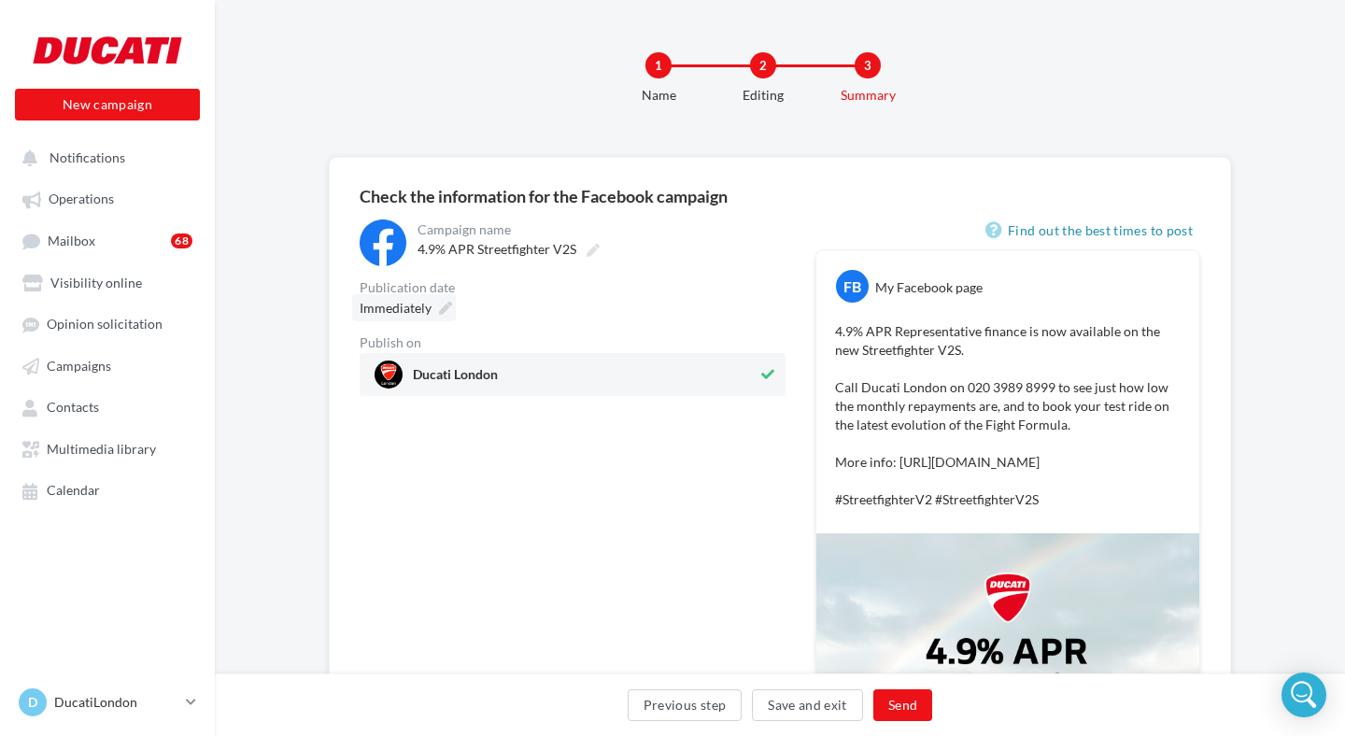
click at [435, 310] on div "Immediately" at bounding box center [404, 307] width 104 height 27
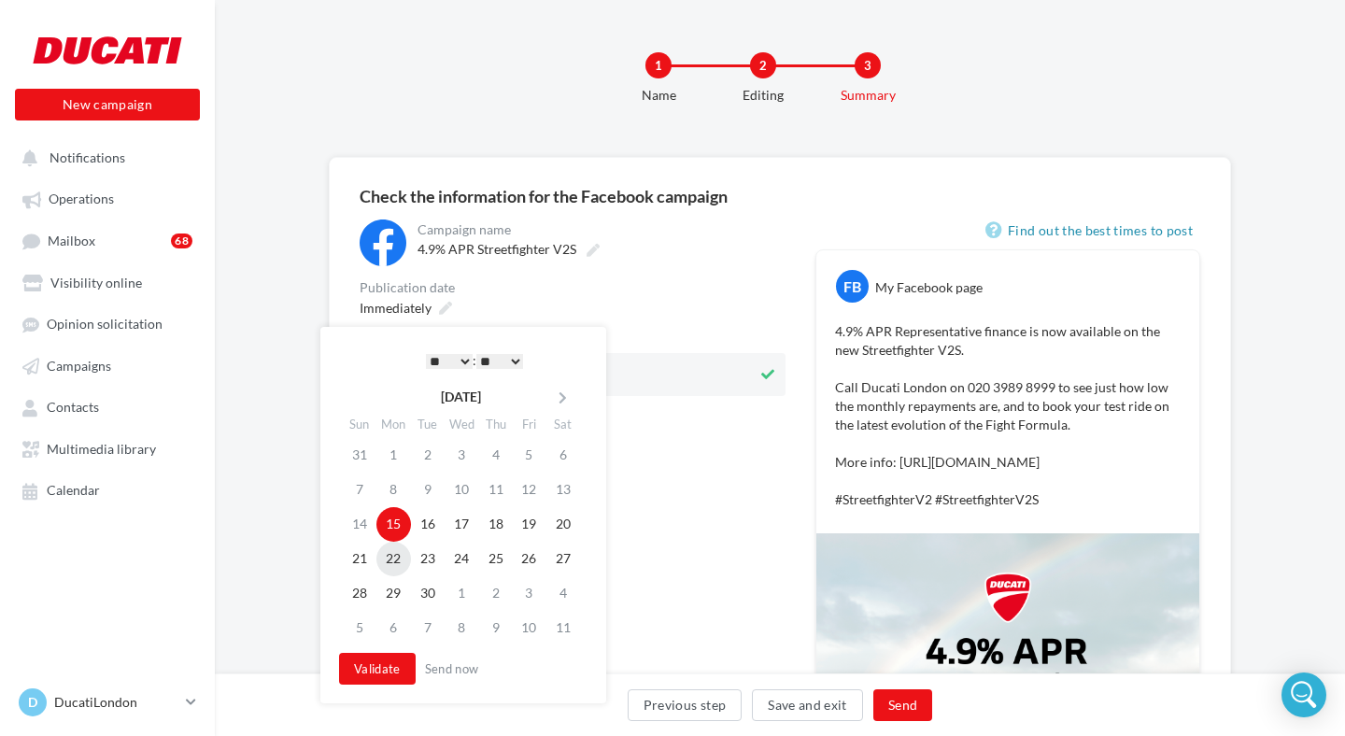
click at [394, 550] on td "22" at bounding box center [393, 559] width 35 height 35
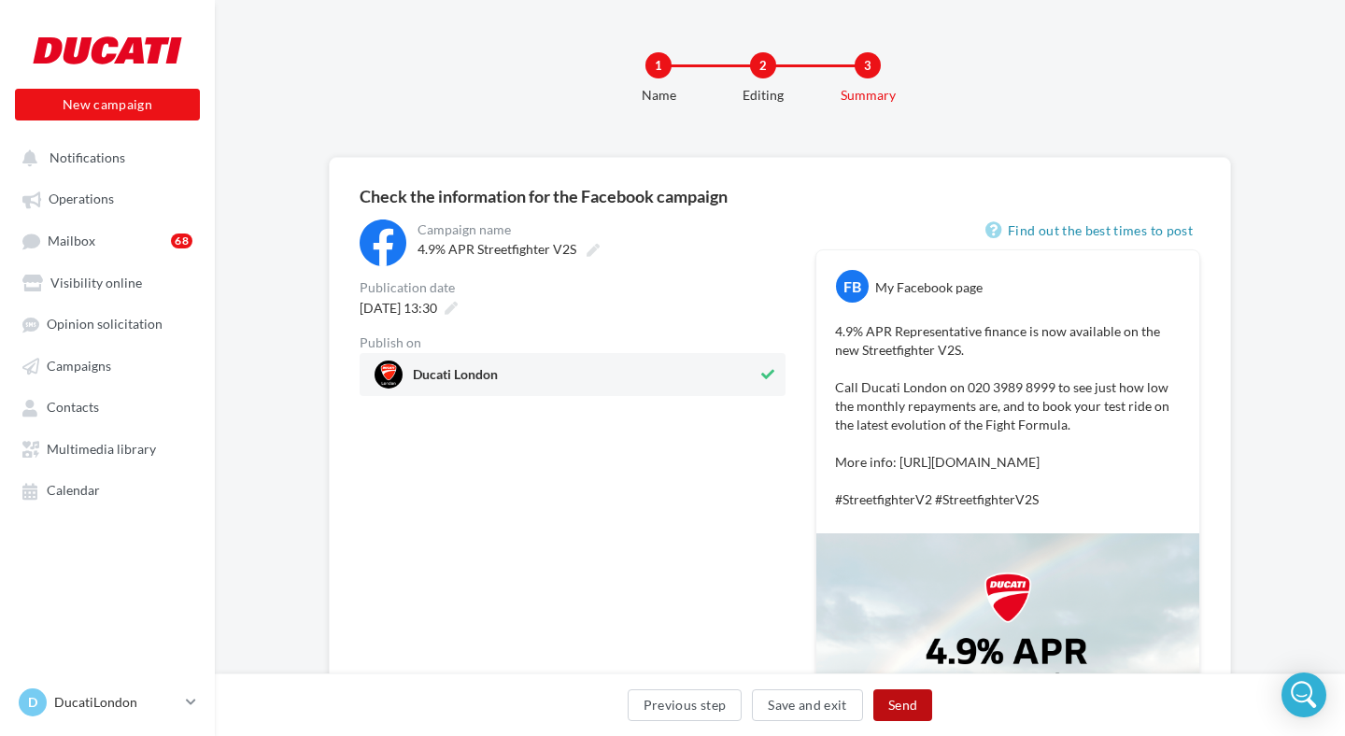
click at [900, 695] on button "Send" at bounding box center [902, 705] width 59 height 32
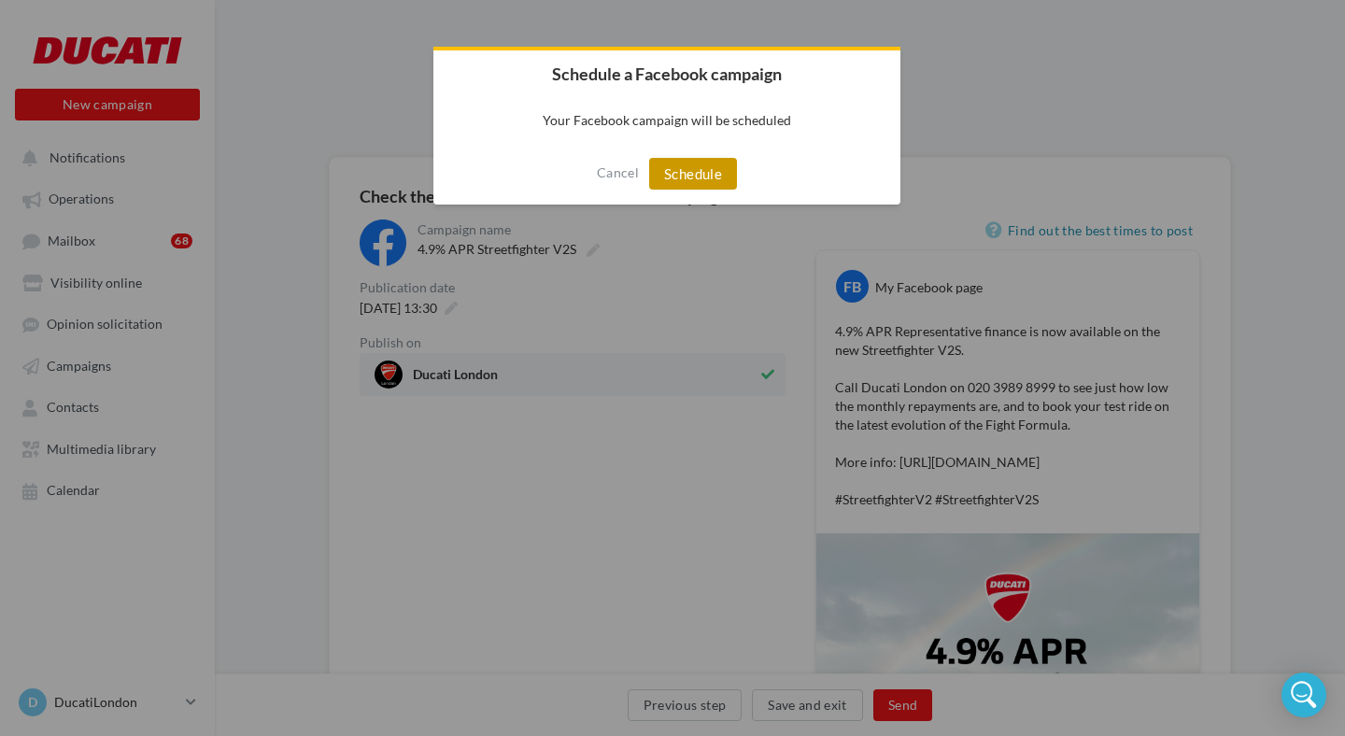
click at [712, 172] on button "Schedule" at bounding box center [693, 174] width 88 height 32
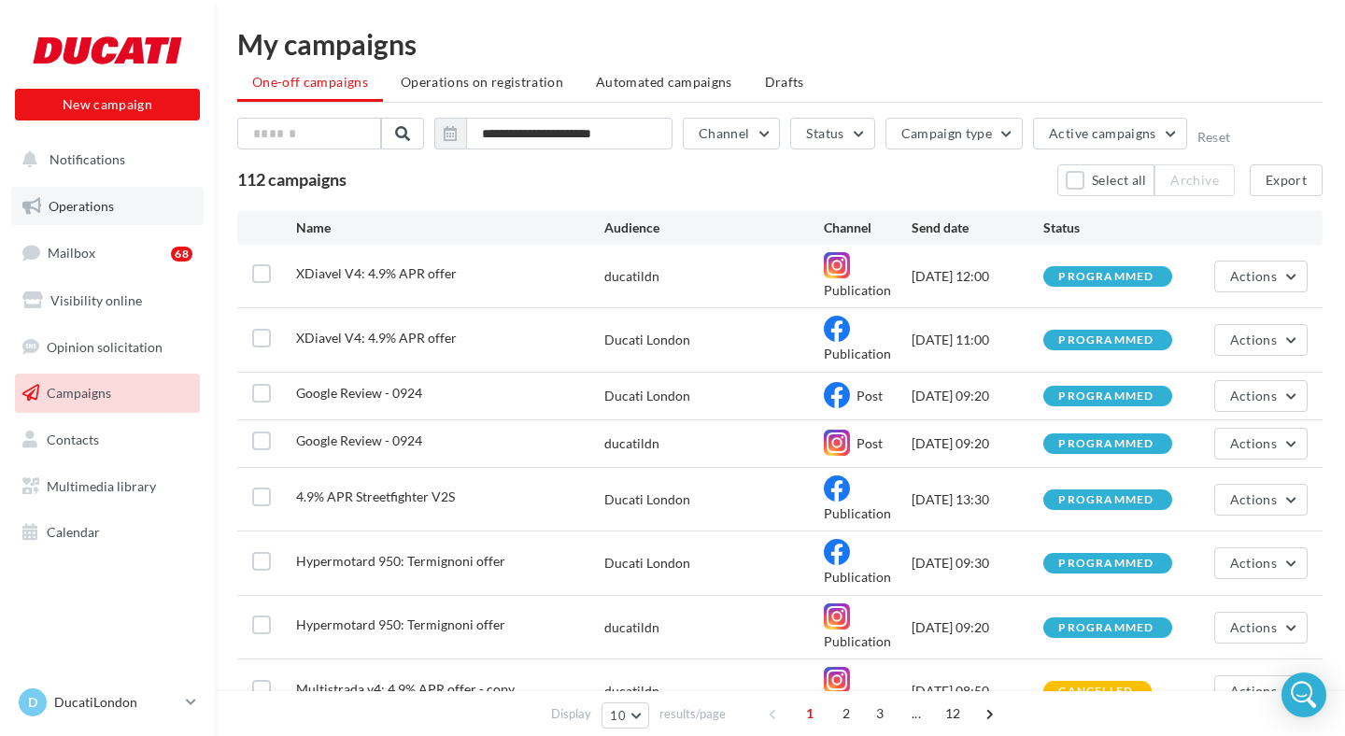
click at [89, 211] on span "Operations" at bounding box center [81, 206] width 65 height 16
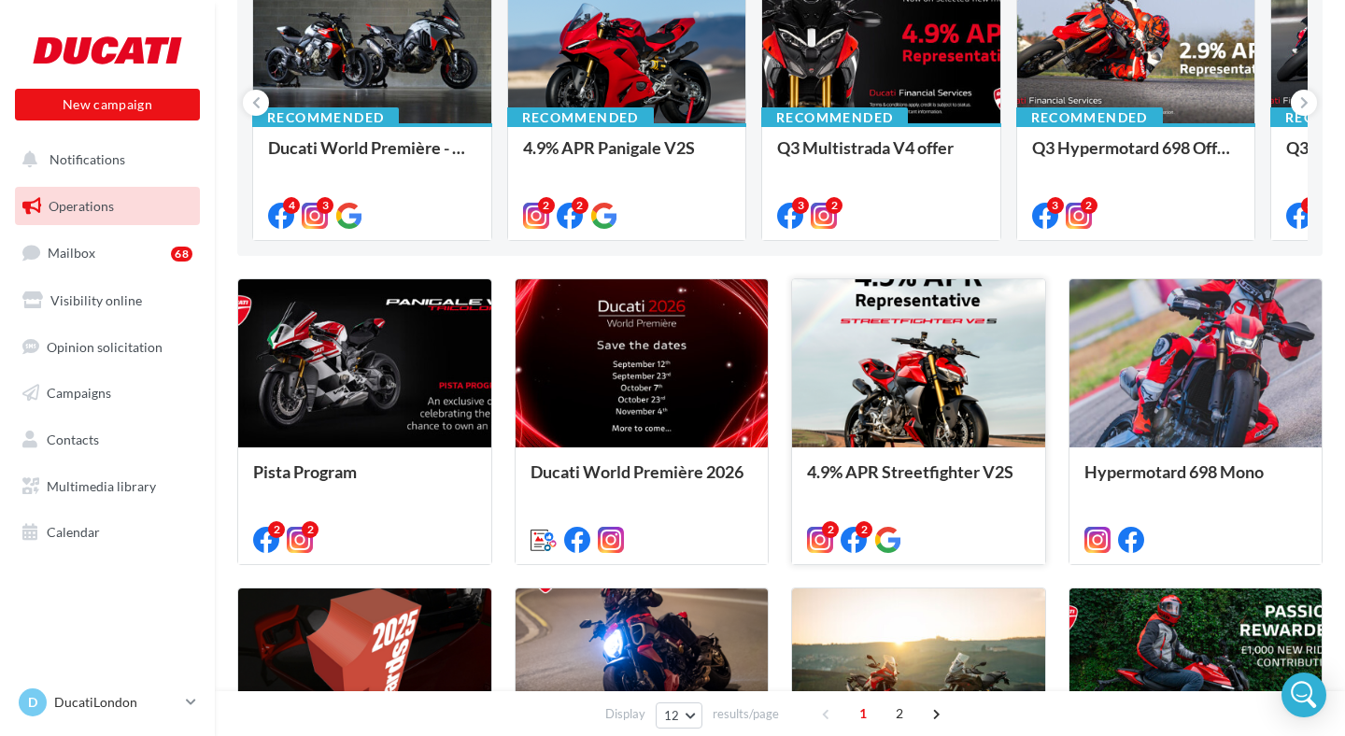
scroll to position [253, 0]
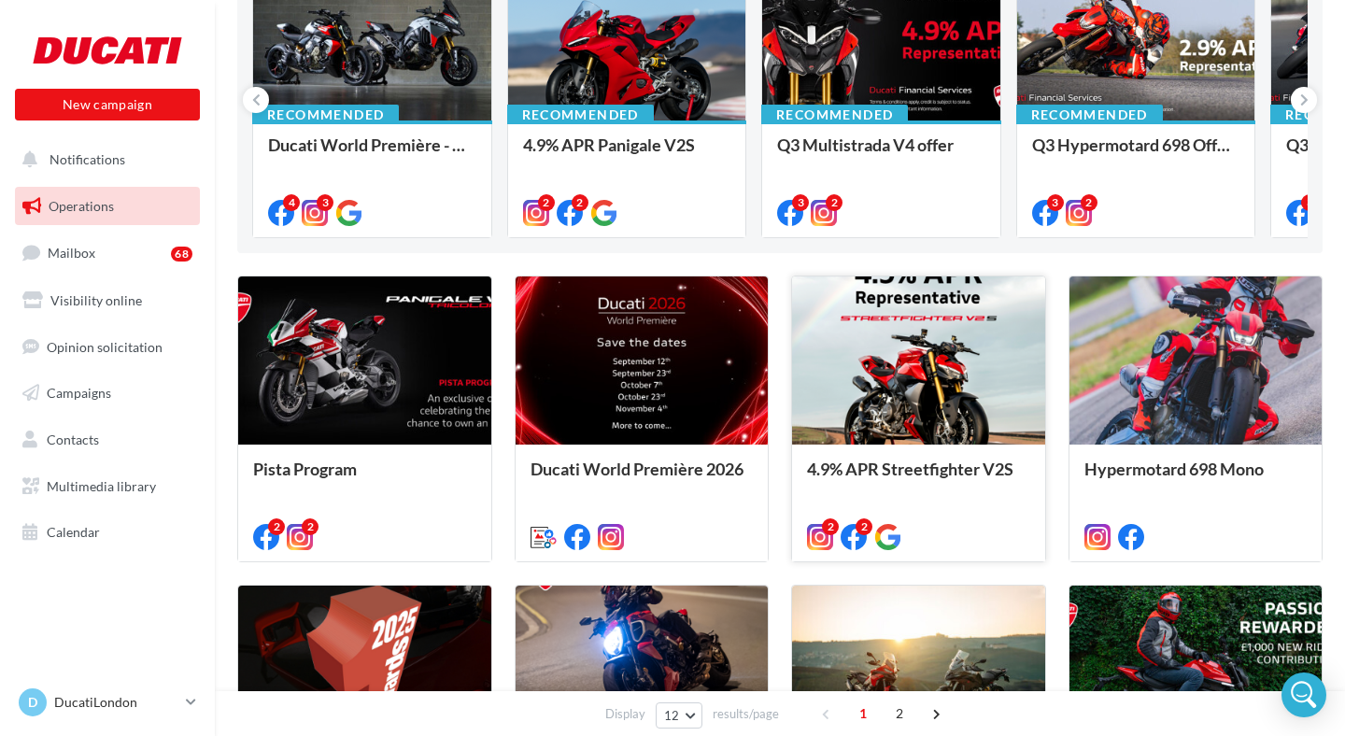
click at [894, 402] on div at bounding box center [918, 361] width 253 height 170
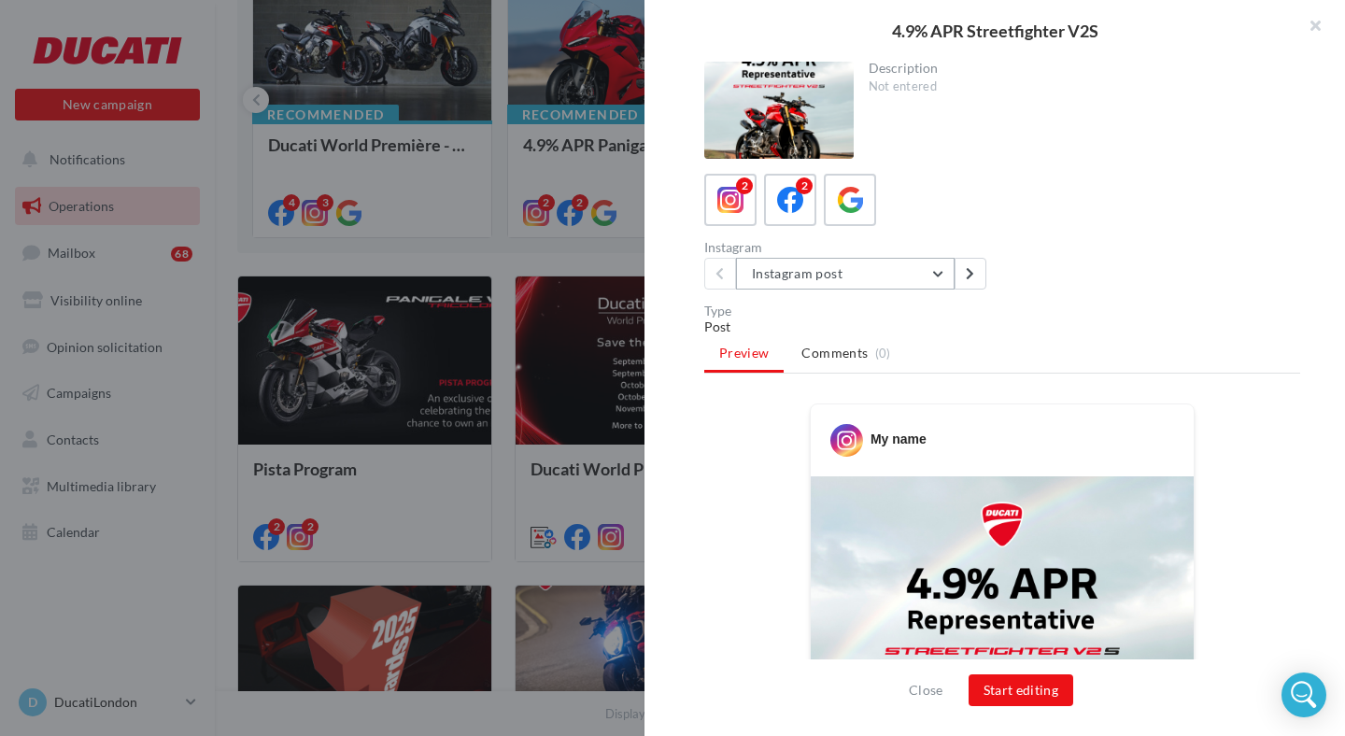
click at [891, 277] on button "Instagram post" at bounding box center [845, 274] width 219 height 32
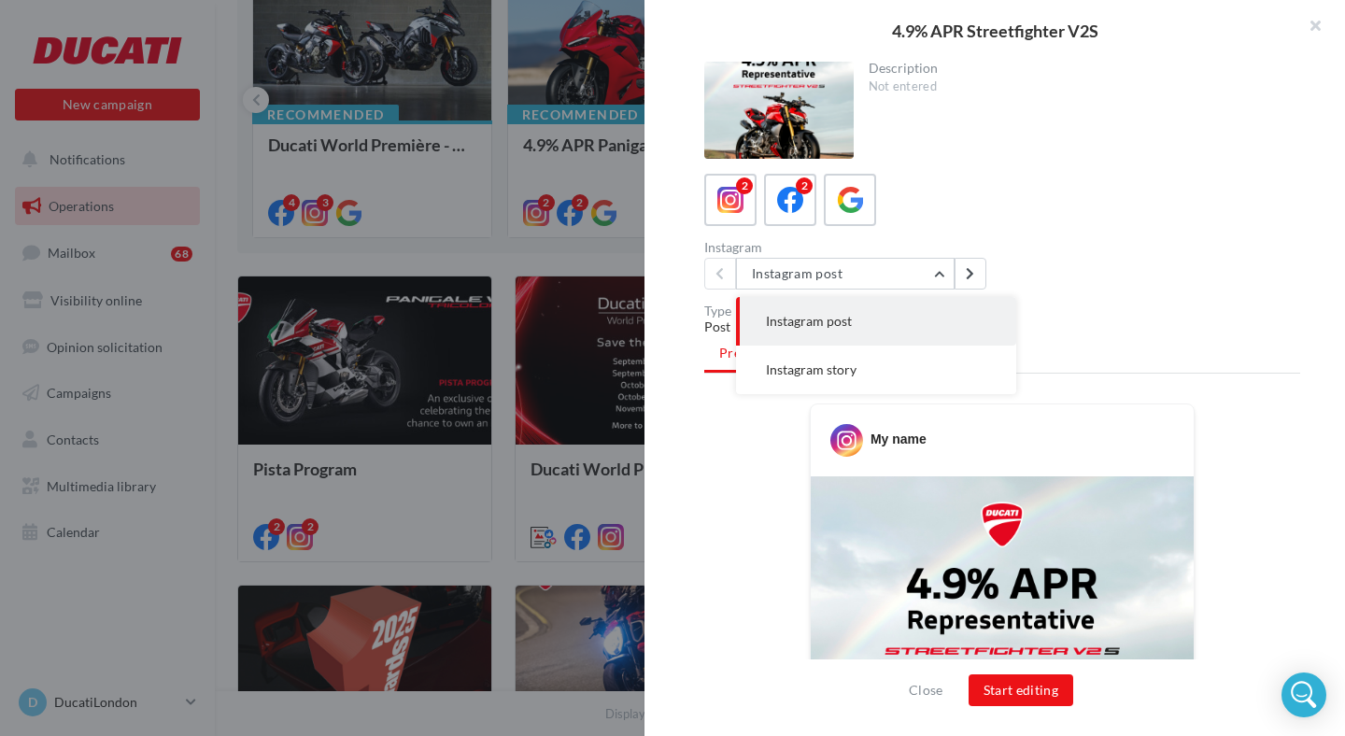
click at [876, 313] on button "Instagram post" at bounding box center [876, 321] width 280 height 49
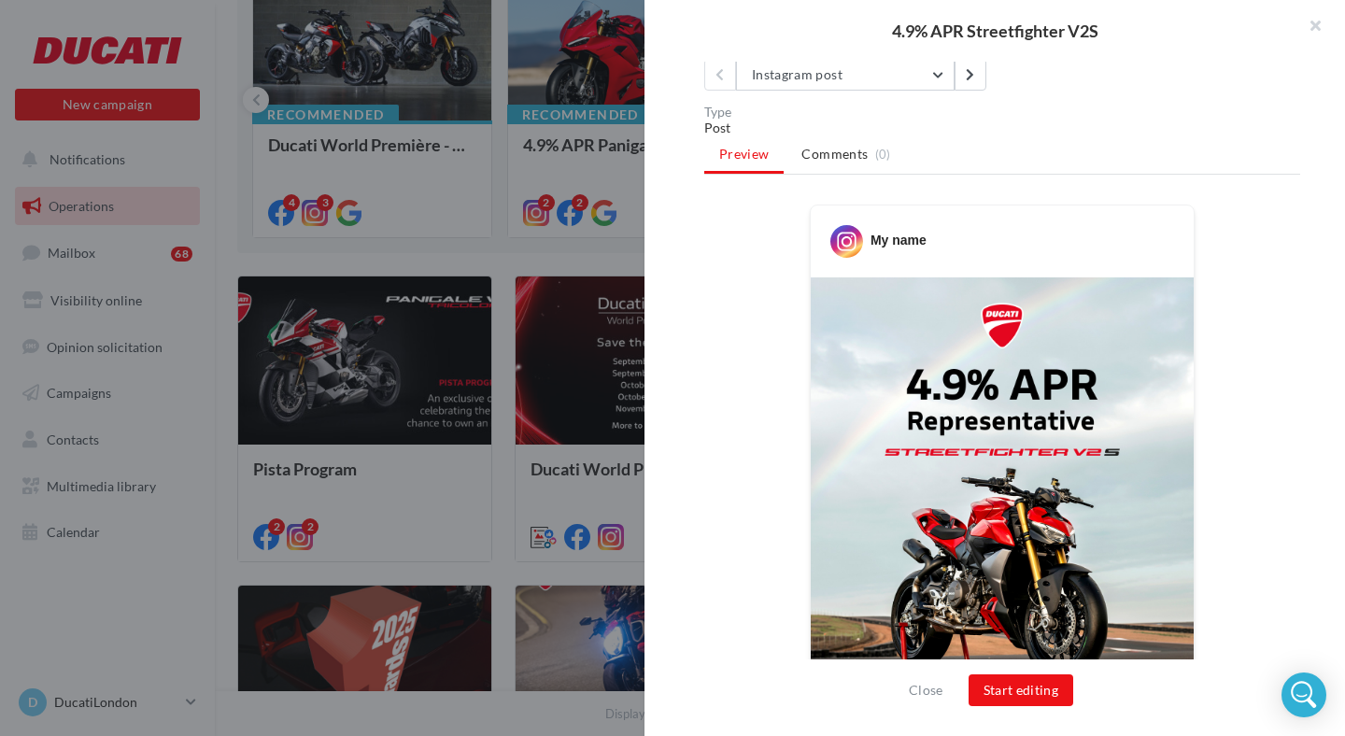
scroll to position [203, 0]
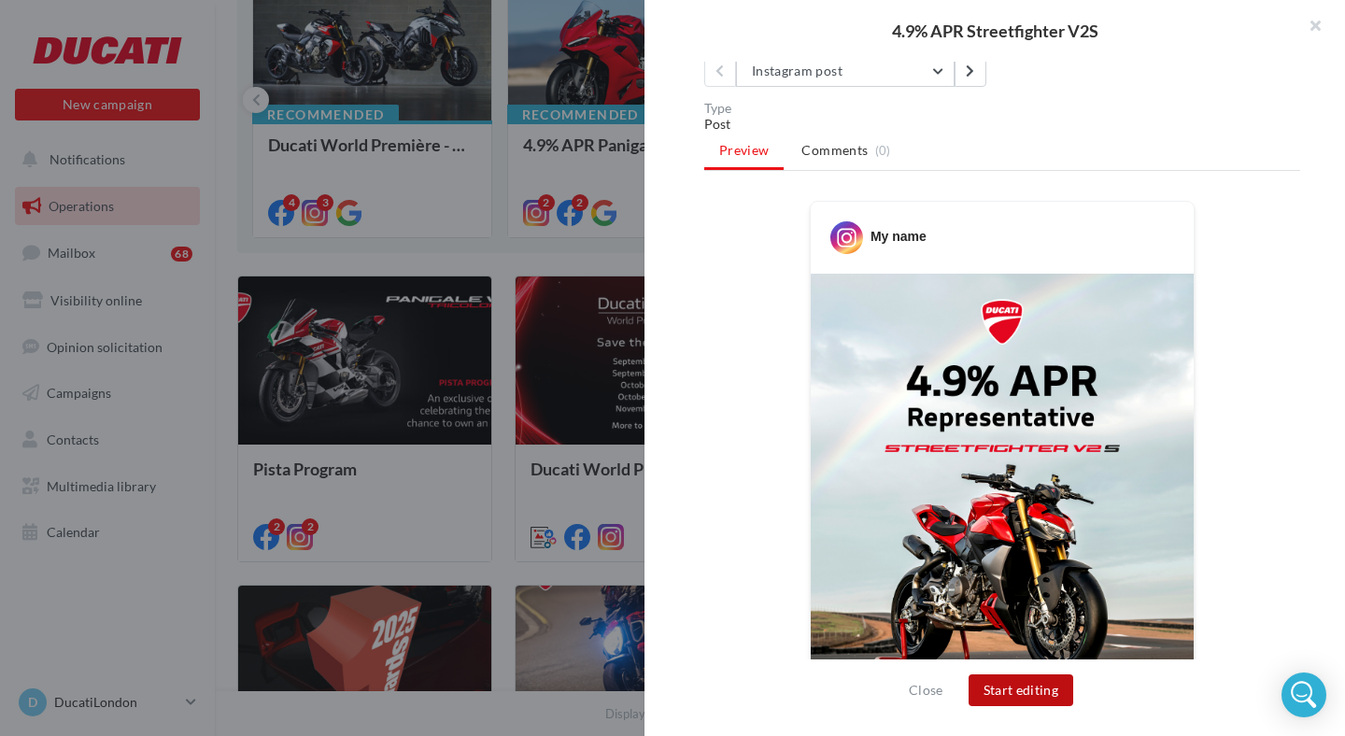
click at [1013, 696] on button "Start editing" at bounding box center [1022, 690] width 106 height 32
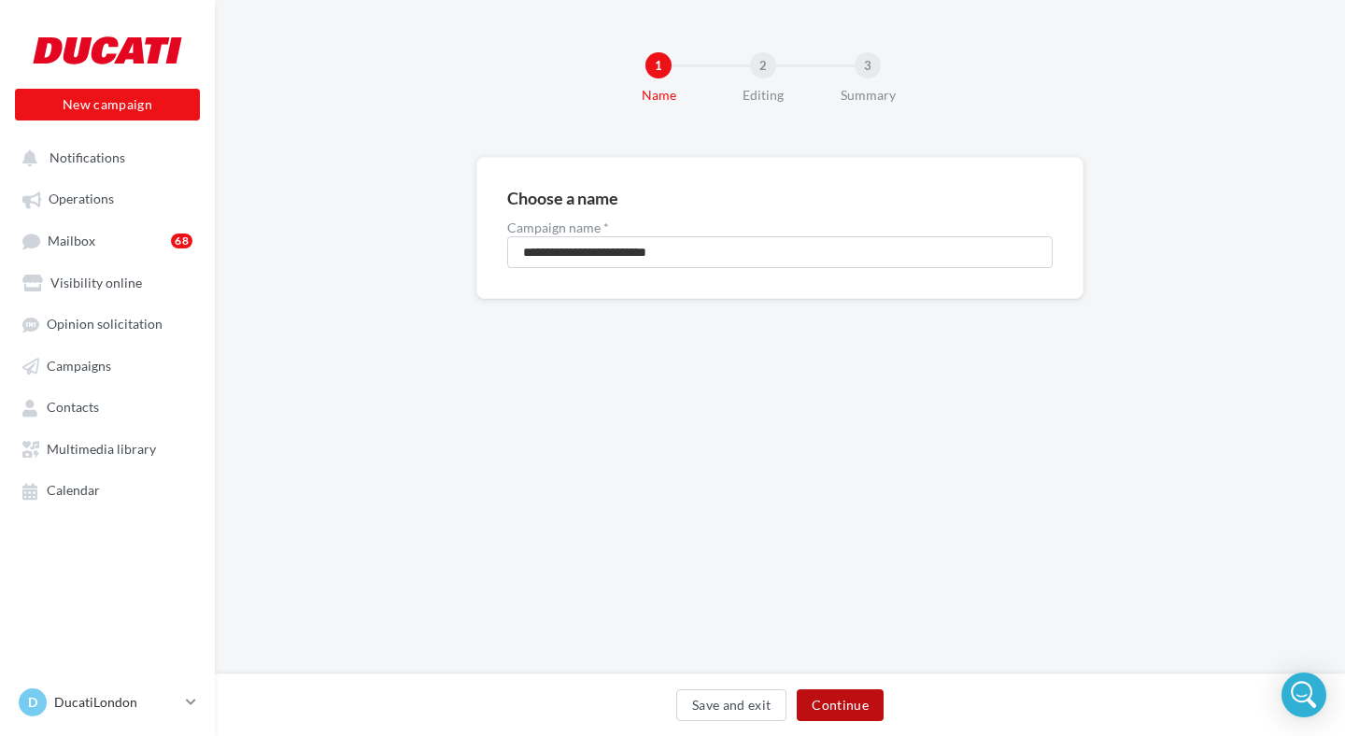
click at [828, 701] on button "Continue" at bounding box center [840, 705] width 87 height 32
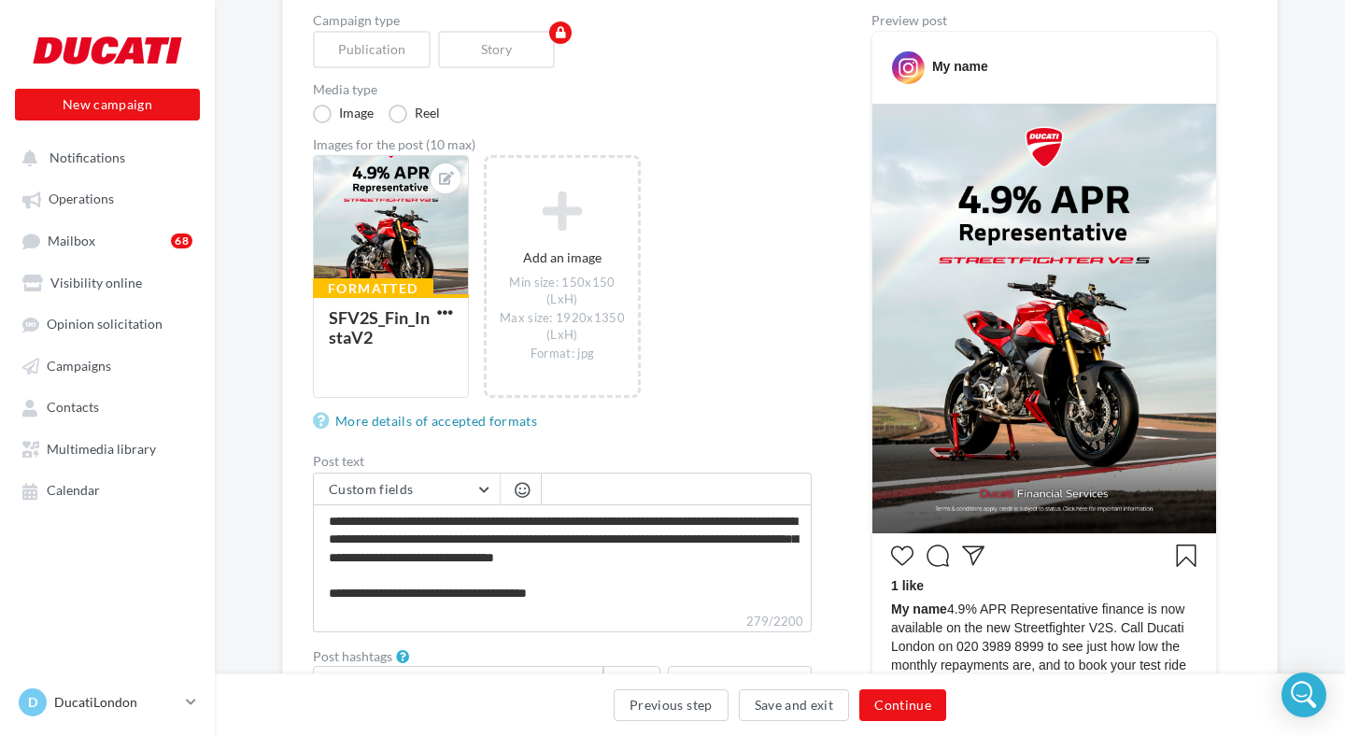
scroll to position [243, 0]
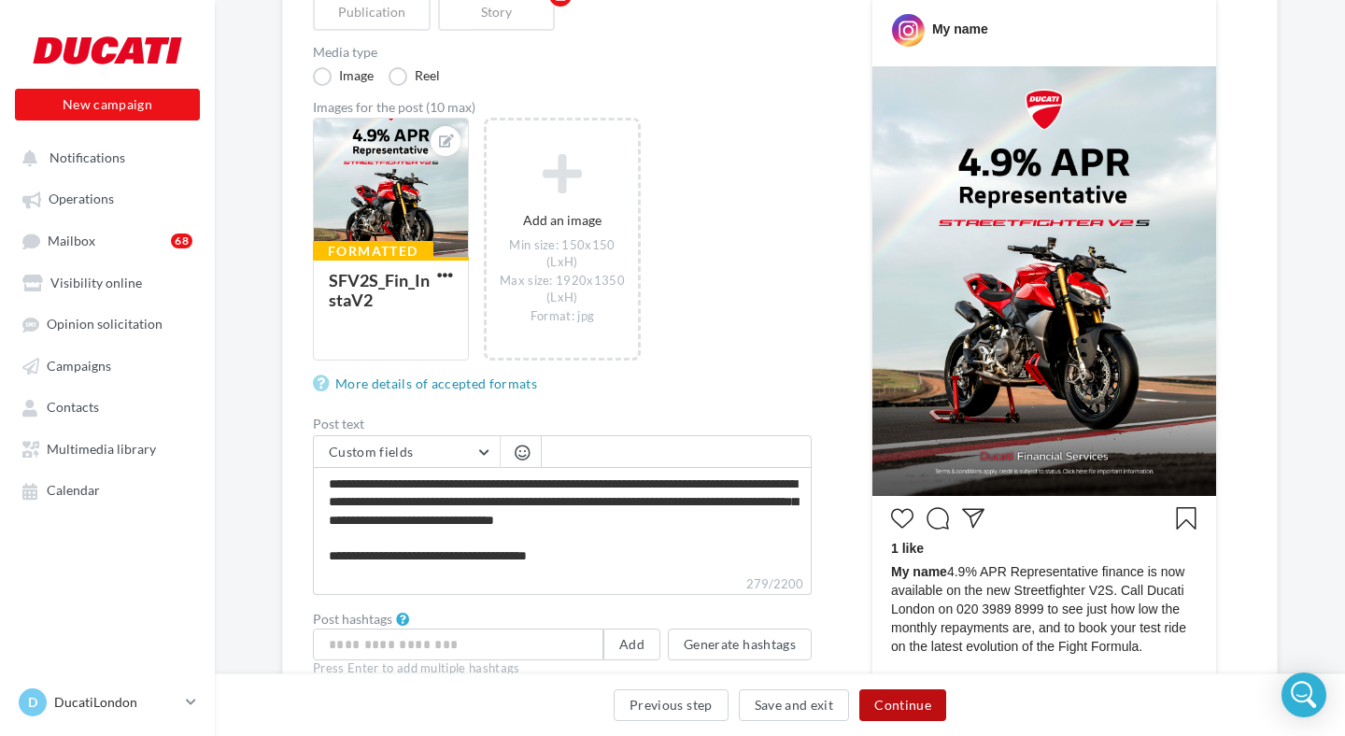
click at [905, 700] on button "Continue" at bounding box center [902, 705] width 87 height 32
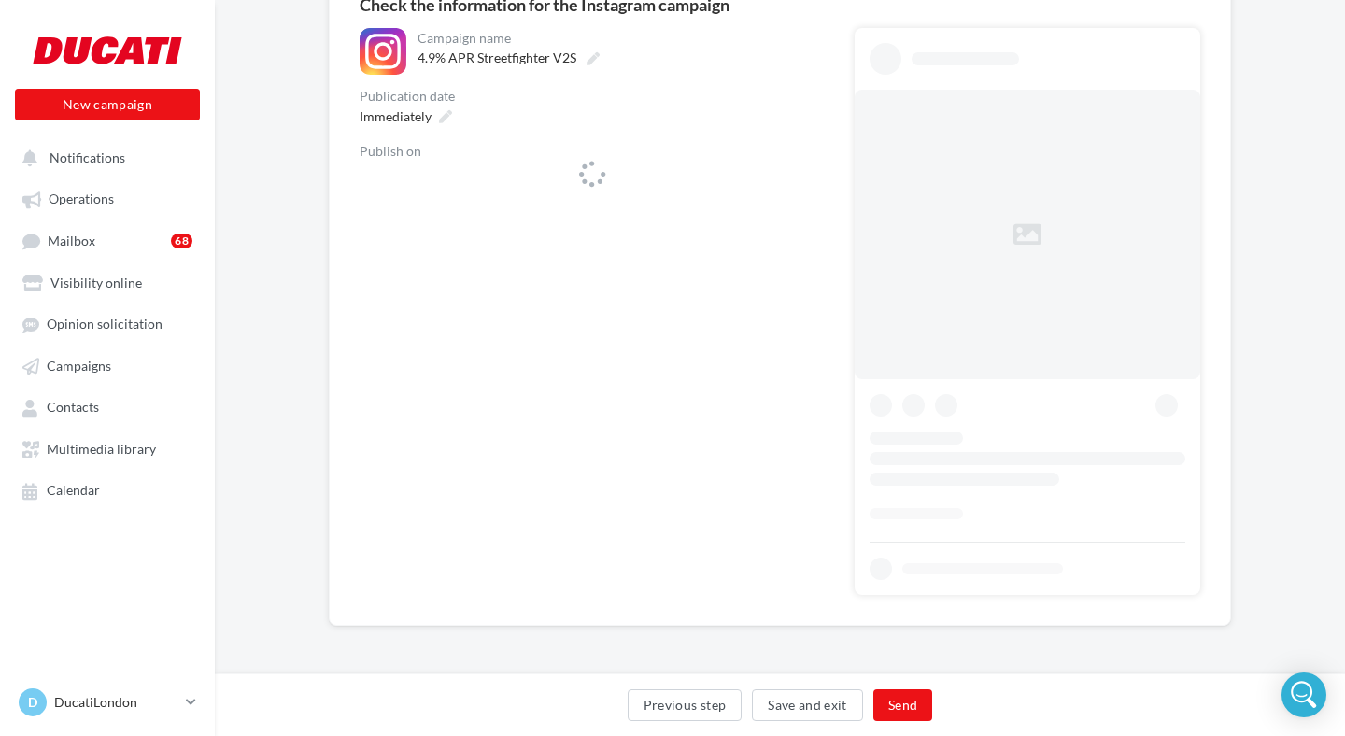
scroll to position [191, 0]
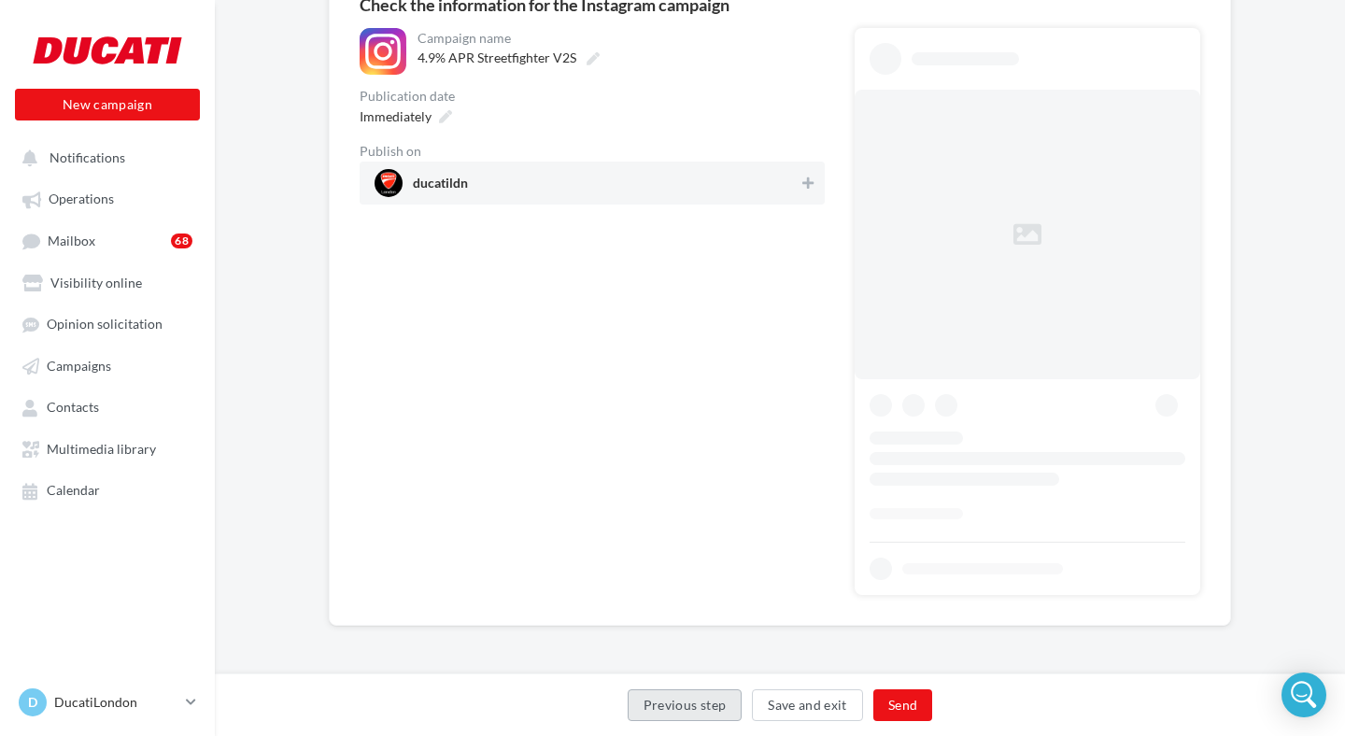
click at [712, 691] on button "Previous step" at bounding box center [685, 705] width 115 height 32
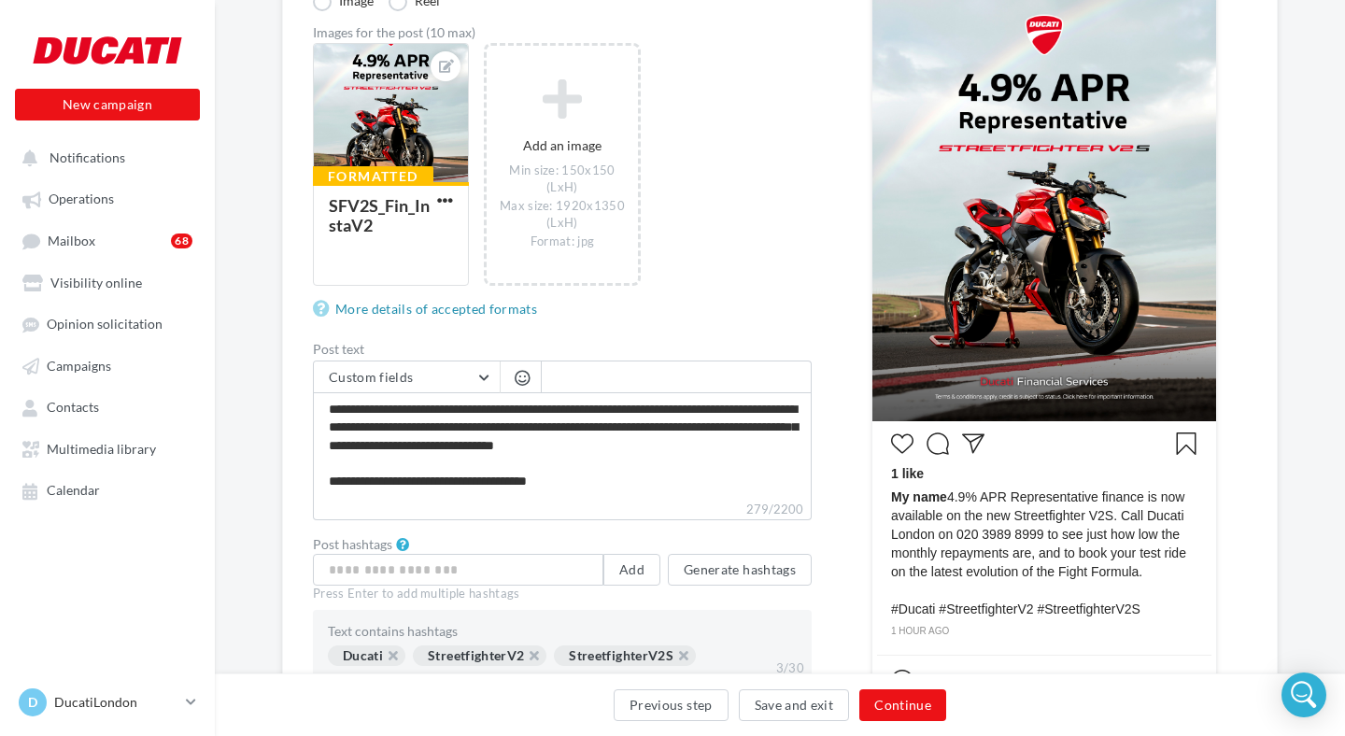
scroll to position [327, 0]
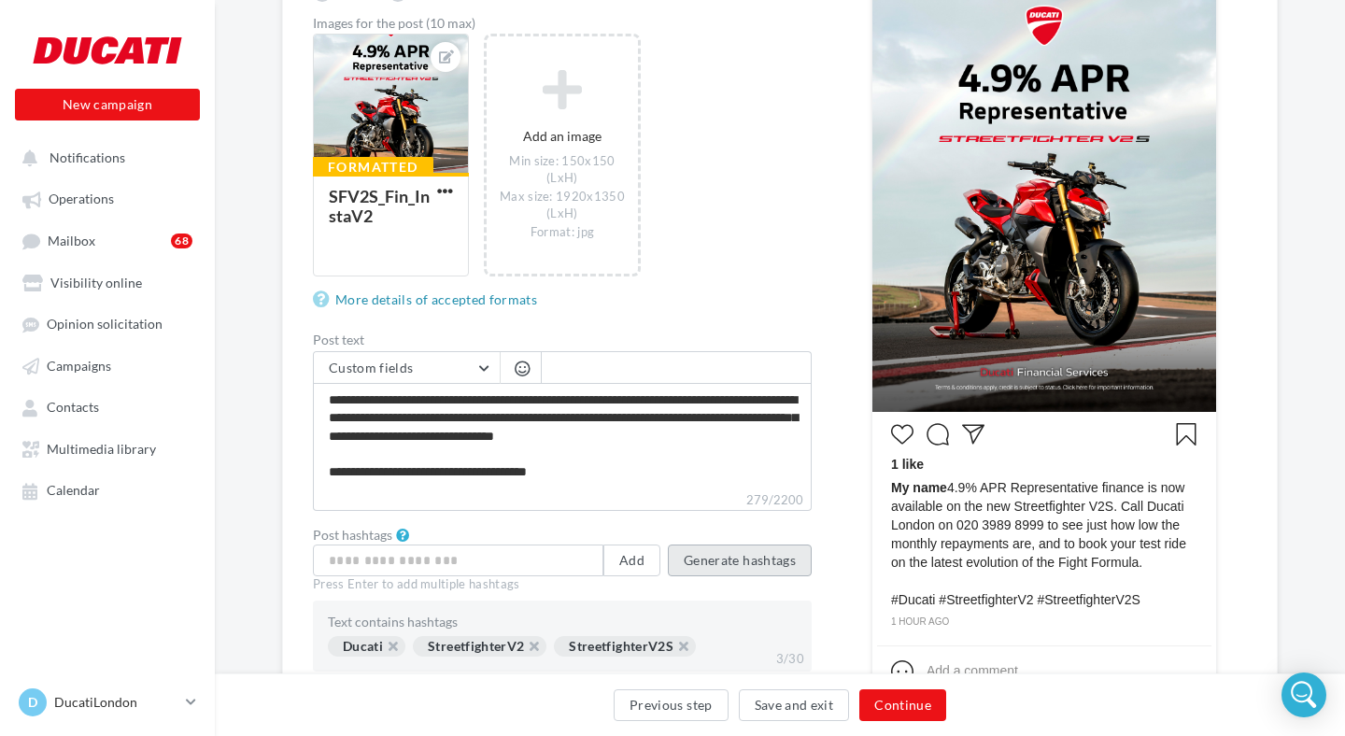
click at [708, 561] on button "Generate hashtags" at bounding box center [740, 561] width 144 height 32
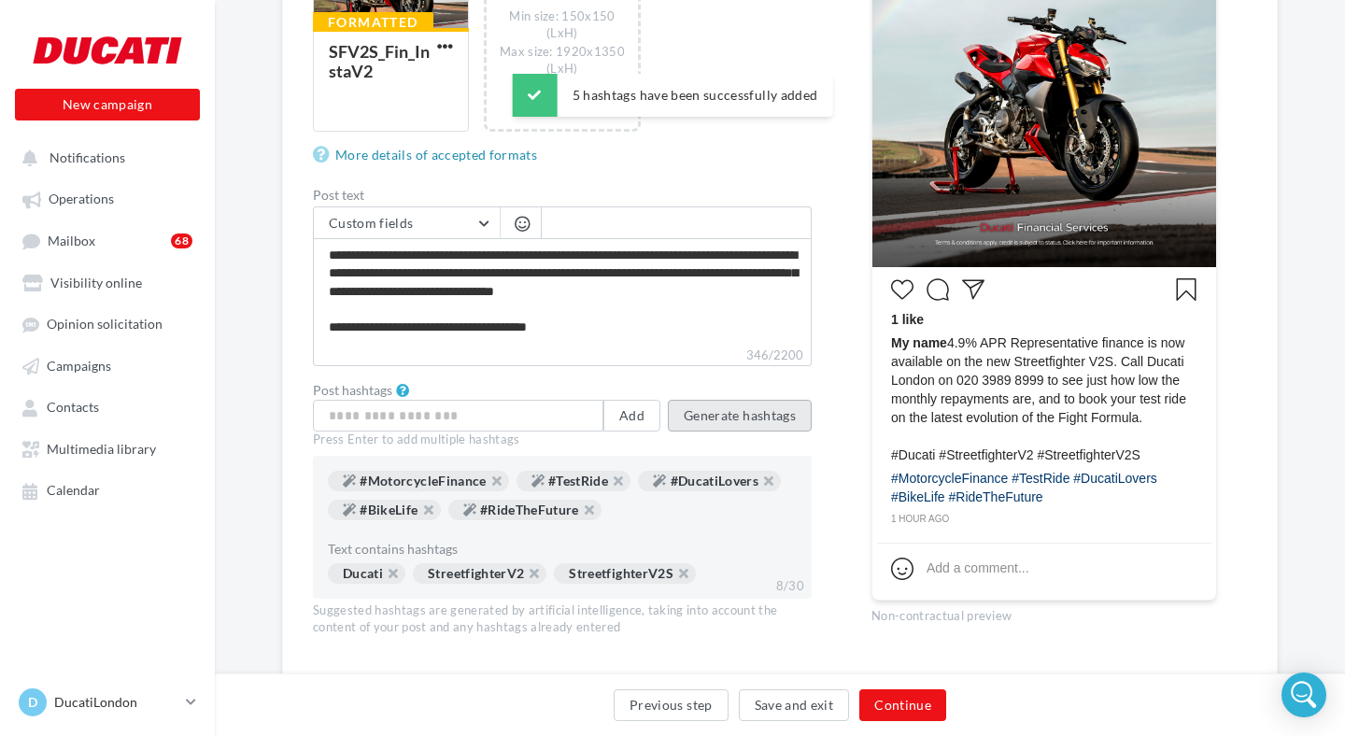
scroll to position [477, 0]
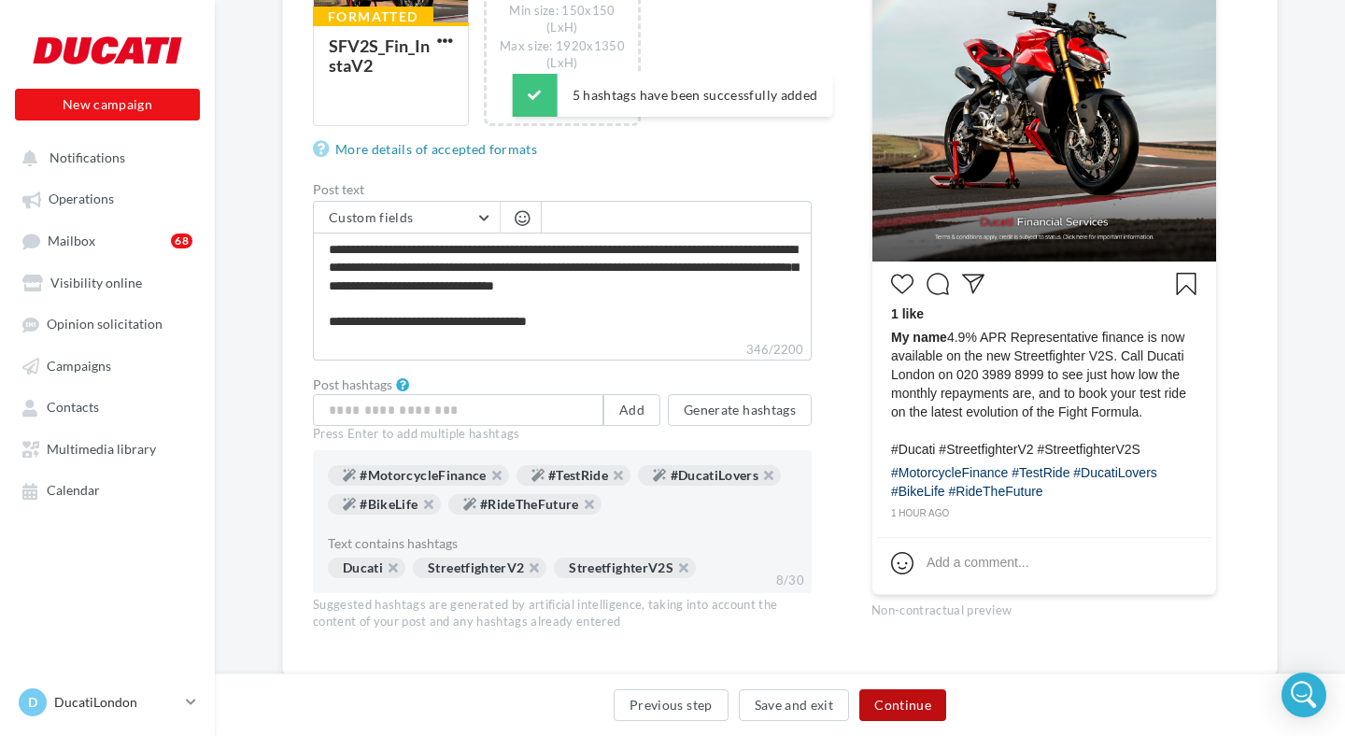
click at [881, 704] on button "Continue" at bounding box center [902, 705] width 87 height 32
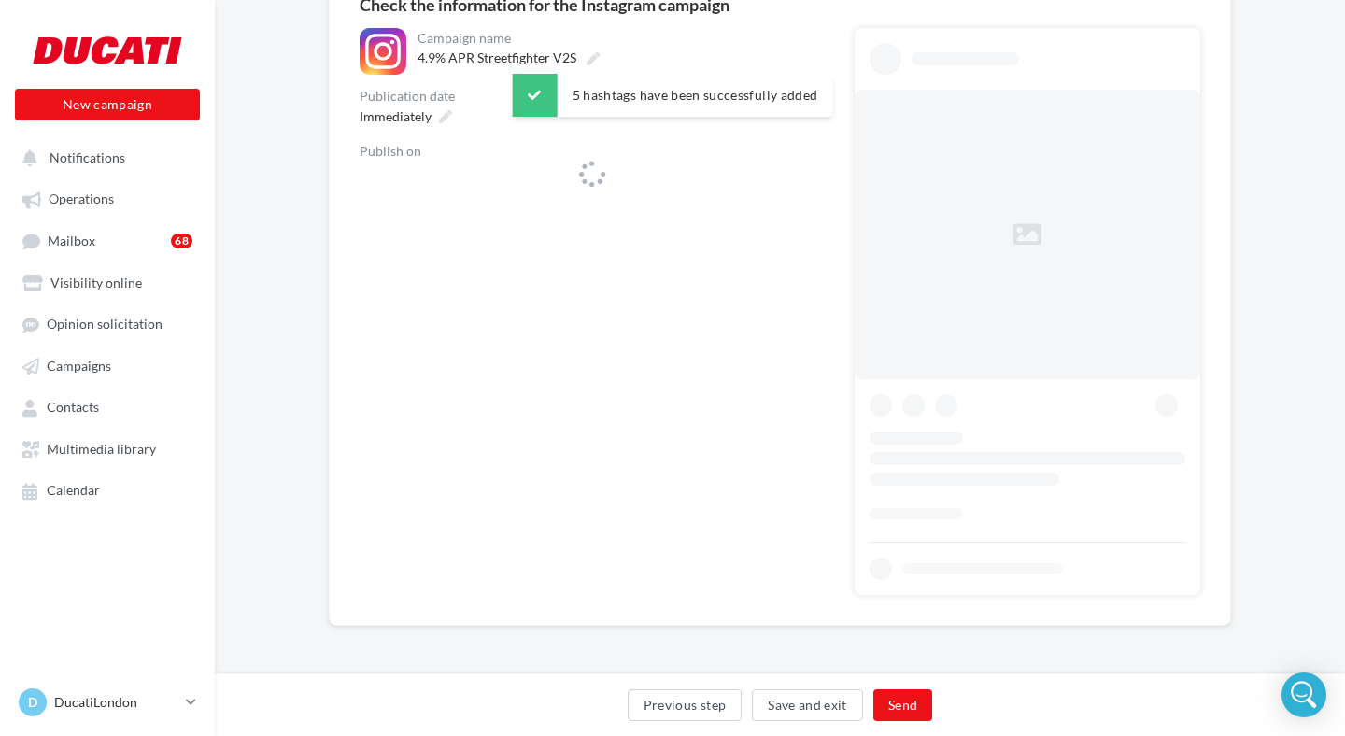
scroll to position [191, 0]
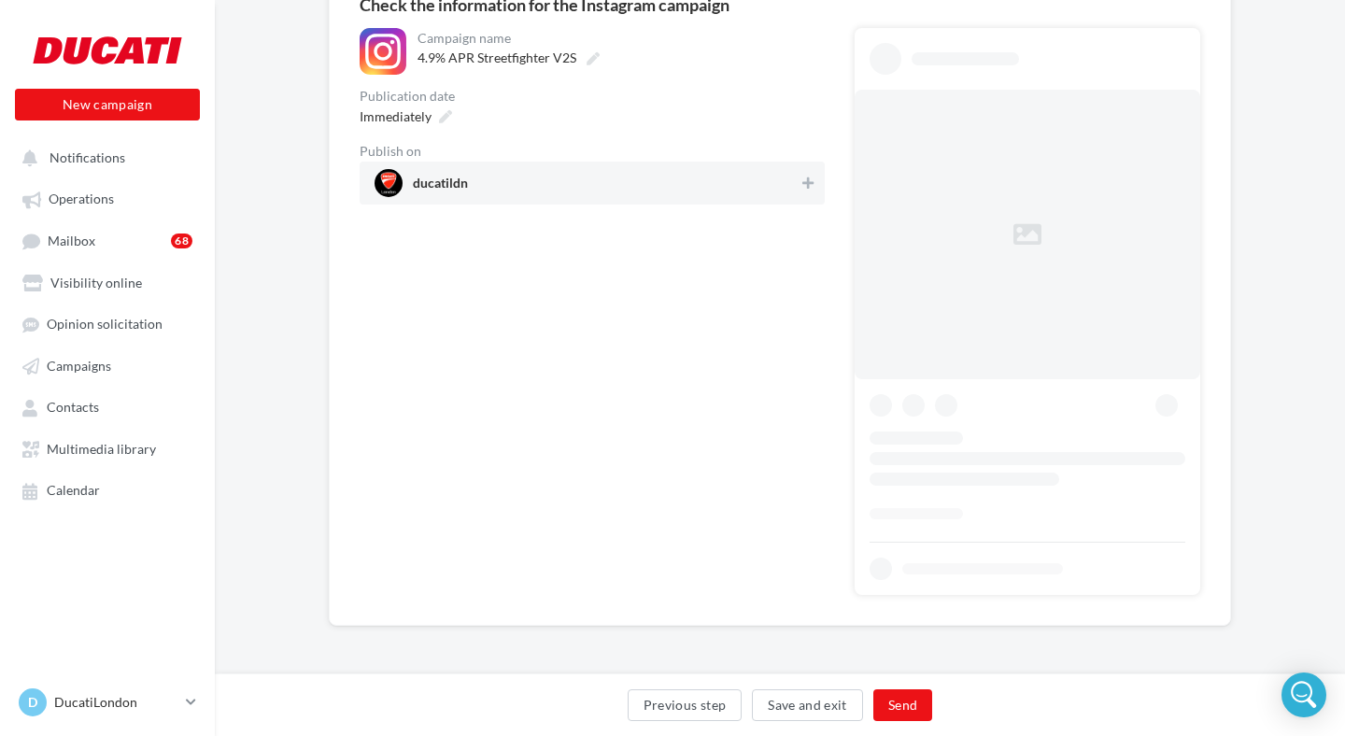
click at [549, 175] on span "ducatildn" at bounding box center [587, 183] width 424 height 28
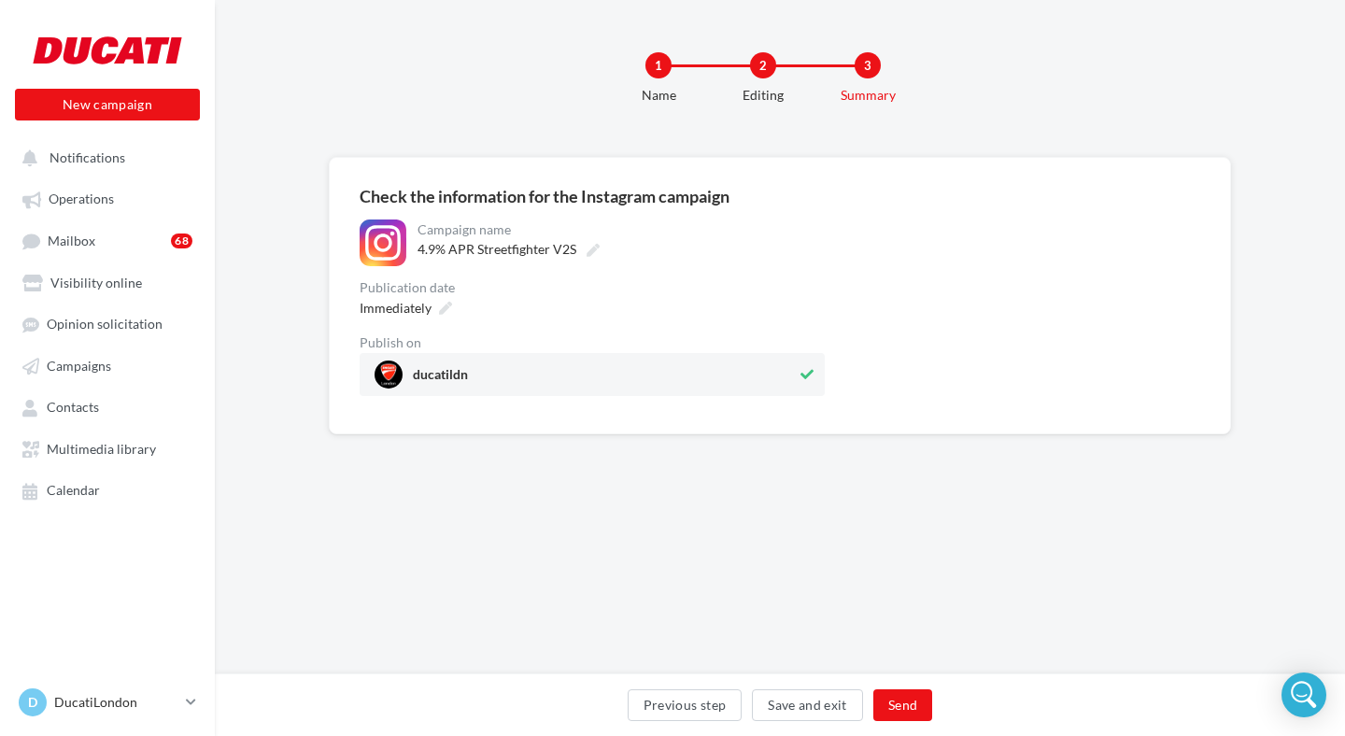
scroll to position [0, 0]
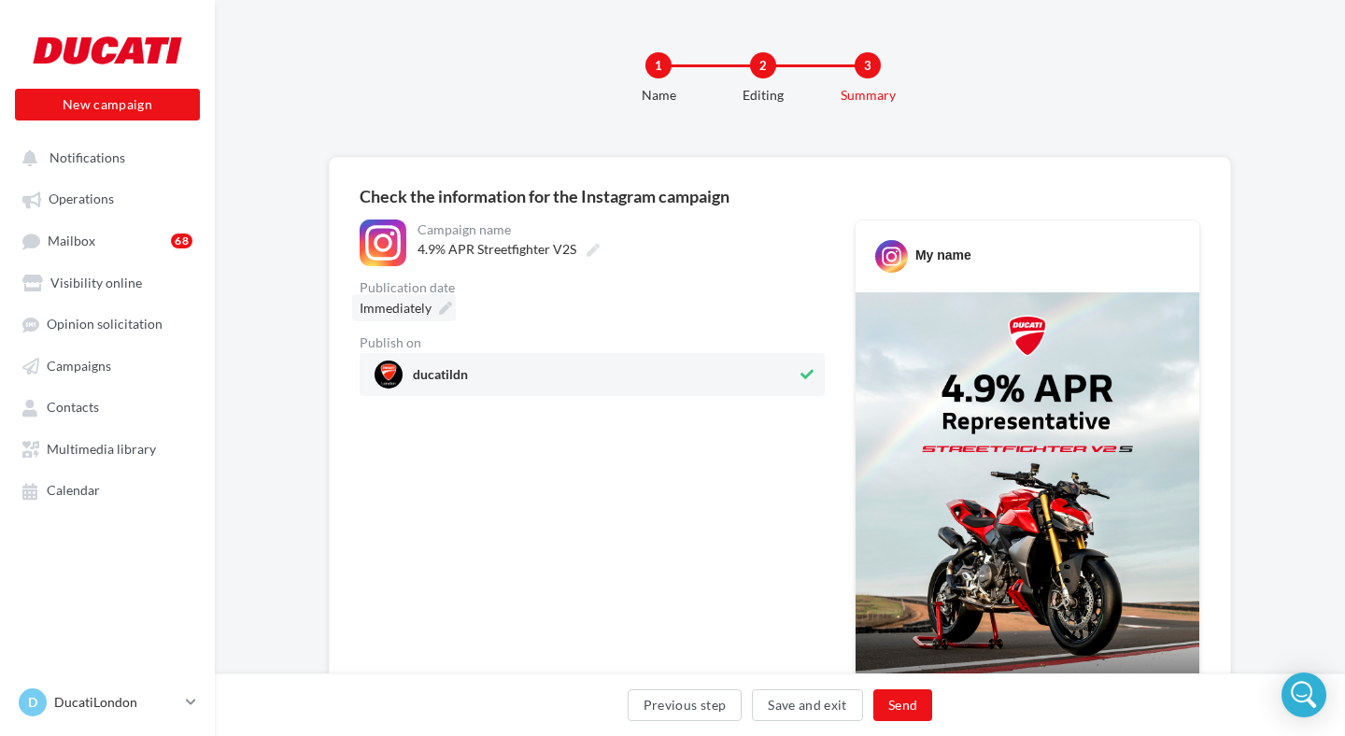
click at [430, 316] on span "Immediately" at bounding box center [396, 308] width 72 height 16
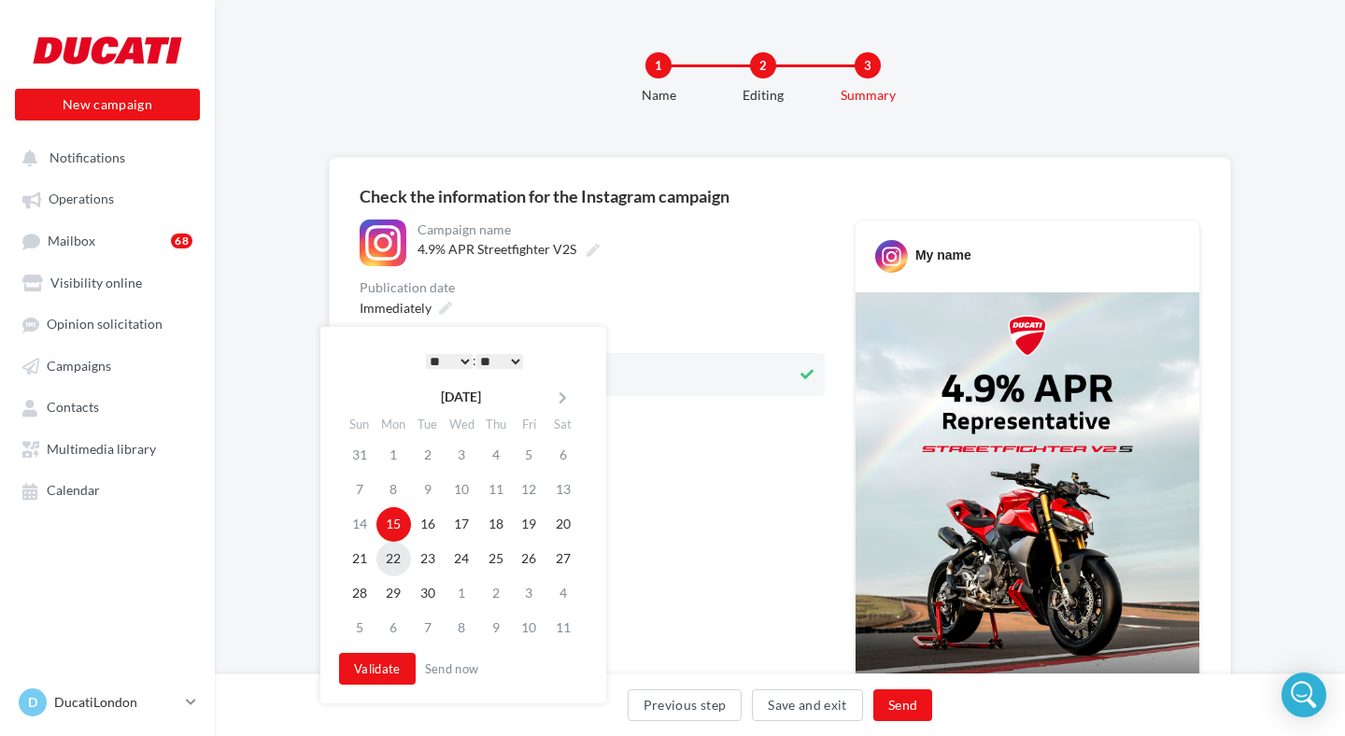
click at [389, 552] on td "22" at bounding box center [393, 559] width 35 height 35
click at [375, 667] on button "Validate" at bounding box center [377, 669] width 77 height 32
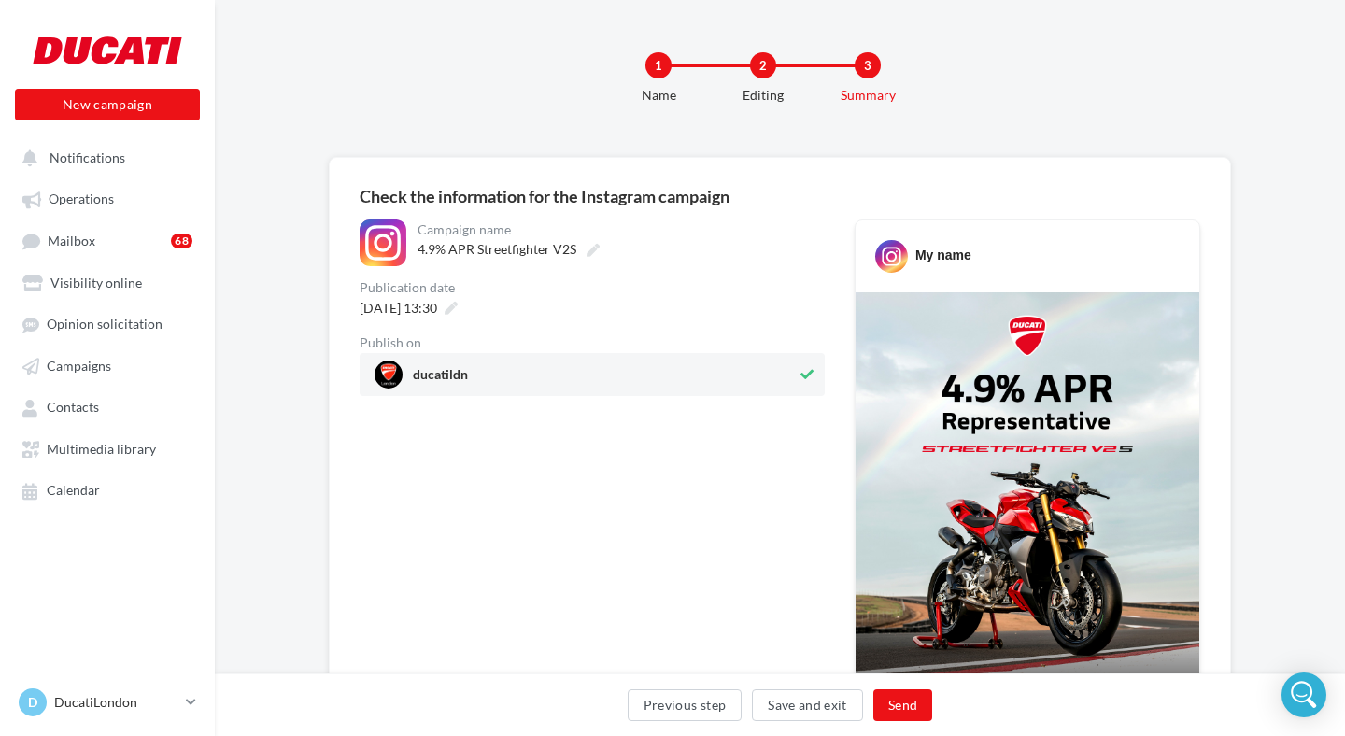
click at [546, 380] on span "ducatildn" at bounding box center [586, 375] width 422 height 28
click at [490, 365] on span "ducatildn" at bounding box center [587, 375] width 424 height 28
click at [437, 316] on span "22/09/2025 at 13:30" at bounding box center [399, 308] width 78 height 16
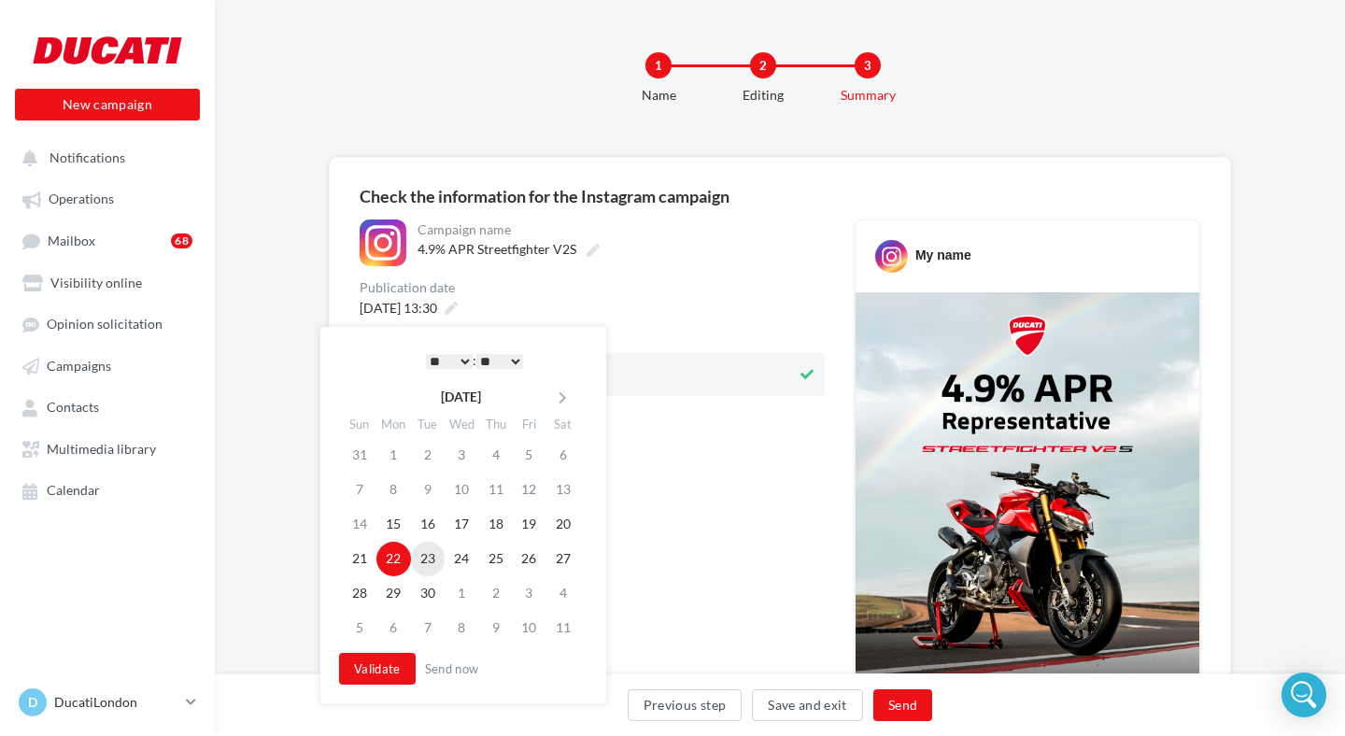
click at [421, 546] on td "23" at bounding box center [428, 559] width 34 height 35
click at [893, 703] on button "Send" at bounding box center [902, 705] width 59 height 32
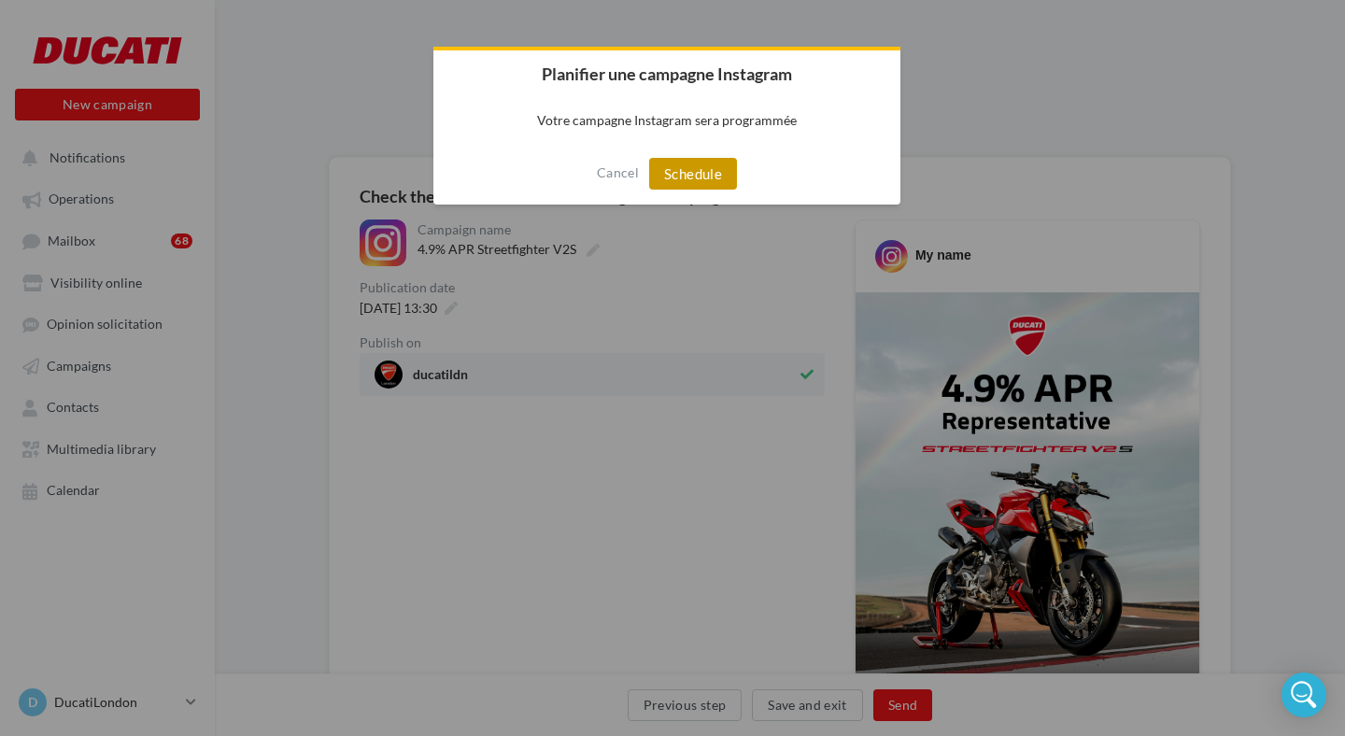
click at [675, 169] on button "Schedule" at bounding box center [693, 174] width 88 height 32
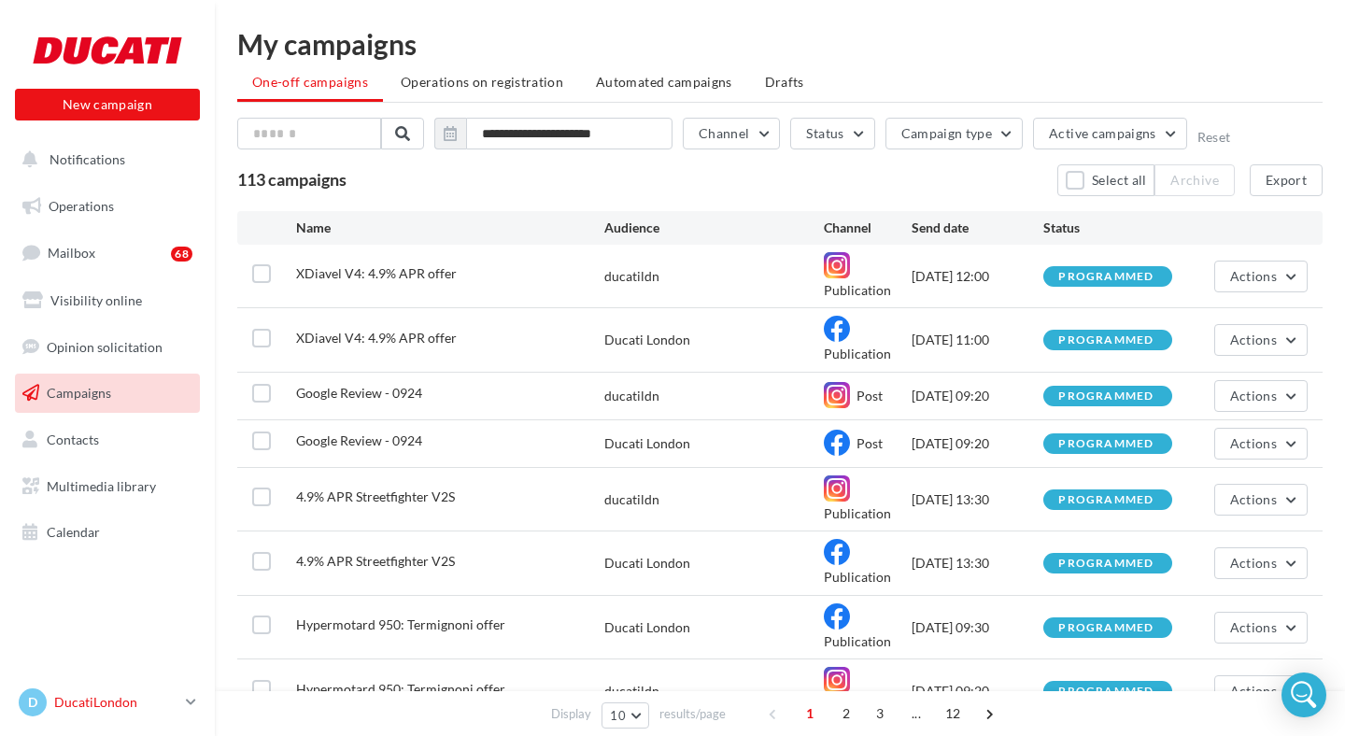
click at [126, 699] on p "DucatiLondon" at bounding box center [116, 702] width 124 height 19
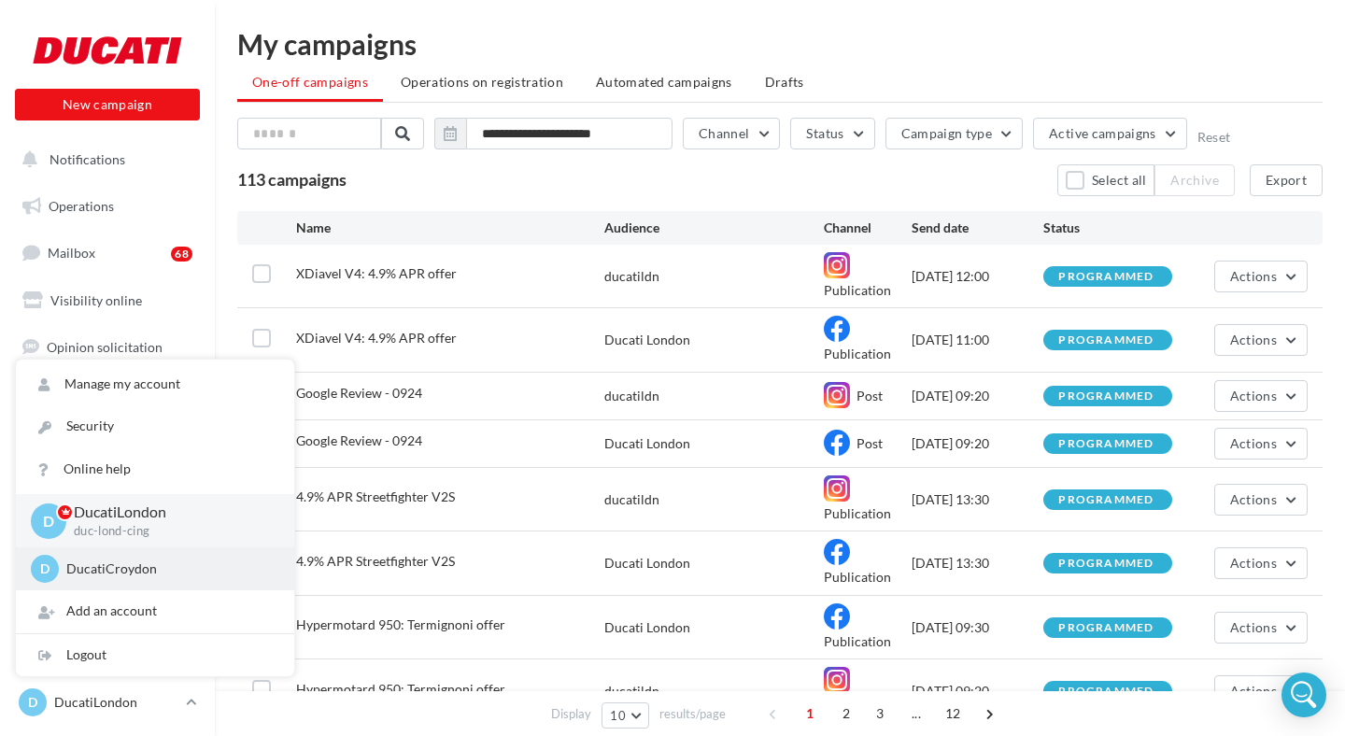
click at [135, 570] on p "DucatiCroydon" at bounding box center [168, 568] width 205 height 19
